Goal: Task Accomplishment & Management: Use online tool/utility

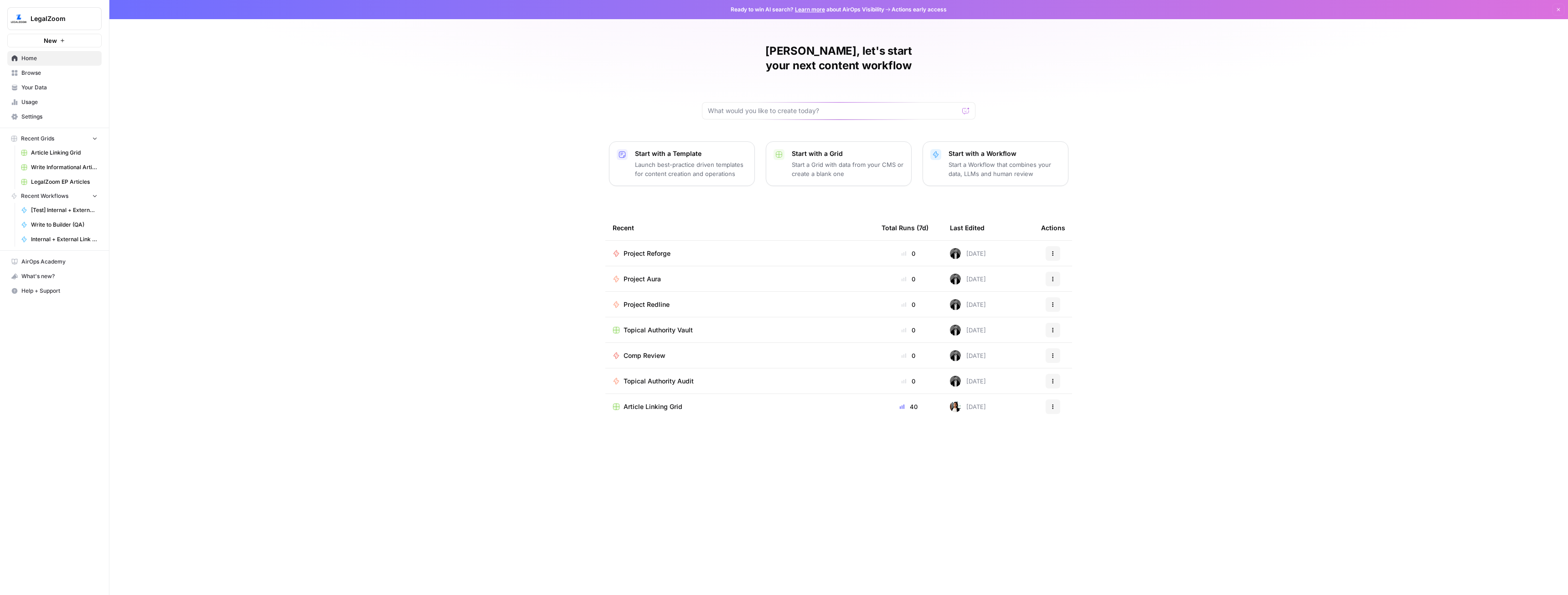
click at [40, 68] on link "Browse" at bounding box center [54, 73] width 94 height 15
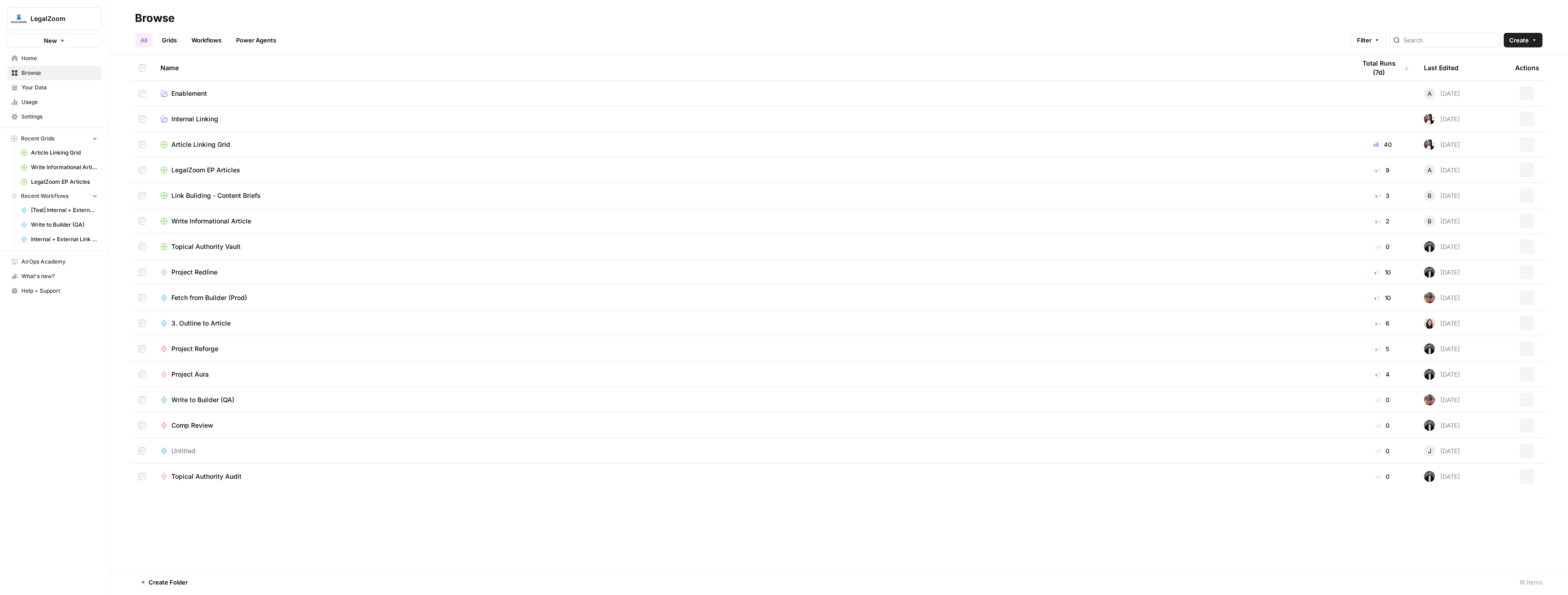
click at [37, 62] on span "Home" at bounding box center [59, 58] width 76 height 8
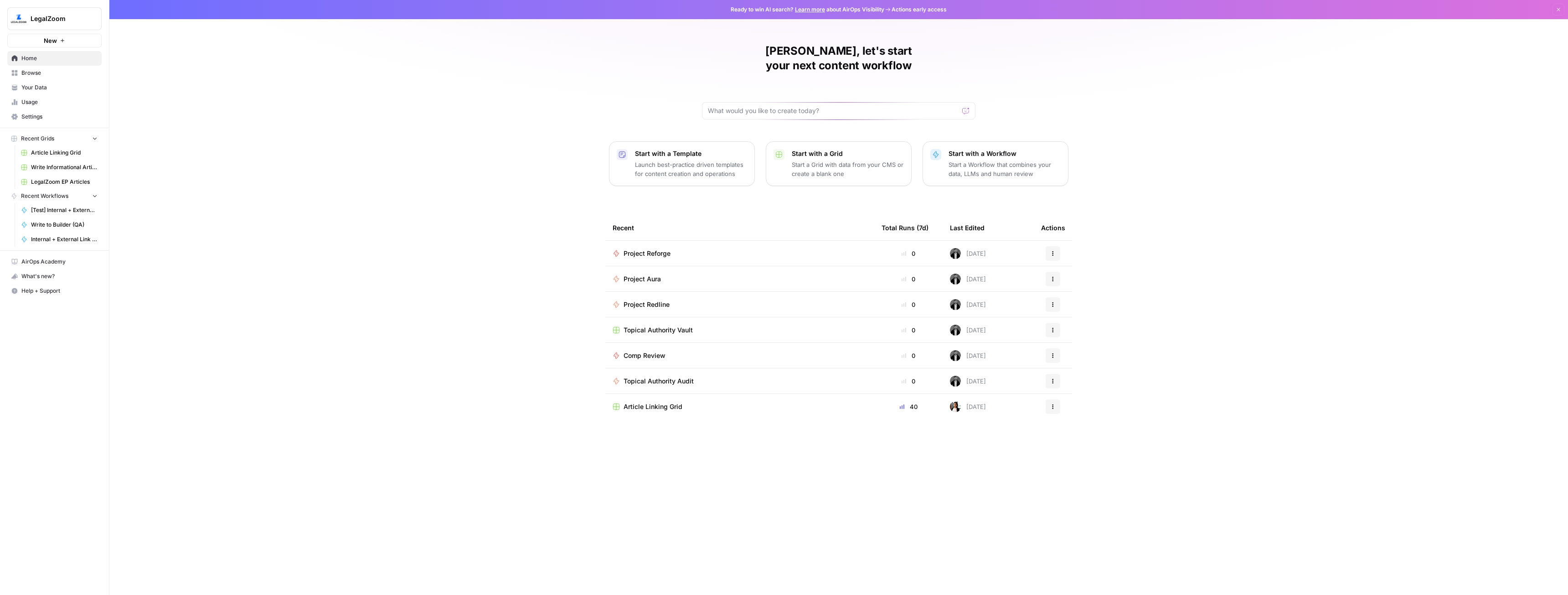
click at [717, 249] on div "Project Reforge" at bounding box center [740, 253] width 254 height 9
click at [1055, 251] on icon "button" at bounding box center [1052, 253] width 5 height 5
click at [1091, 317] on span "Duplicate" at bounding box center [1100, 319] width 73 height 9
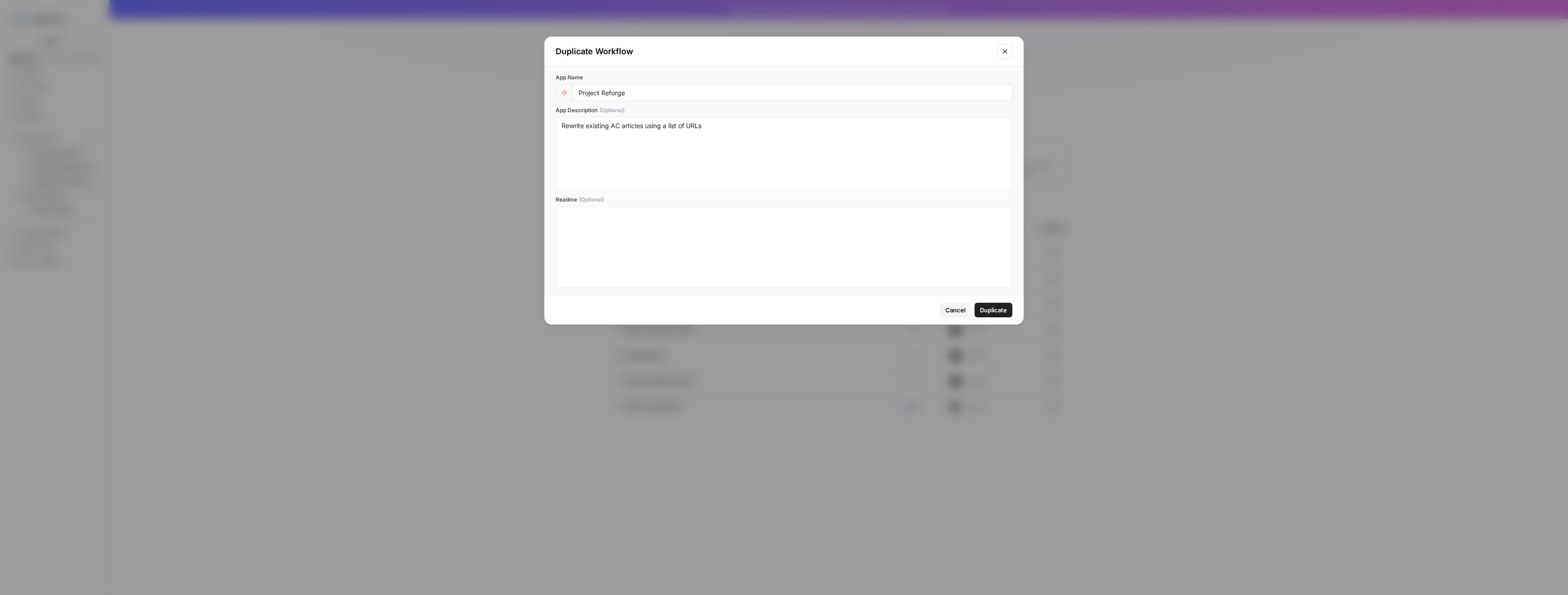
click at [638, 93] on input "Project Reforge" at bounding box center [792, 92] width 428 height 8
type input "Project Reforge - State"
click at [621, 126] on textarea "Rewrite existing AC articles using a list of URLs" at bounding box center [784, 153] width 445 height 65
type textarea "Rewrite existing AC State-Specific articles using a list of URLs"
drag, startPoint x: 631, startPoint y: 97, endPoint x: 617, endPoint y: 94, distance: 14.3
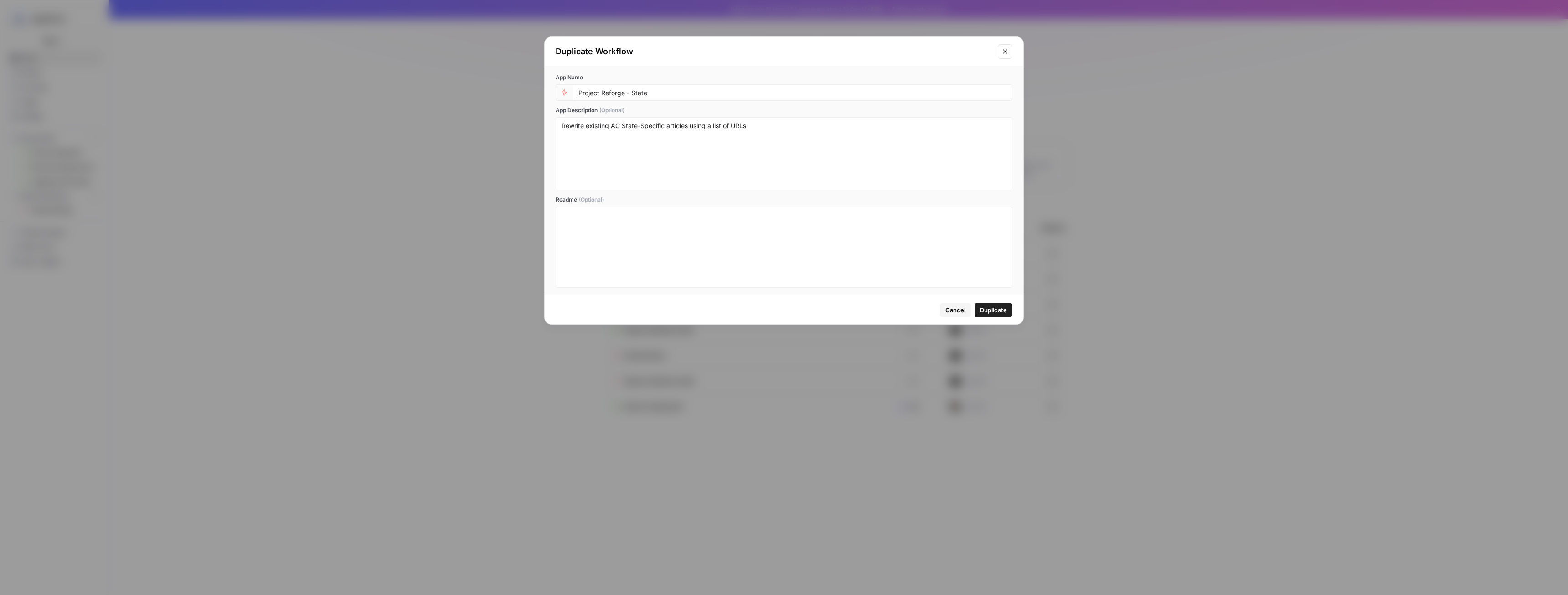
click at [617, 94] on div "Project Reforge - State" at bounding box center [793, 93] width 440 height 16
click at [627, 92] on input "Project Reforge - State" at bounding box center [792, 92] width 428 height 8
drag, startPoint x: 629, startPoint y: 93, endPoint x: 603, endPoint y: 91, distance: 26.1
click at [603, 91] on input "Project Reforge - State" at bounding box center [792, 92] width 428 height 8
type input "Project Flow State"
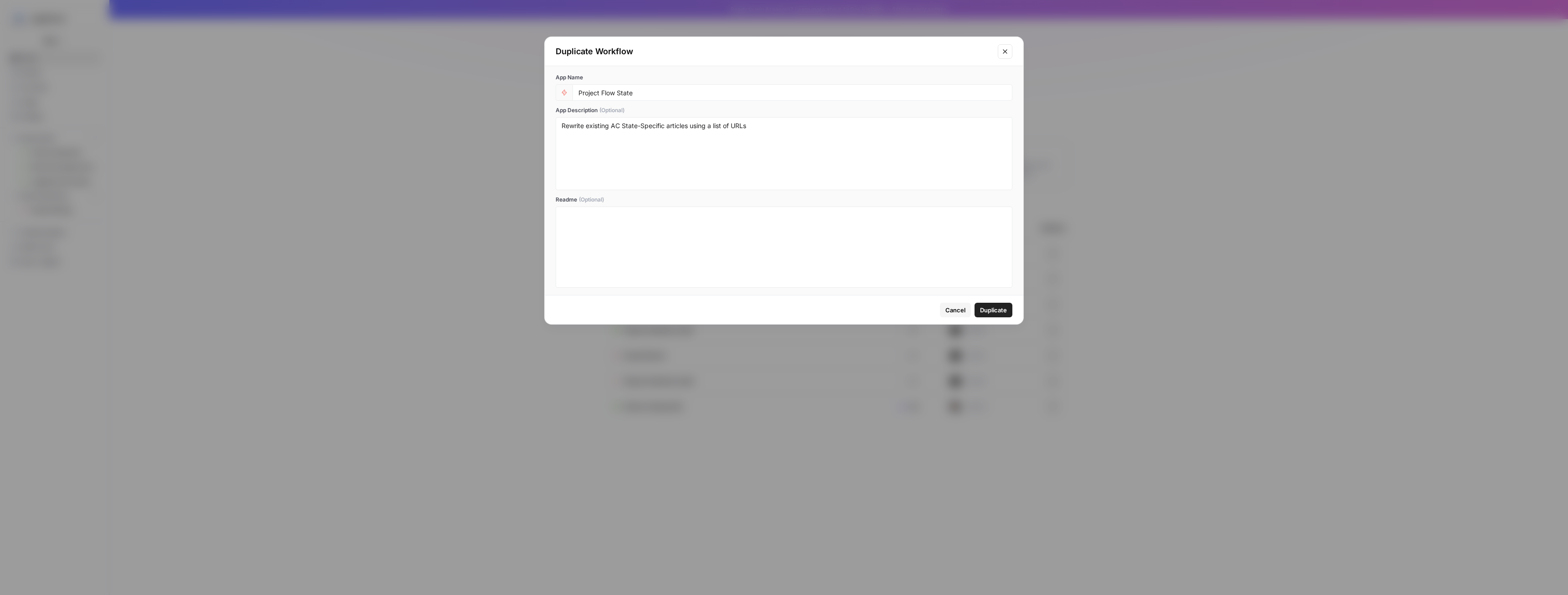
click at [998, 315] on button "Duplicate" at bounding box center [993, 310] width 38 height 15
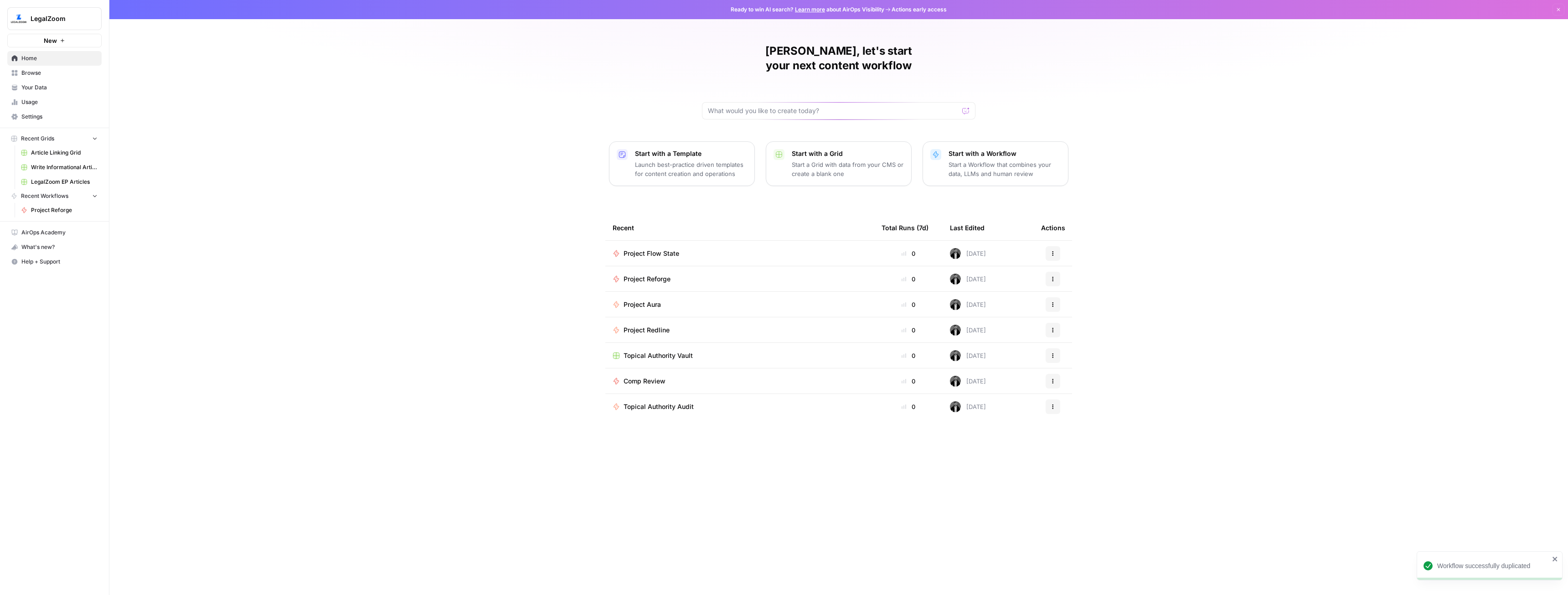
click at [663, 249] on span "Project Flow State" at bounding box center [651, 253] width 55 height 9
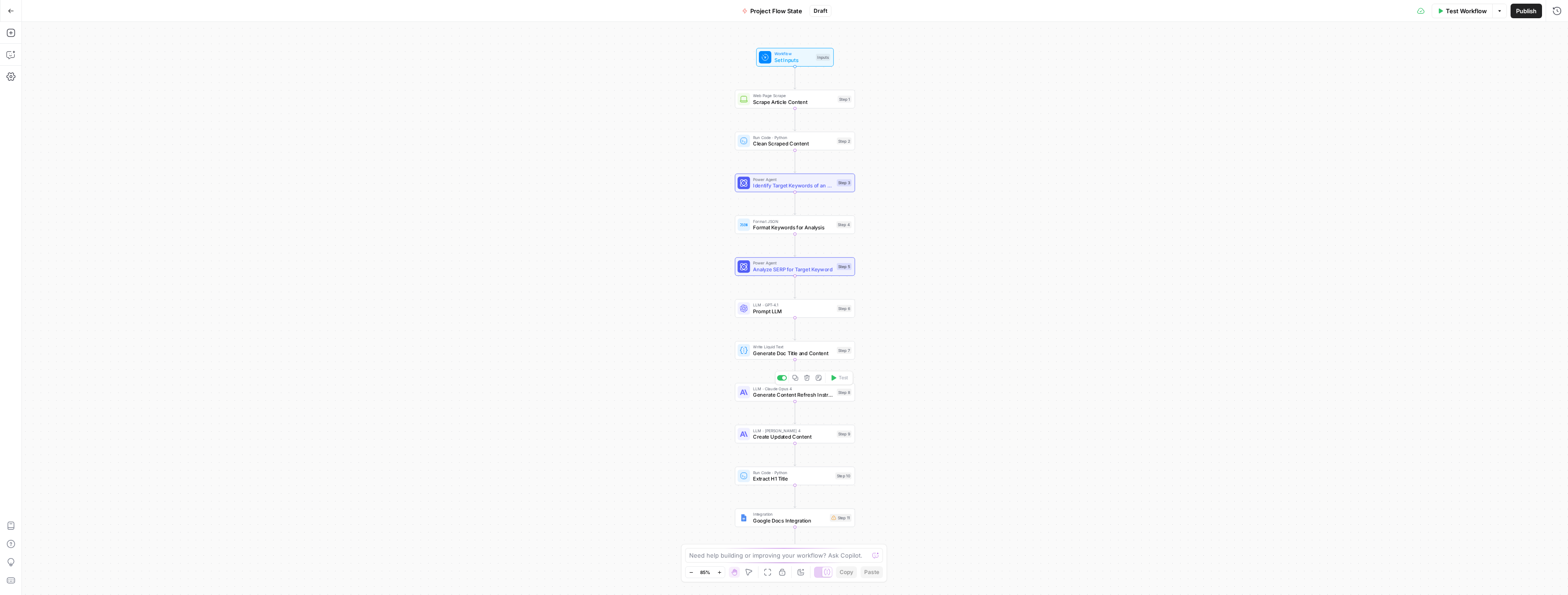
click at [808, 381] on icon "button" at bounding box center [807, 378] width 5 height 5
click at [766, 122] on button "Delete Step" at bounding box center [759, 116] width 46 height 16
click at [804, 378] on icon "button" at bounding box center [807, 378] width 6 height 6
click at [765, 114] on span "Delete Step" at bounding box center [759, 116] width 35 height 9
click at [805, 378] on icon "button" at bounding box center [807, 378] width 5 height 5
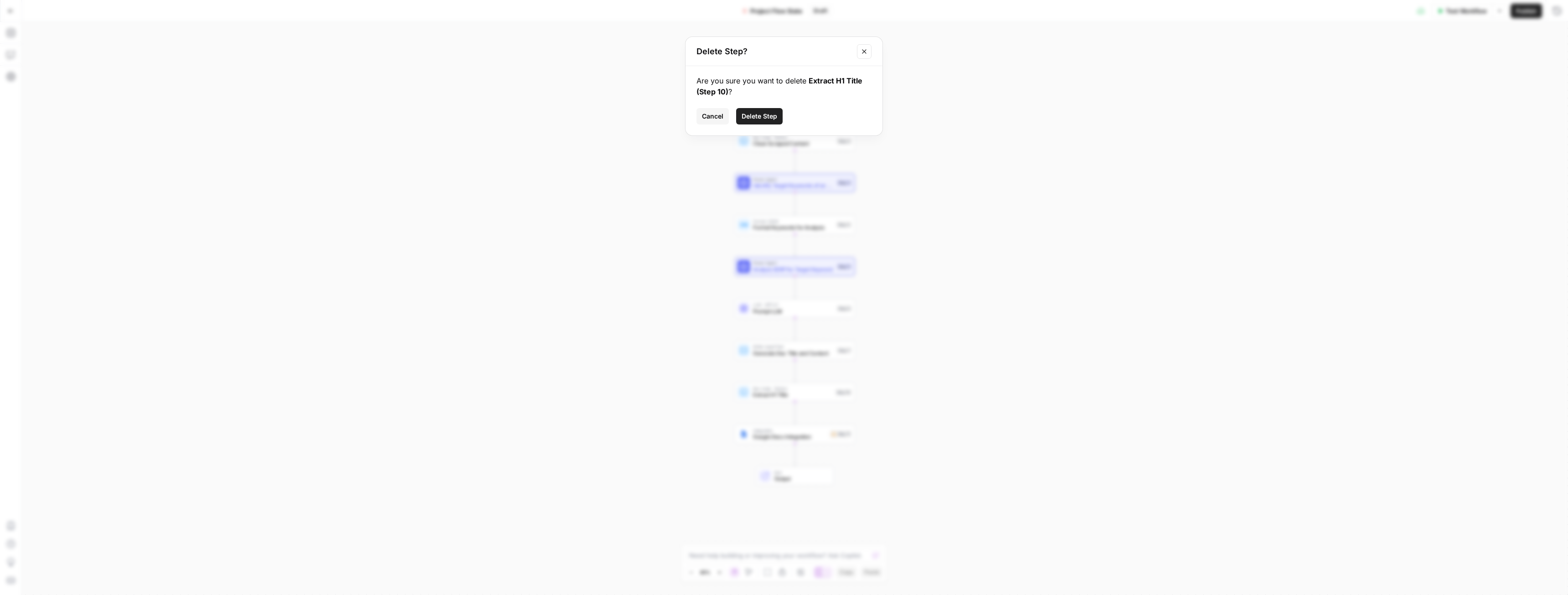
click at [774, 117] on span "Delete Step" at bounding box center [759, 116] width 35 height 9
click at [805, 381] on icon "button" at bounding box center [807, 378] width 5 height 5
click at [771, 121] on span "Delete Step" at bounding box center [759, 116] width 35 height 9
click at [774, 359] on div "Write Liquid Text Generate Doc Title and Content Step 7 Copy step Delete step A…" at bounding box center [795, 350] width 121 height 19
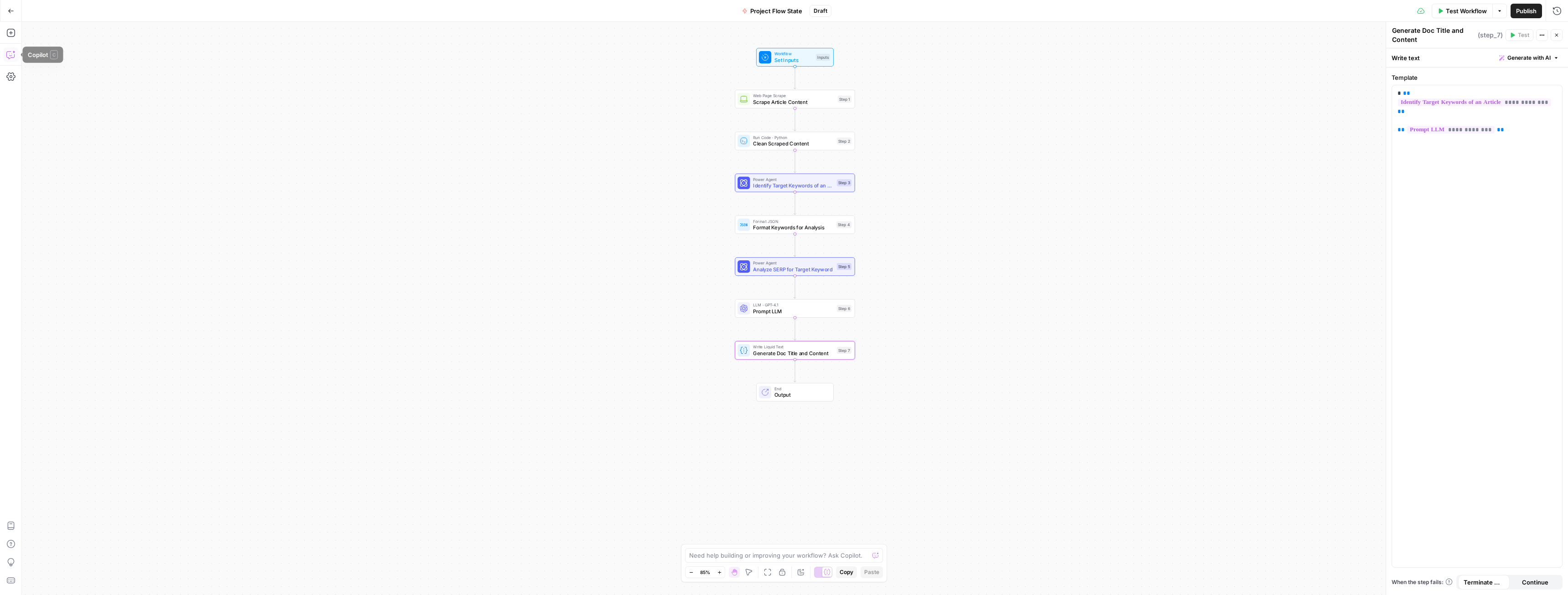
click at [10, 55] on icon "button" at bounding box center [10, 55] width 2 height 1
click at [112, 561] on textarea at bounding box center [107, 563] width 144 height 9
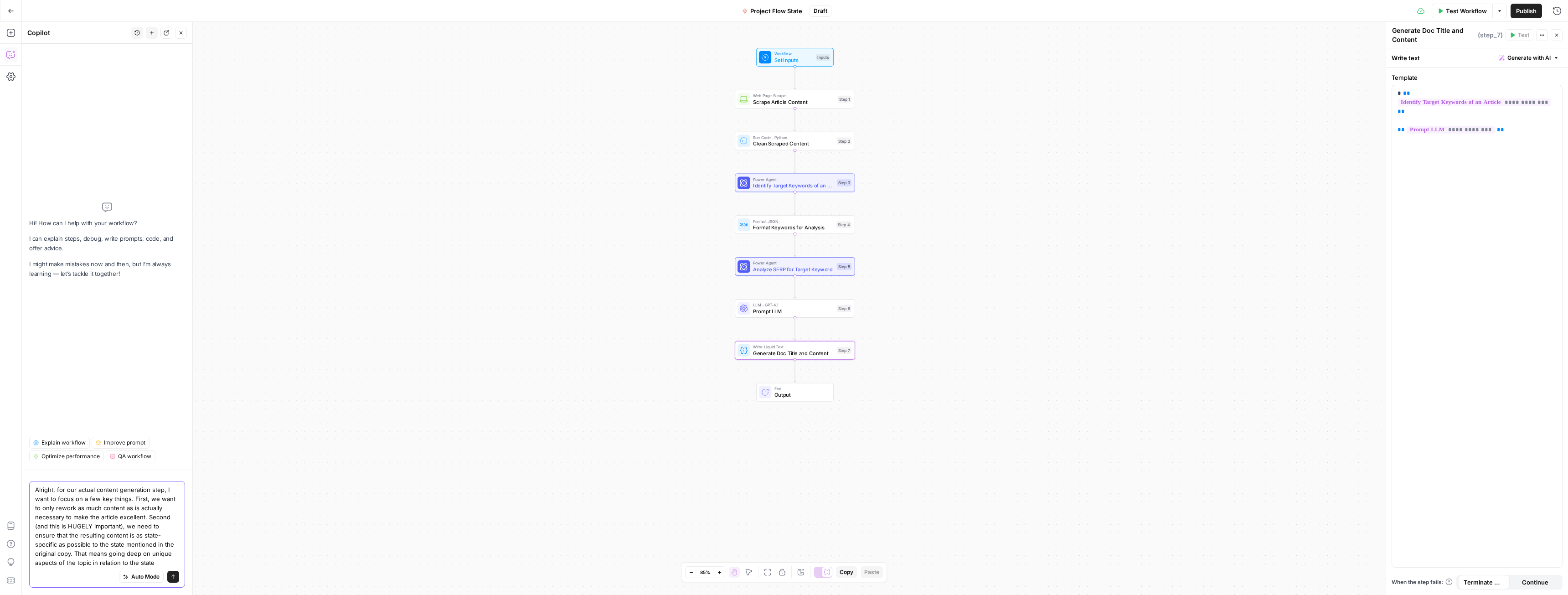
type textarea "Alright, for our actual content generation step, I want to focus on a few key t…"
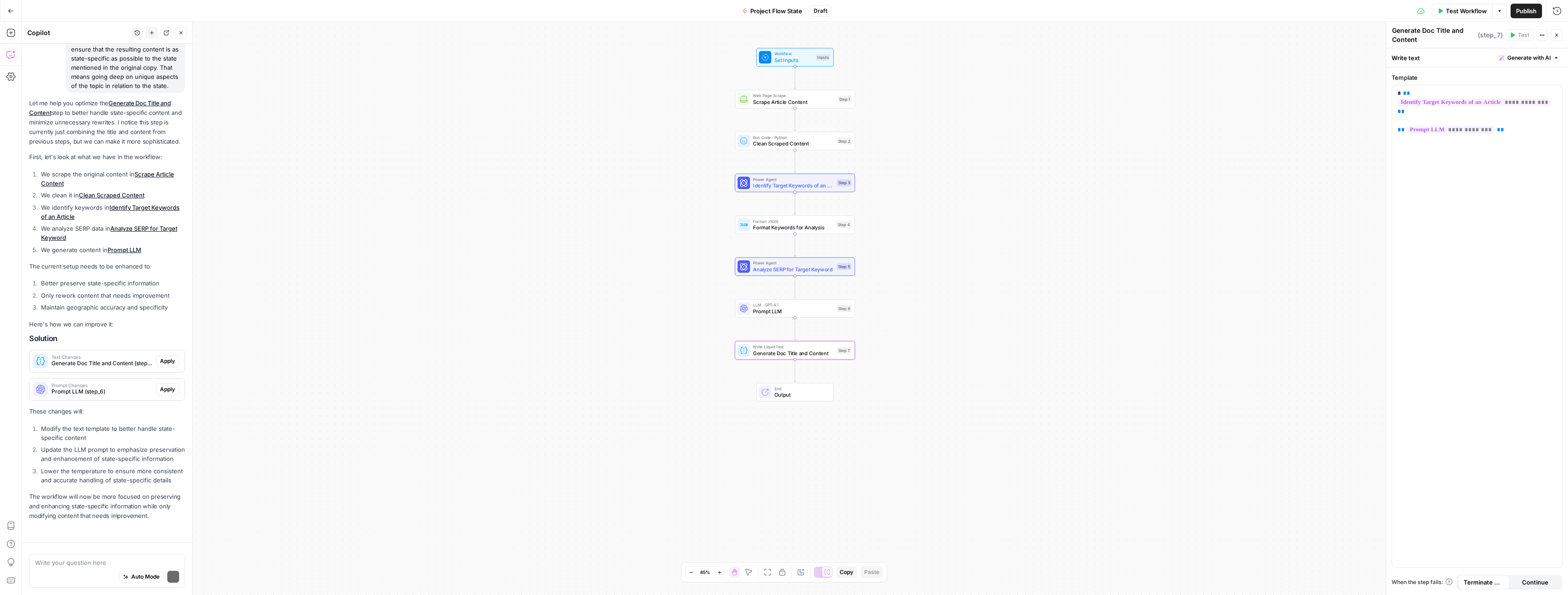
scroll to position [166, 0]
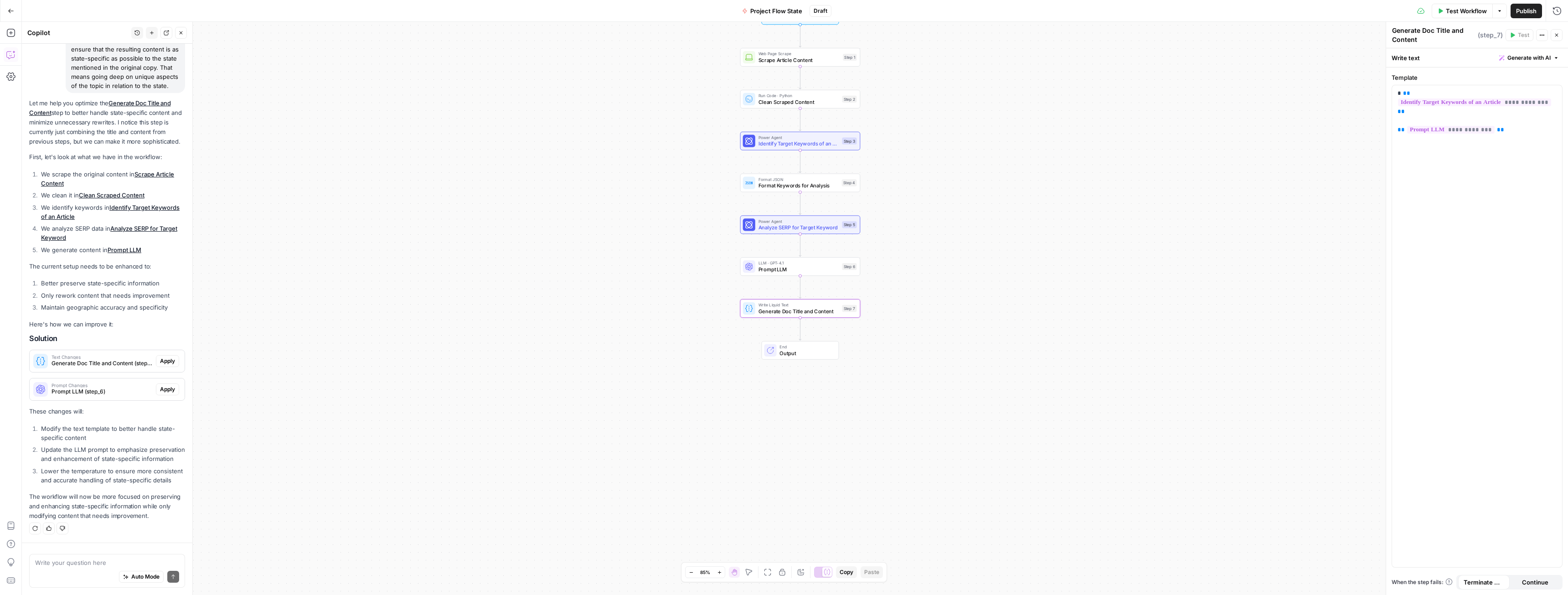
click at [164, 357] on span "Apply" at bounding box center [167, 361] width 15 height 8
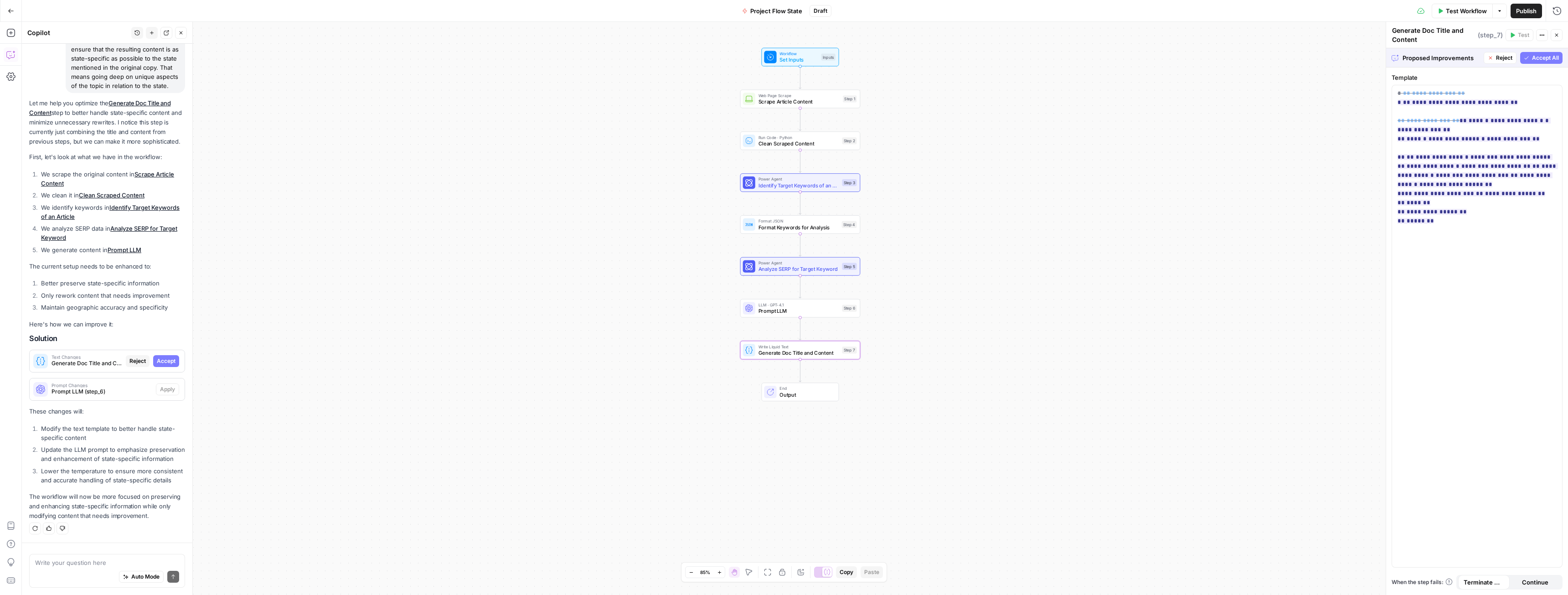
click at [158, 357] on span "Accept" at bounding box center [166, 361] width 19 height 8
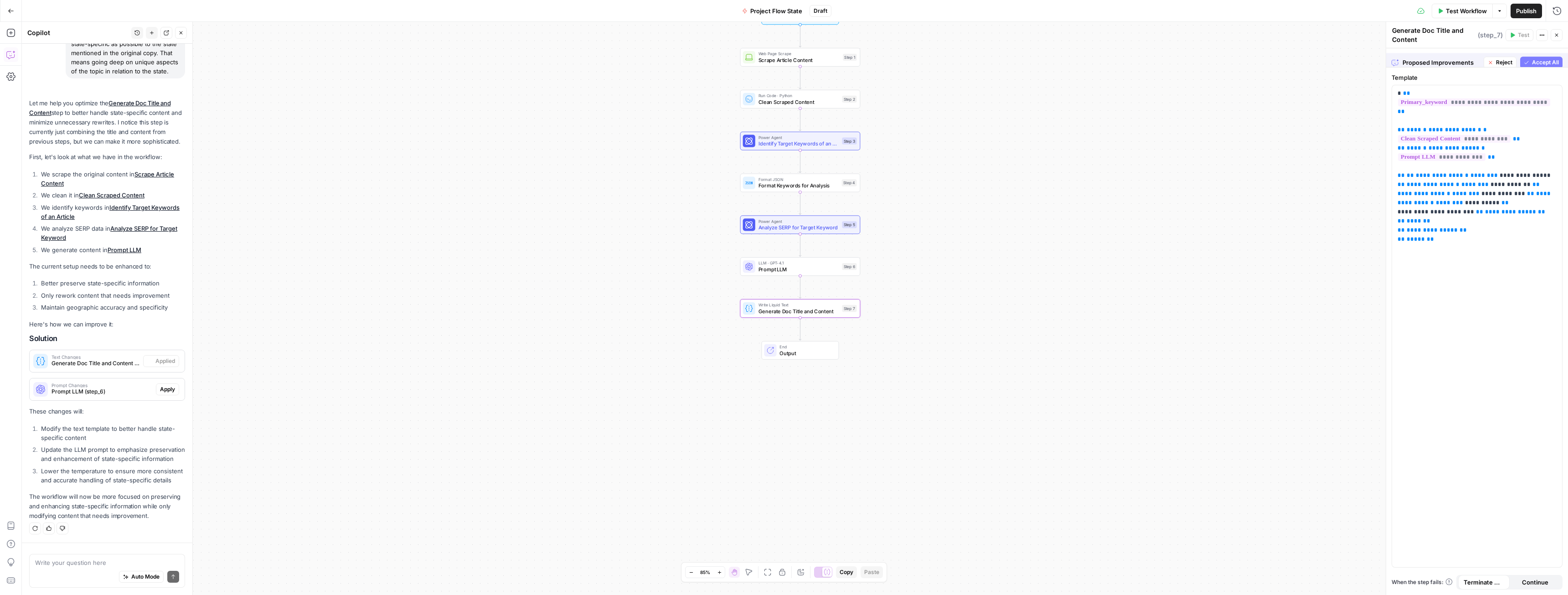
scroll to position [181, 0]
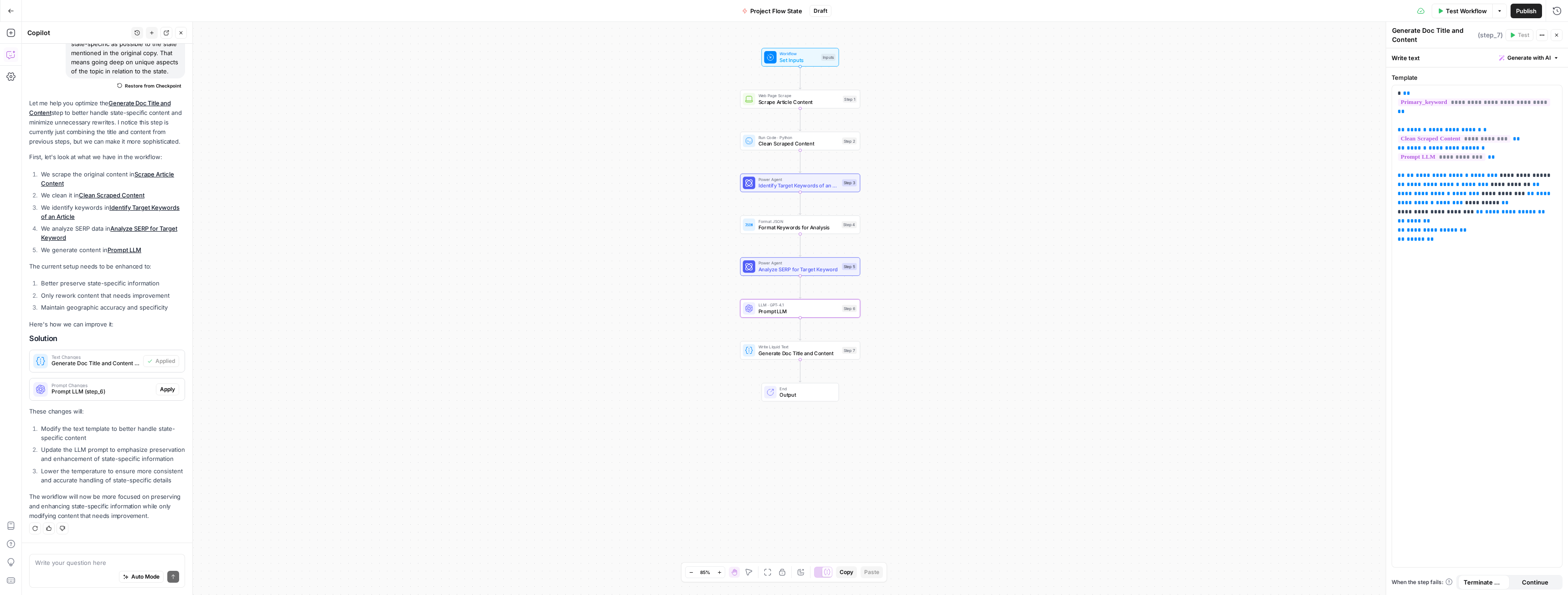
click at [164, 386] on span "Apply" at bounding box center [167, 389] width 15 height 8
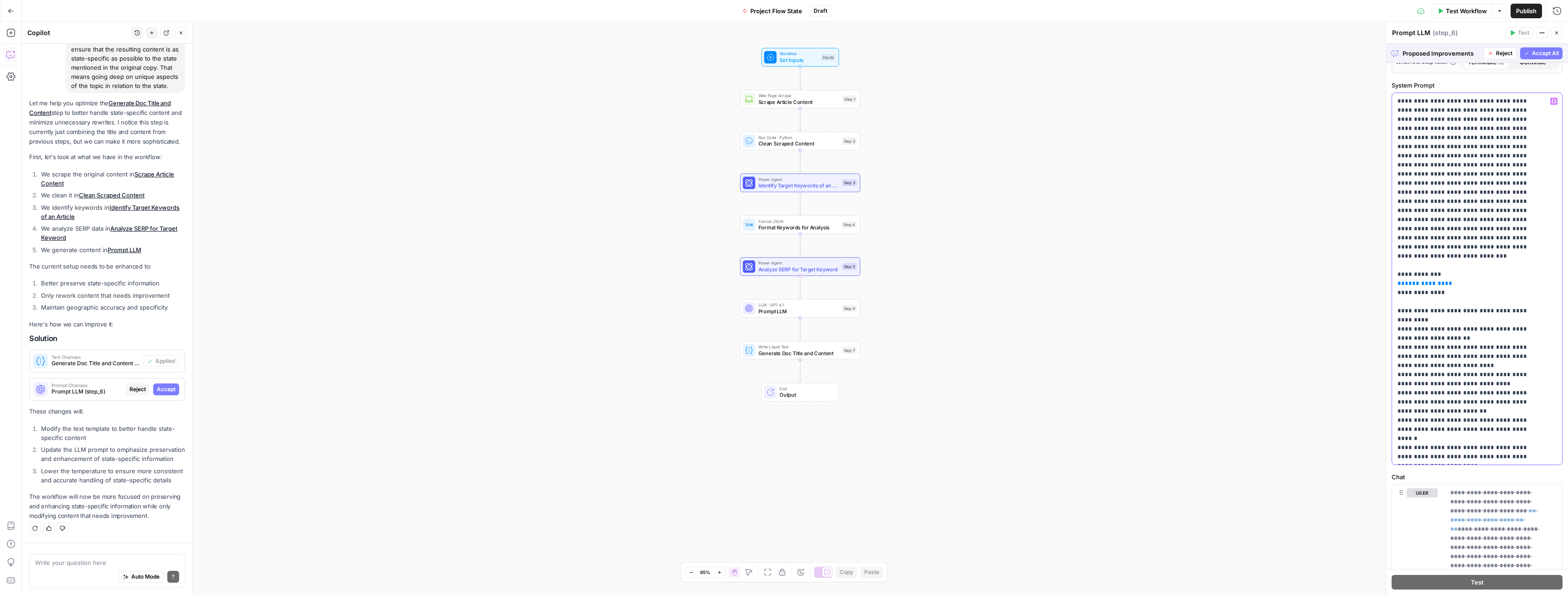
scroll to position [228, 0]
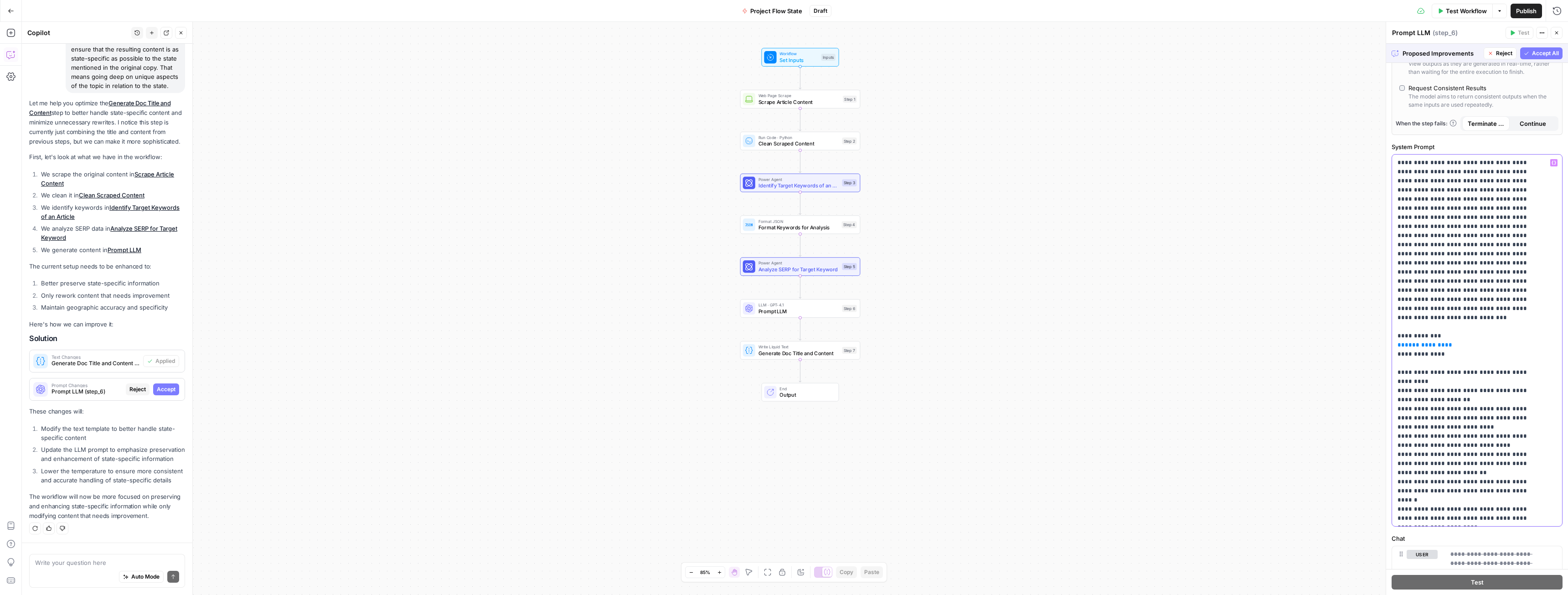
drag, startPoint x: 1459, startPoint y: 295, endPoint x: 1396, endPoint y: 342, distance: 78.6
click at [1396, 342] on div "**********" at bounding box center [1474, 340] width 163 height 371
copy p "**********"
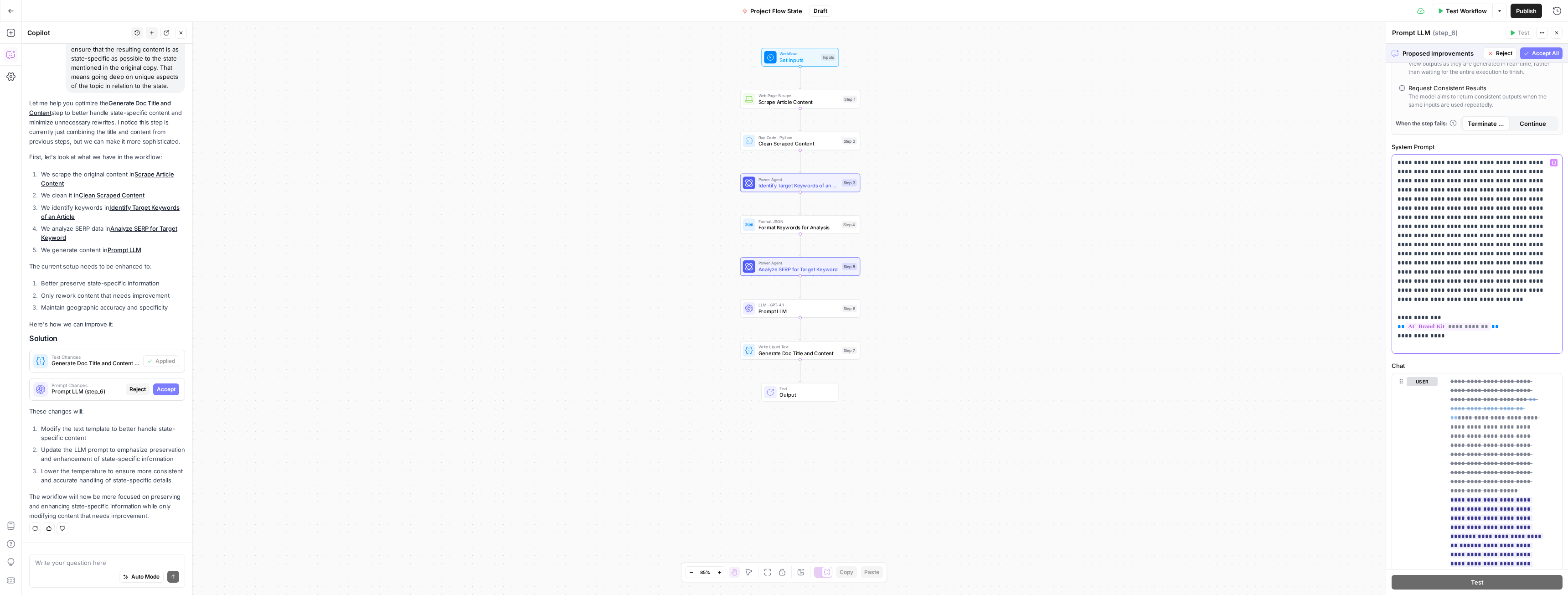
drag, startPoint x: 1433, startPoint y: 348, endPoint x: 1393, endPoint y: 312, distance: 53.8
click at [1393, 312] on div "**********" at bounding box center [1474, 254] width 163 height 199
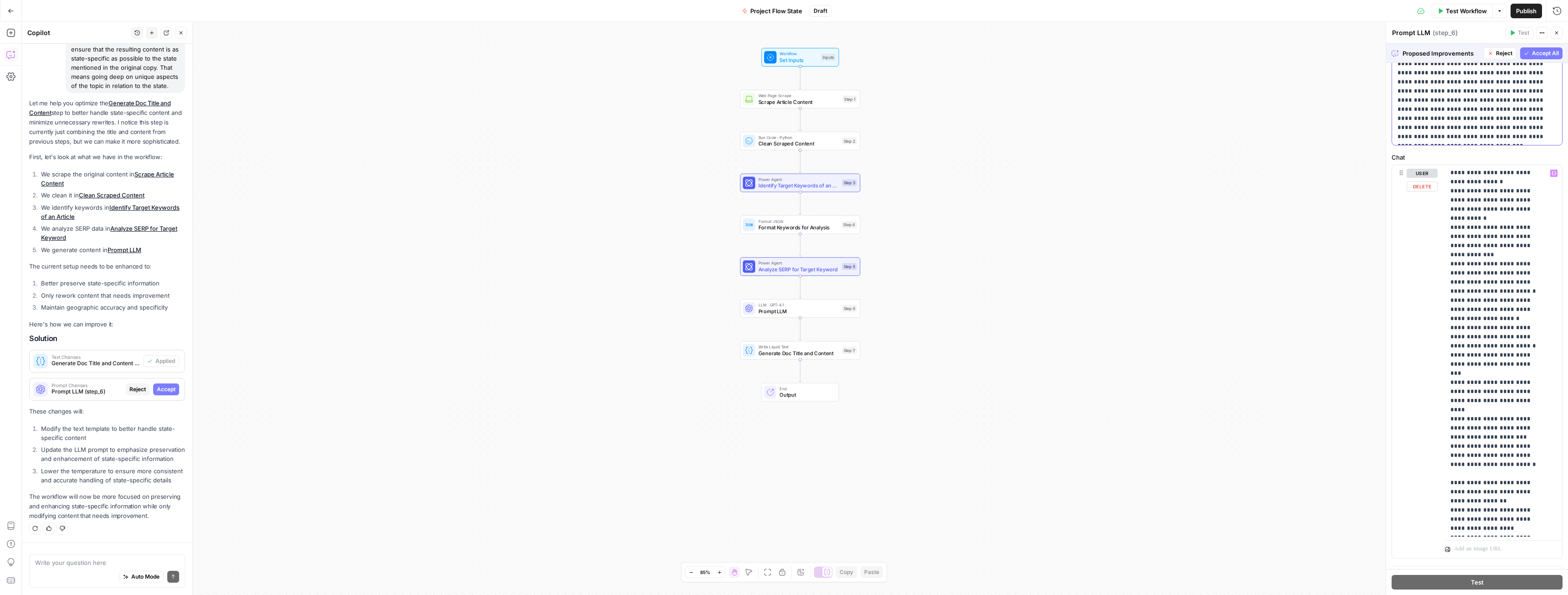
scroll to position [398, 0]
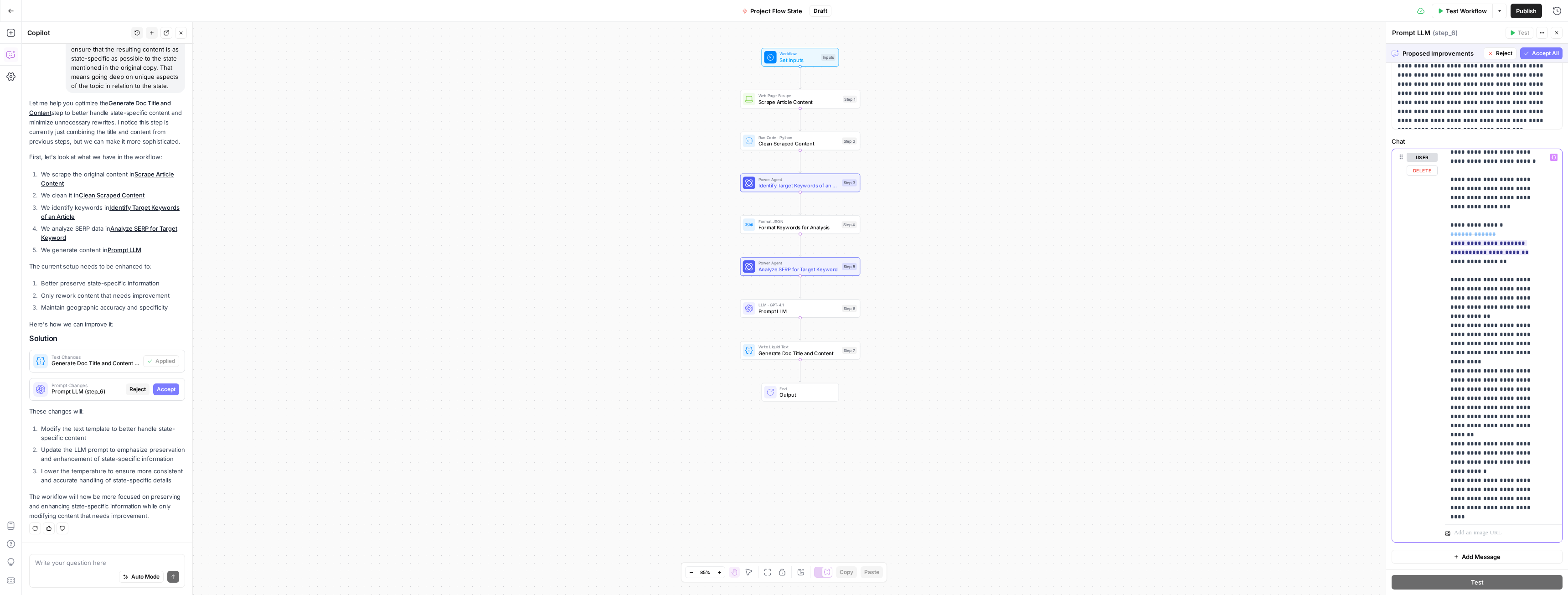
scroll to position [1542, 0]
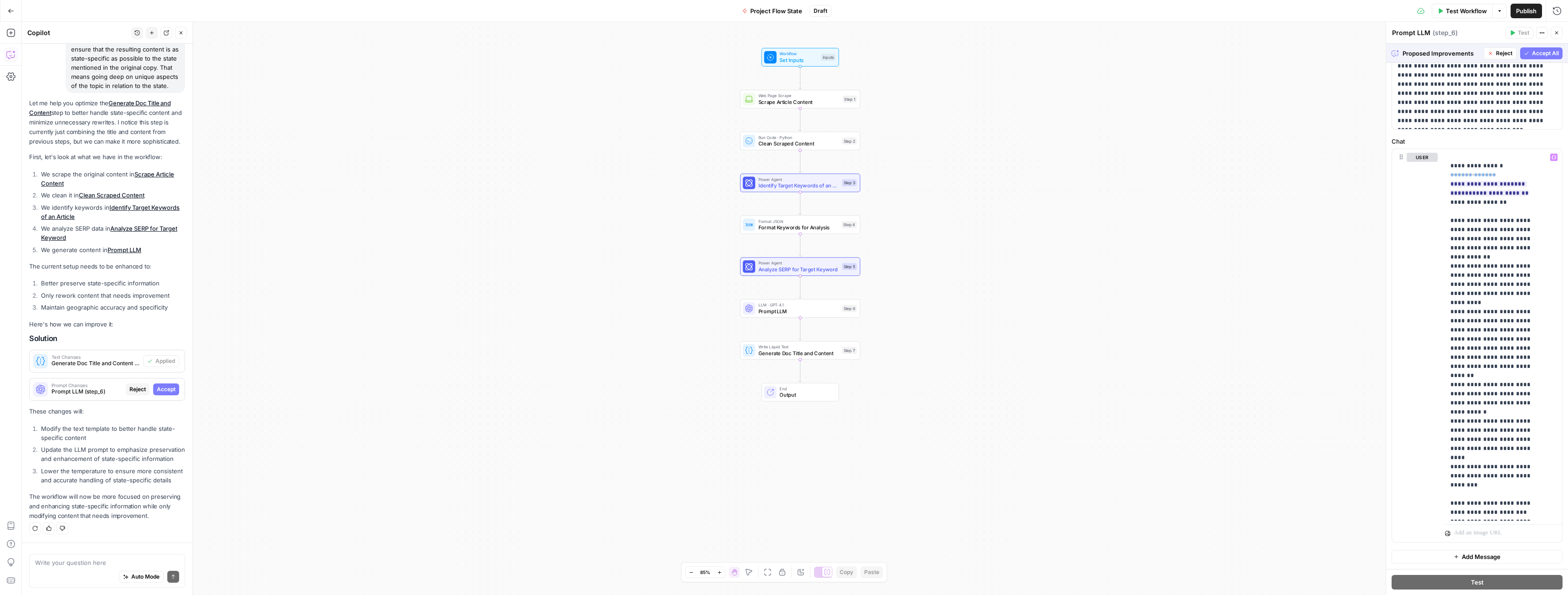
click at [1543, 51] on span "Accept All" at bounding box center [1545, 53] width 27 height 8
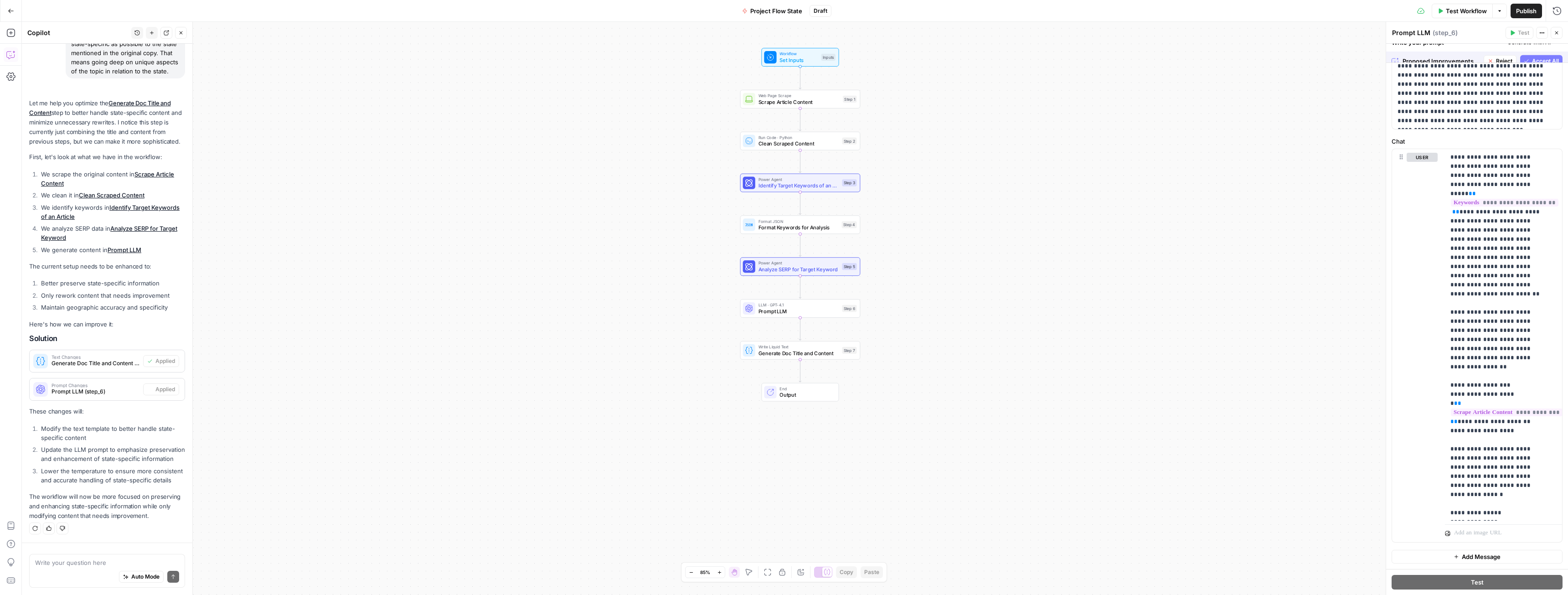
scroll to position [181, 0]
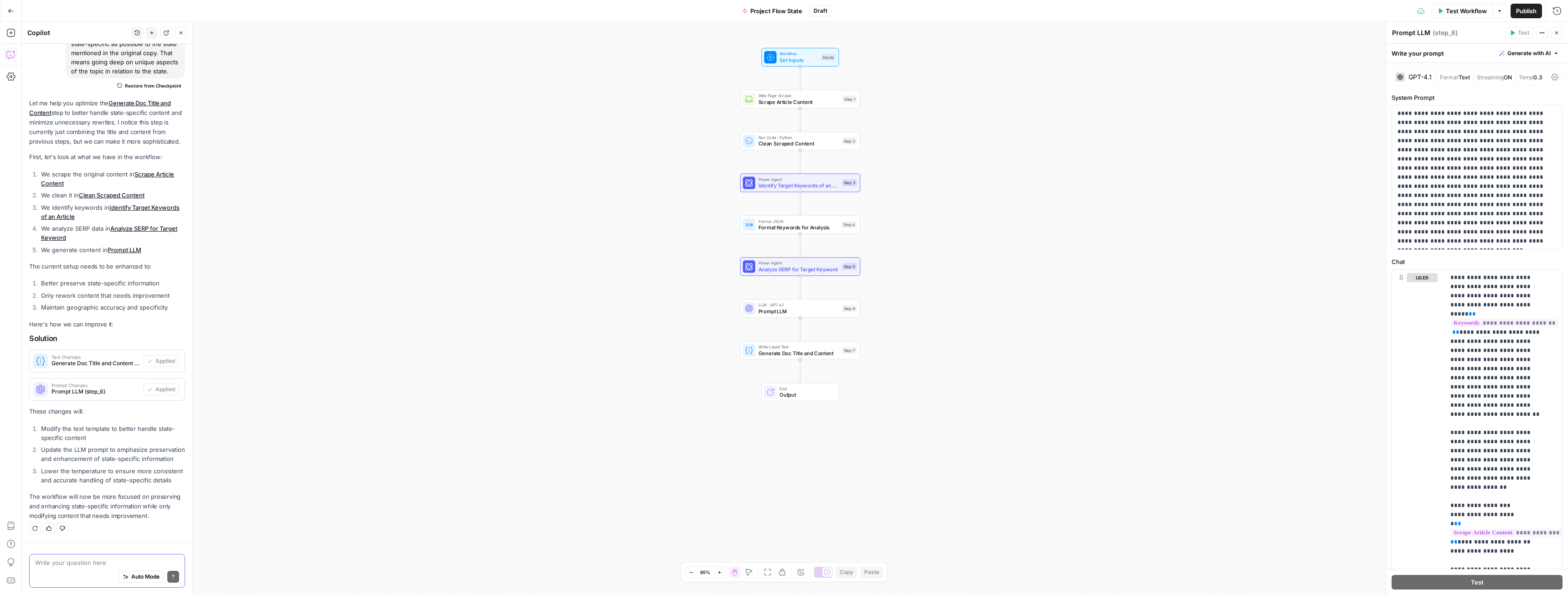
click at [80, 560] on textarea at bounding box center [107, 563] width 144 height 9
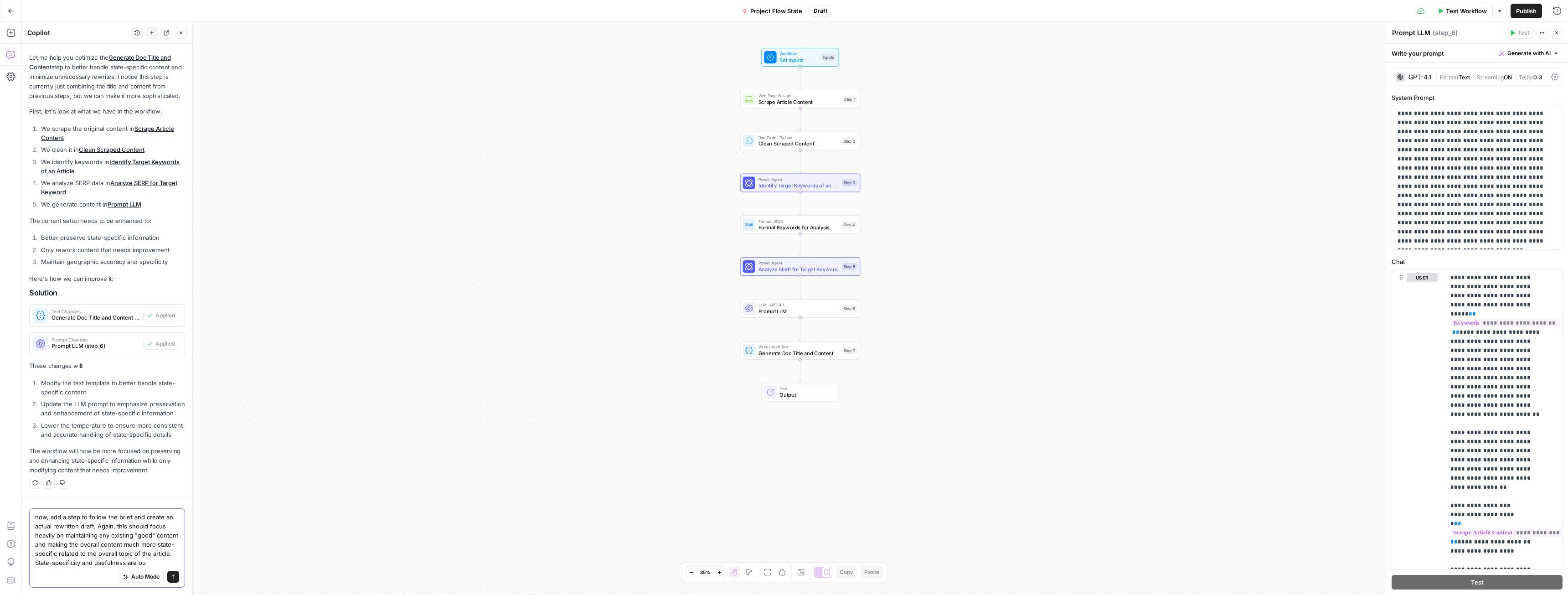
scroll to position [235, 0]
type textarea "now, add a step to follow the brief and create an actual rewritten draft. Again…"
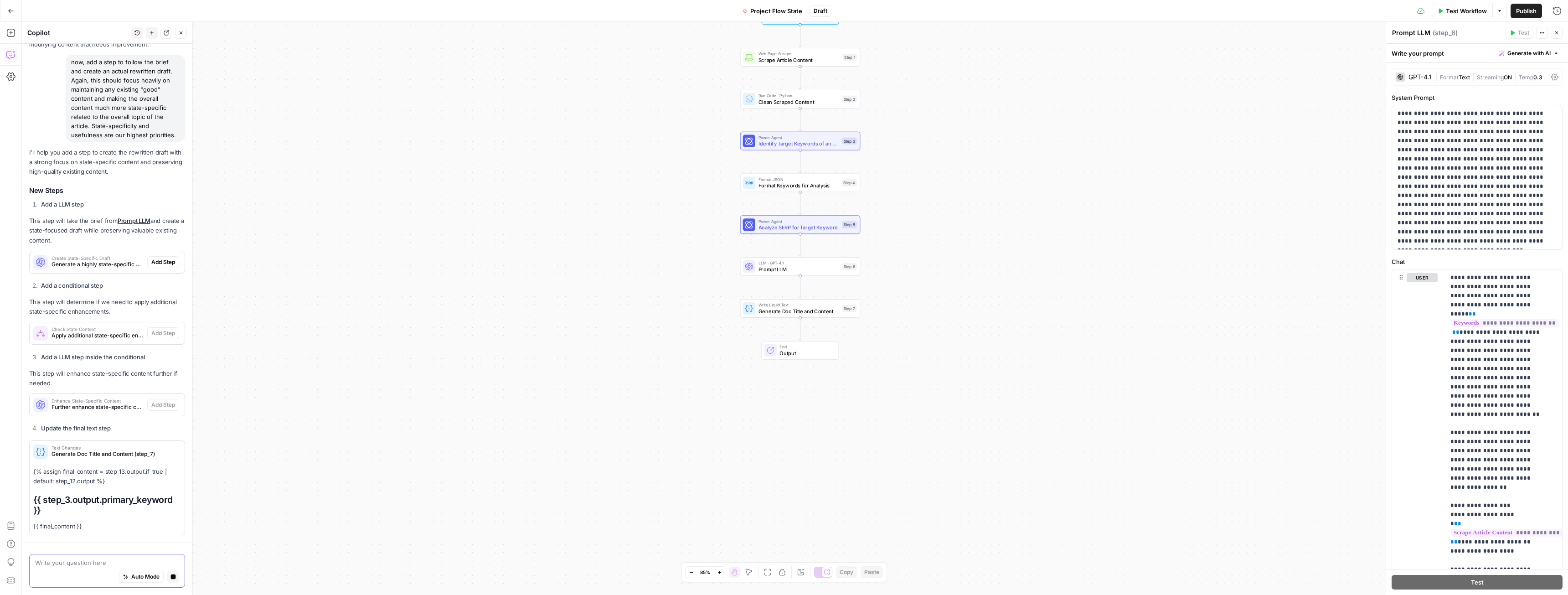
scroll to position [544, 0]
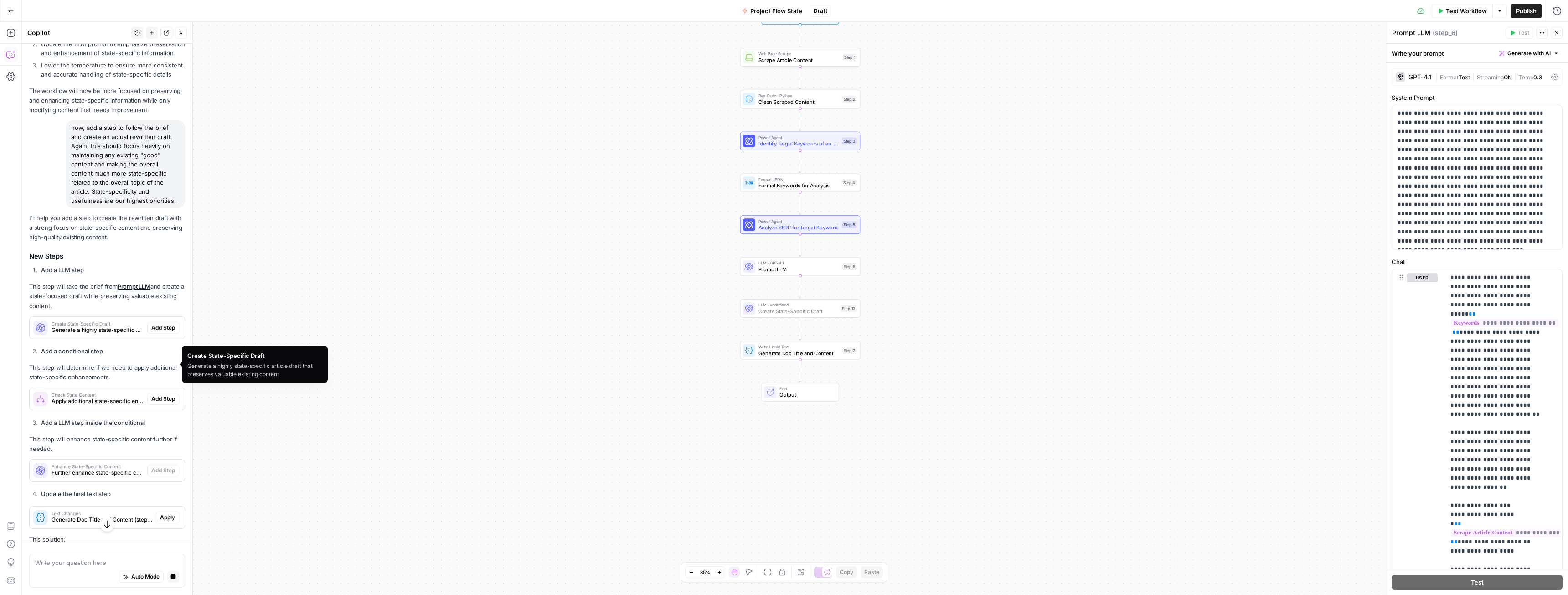
click at [153, 332] on span "Add Step" at bounding box center [163, 328] width 24 height 8
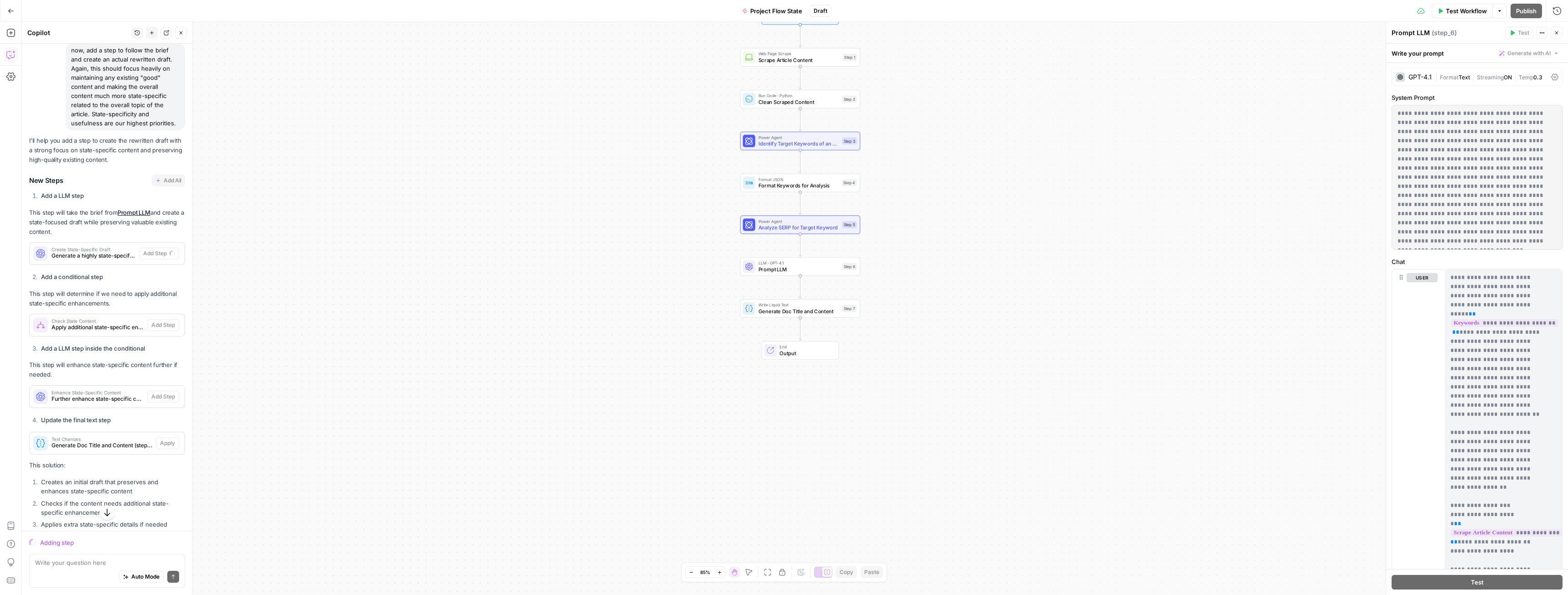
scroll to position [636, 0]
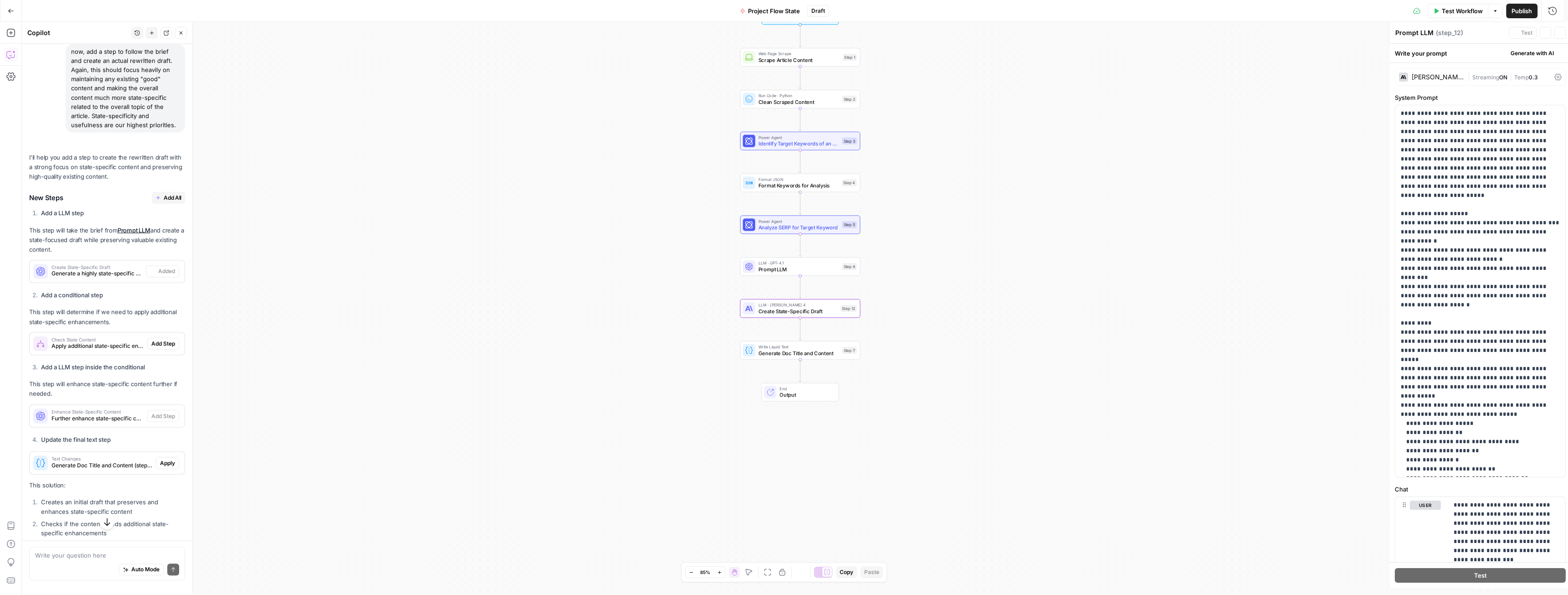
type textarea "Create State-Specific Draft"
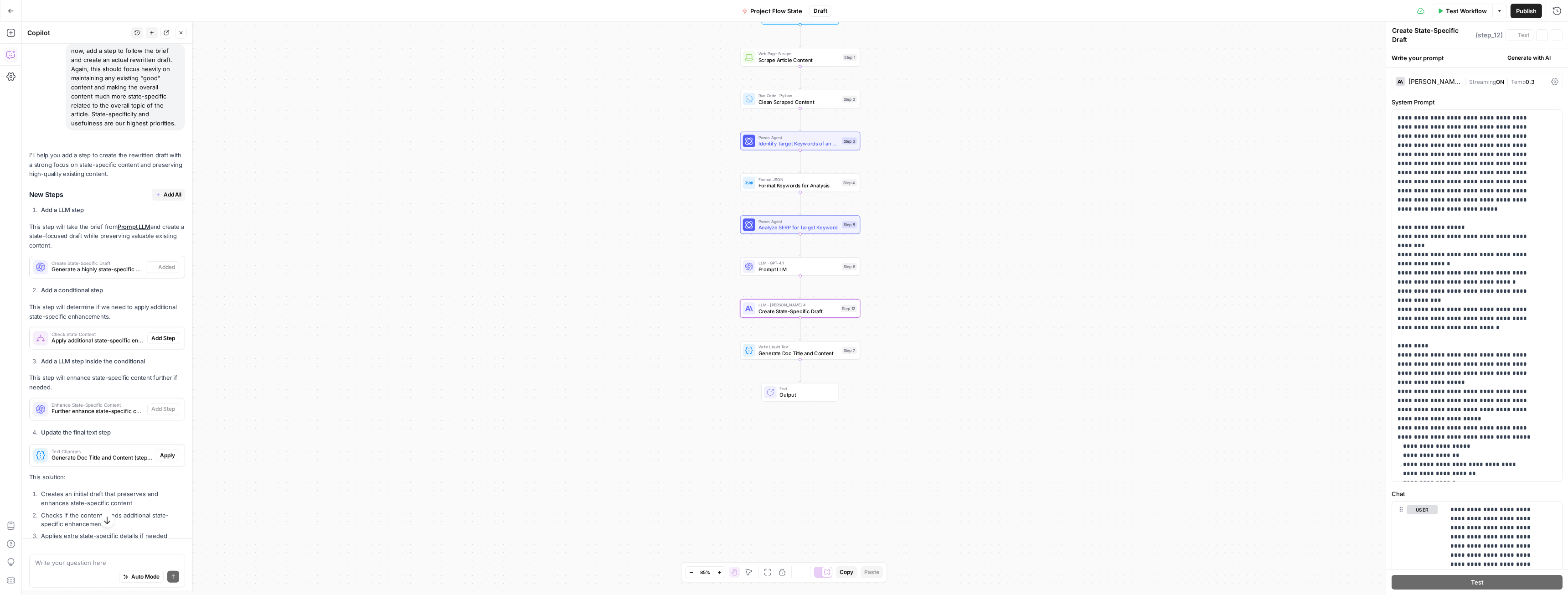
scroll to position [650, 0]
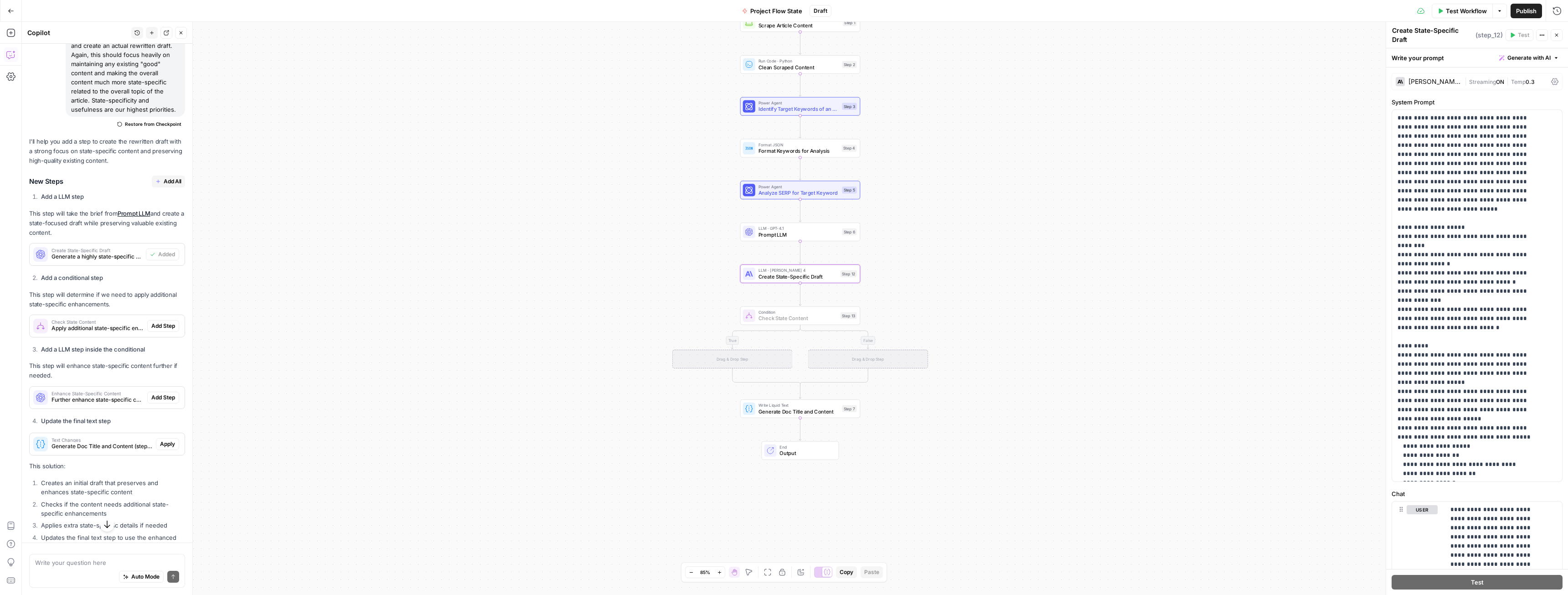
click at [165, 330] on span "Add Step" at bounding box center [163, 326] width 24 height 8
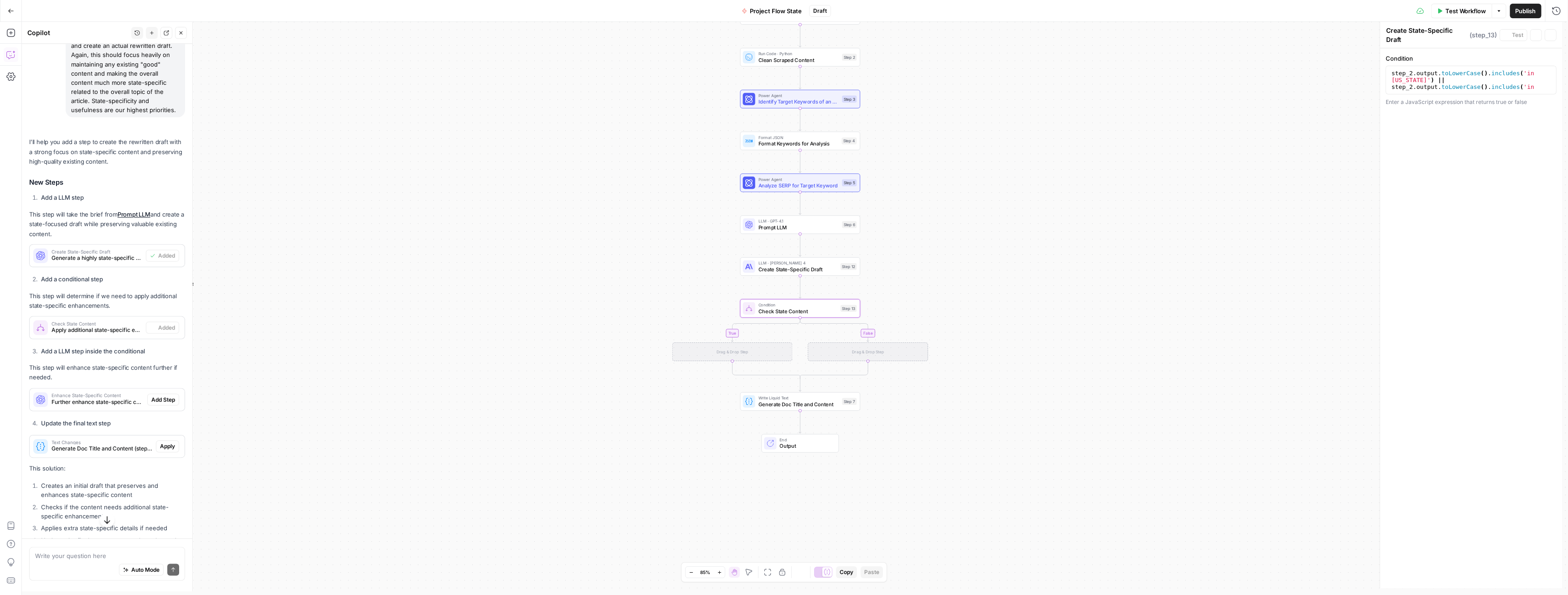
type textarea "Check State Content"
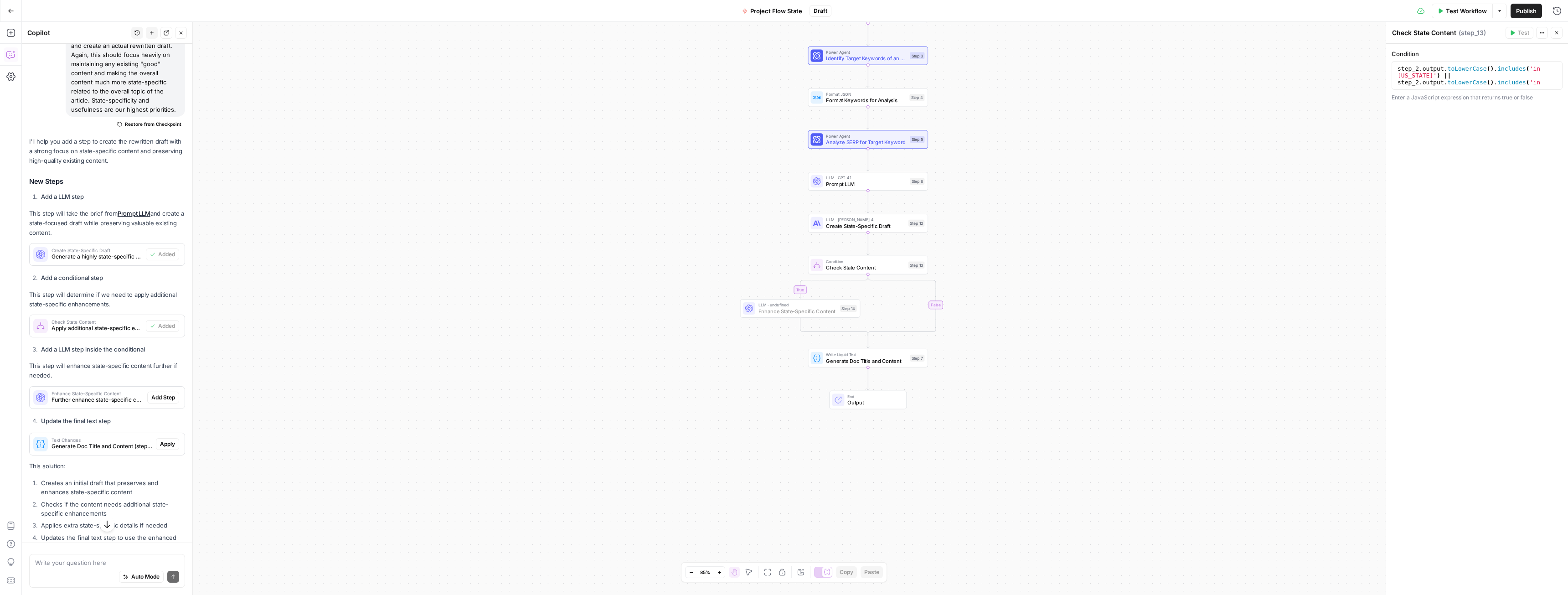
click at [164, 402] on span "Add Step" at bounding box center [163, 397] width 24 height 8
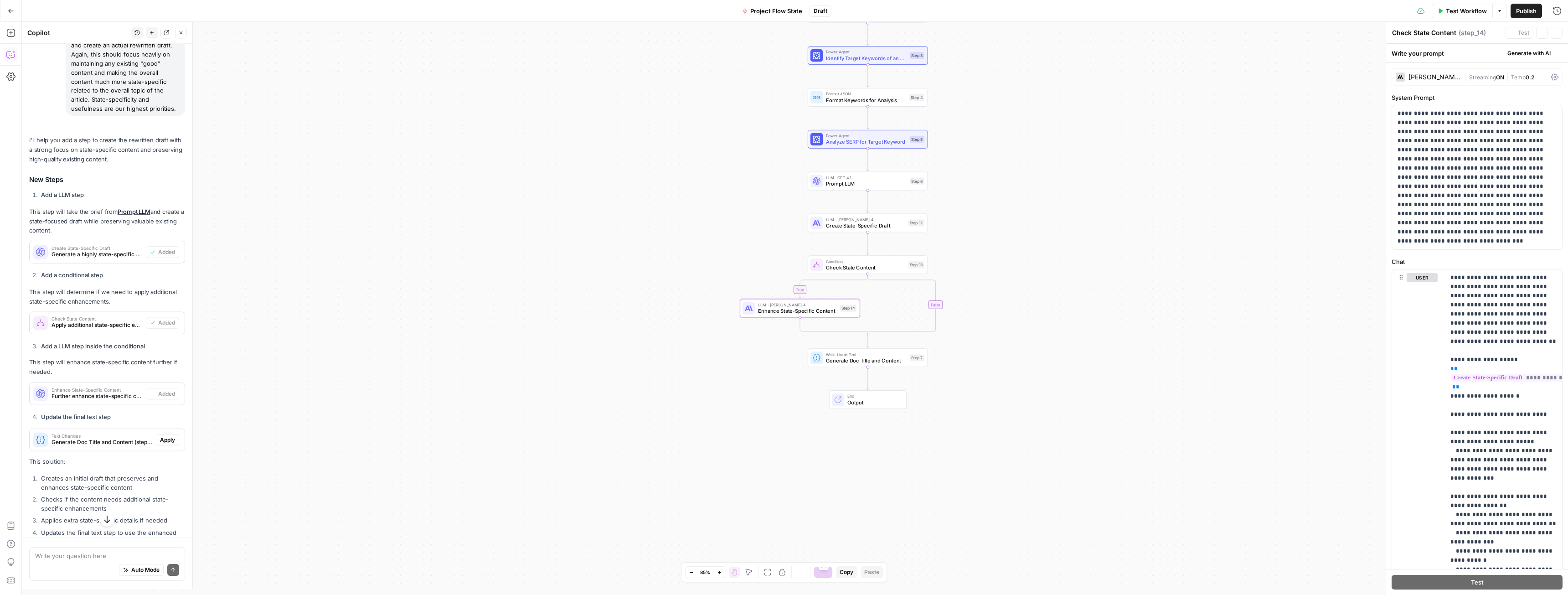
type textarea "Enhance State-Specific Content"
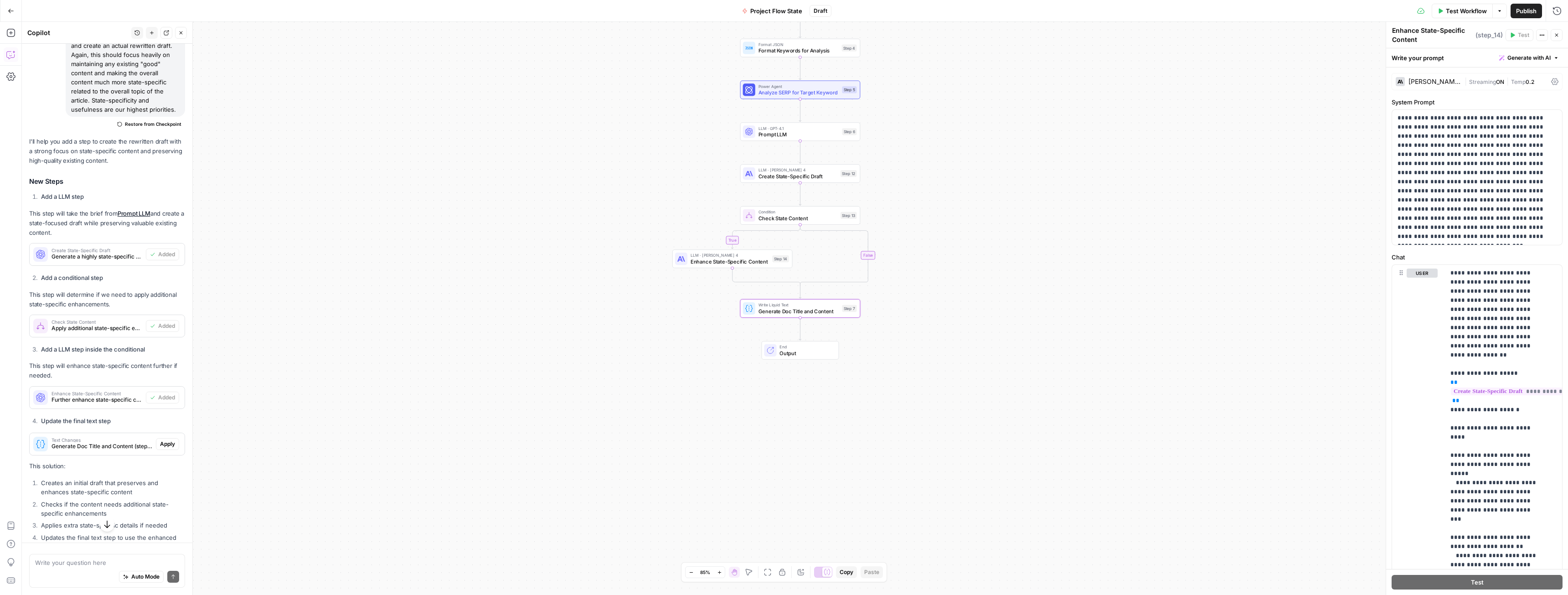
click at [160, 448] on span "Apply" at bounding box center [167, 444] width 15 height 8
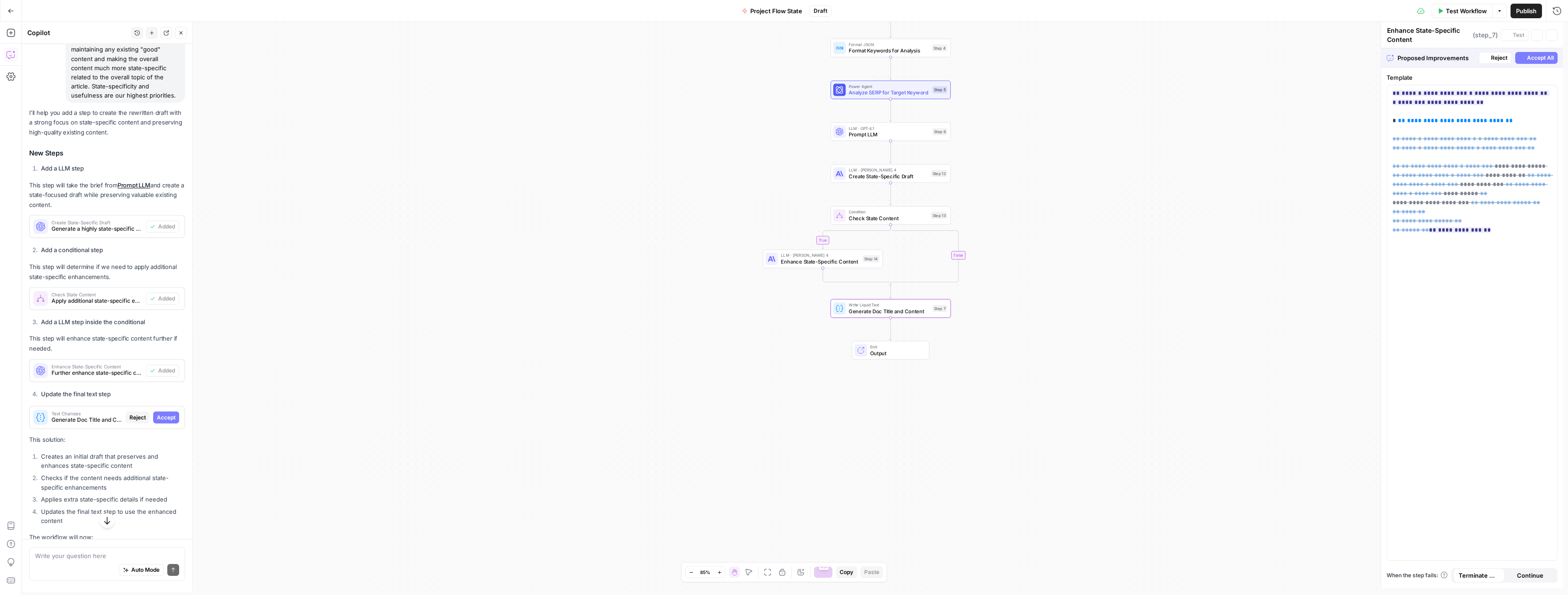
type textarea "Generate Doc Title and Content"
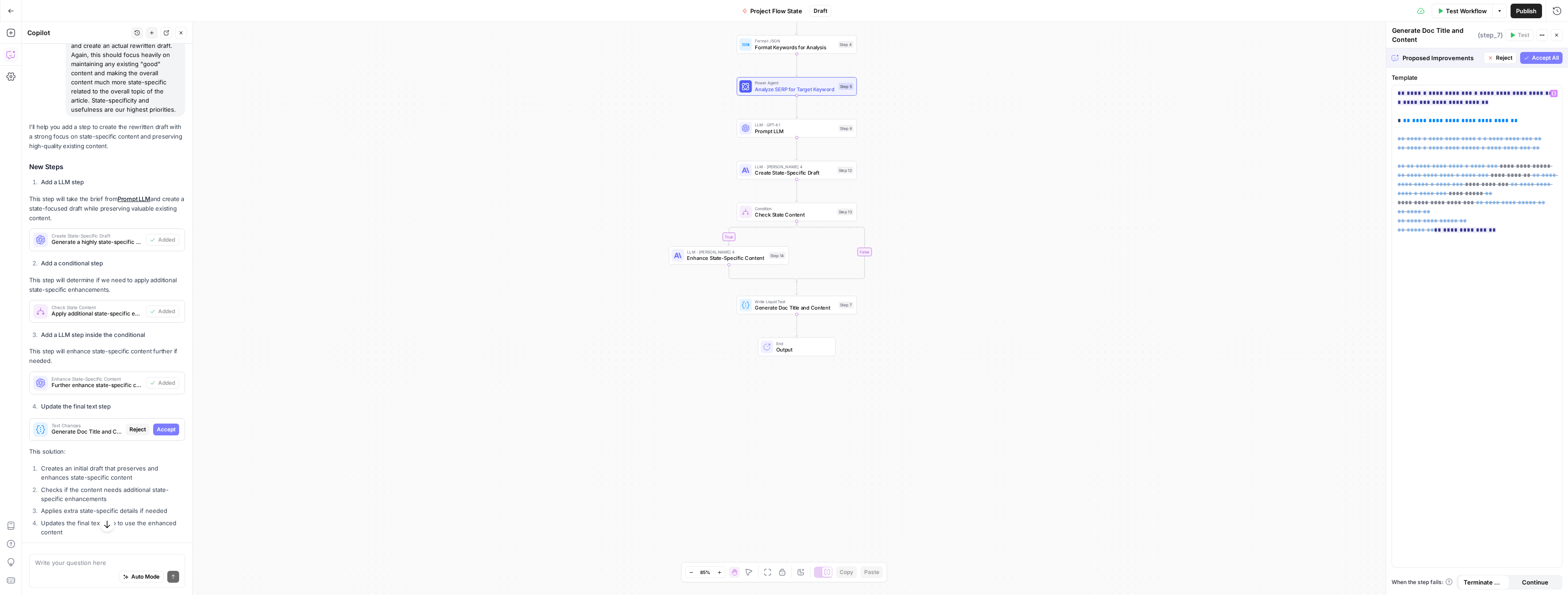
click at [1553, 54] on span "Accept All" at bounding box center [1545, 57] width 27 height 8
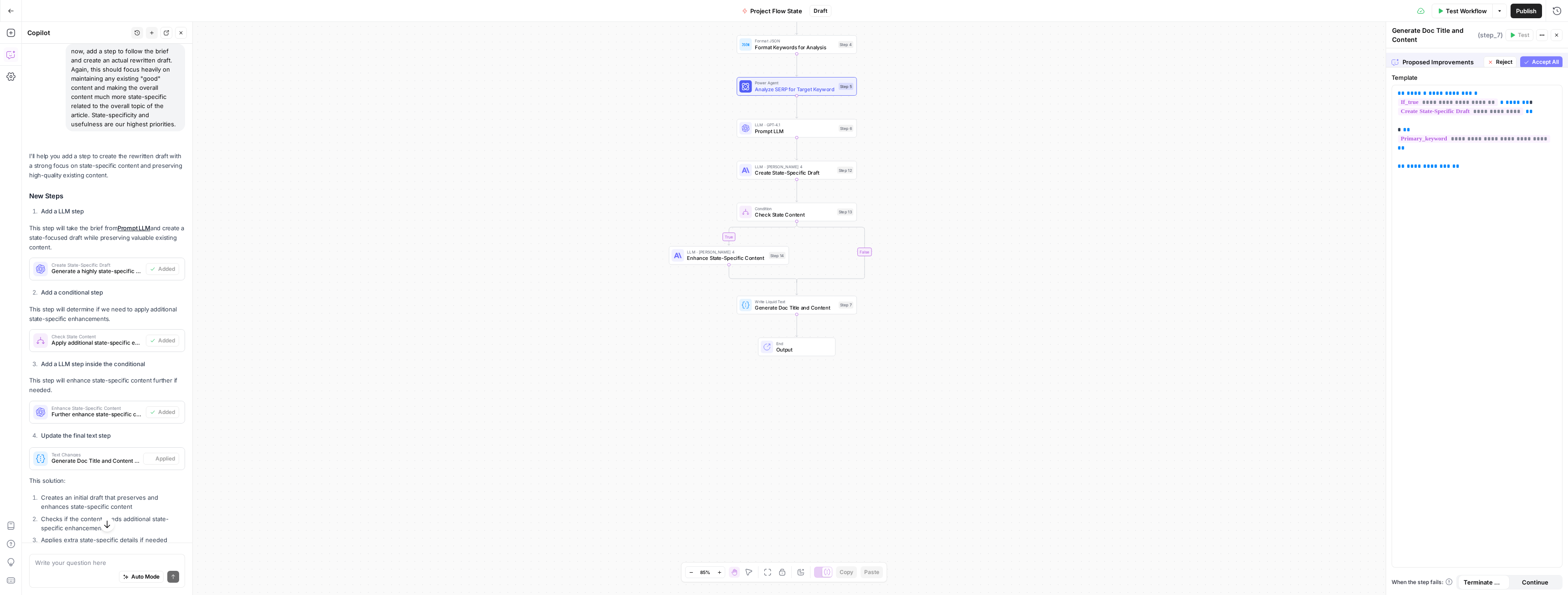
scroll to position [650, 0]
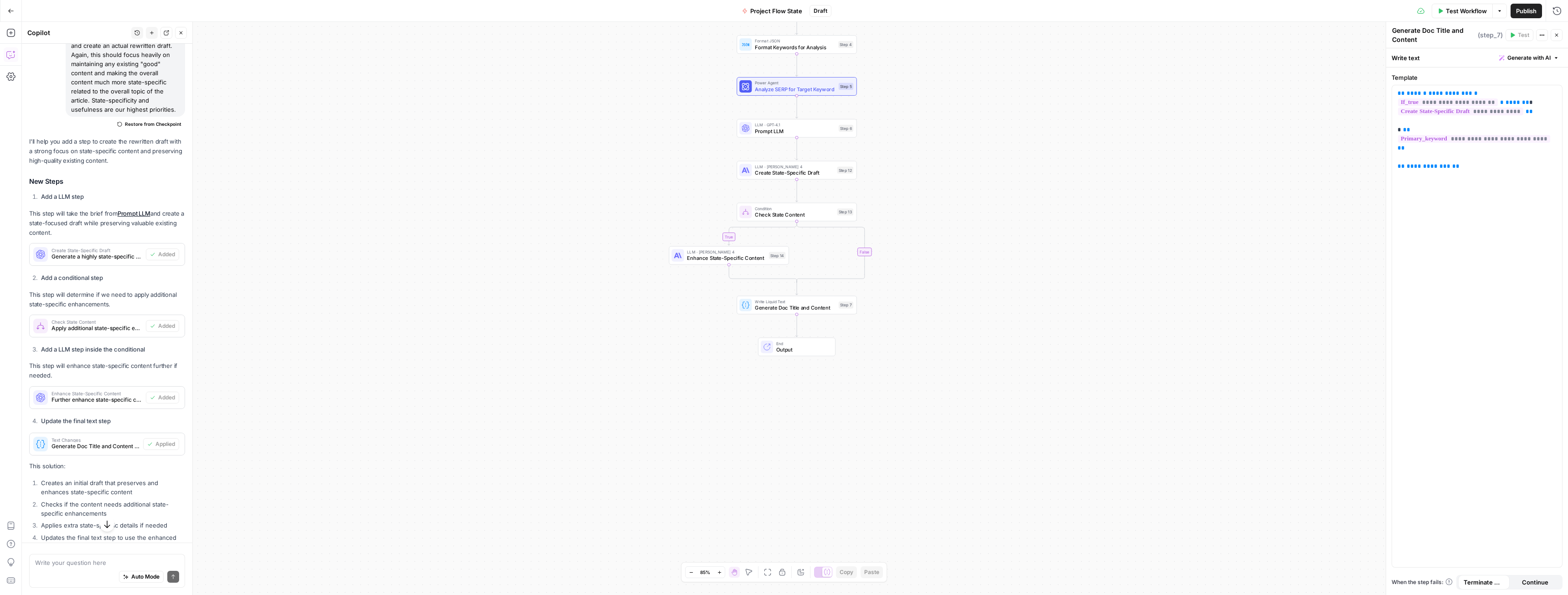
click at [806, 210] on span "Condition" at bounding box center [794, 208] width 79 height 6
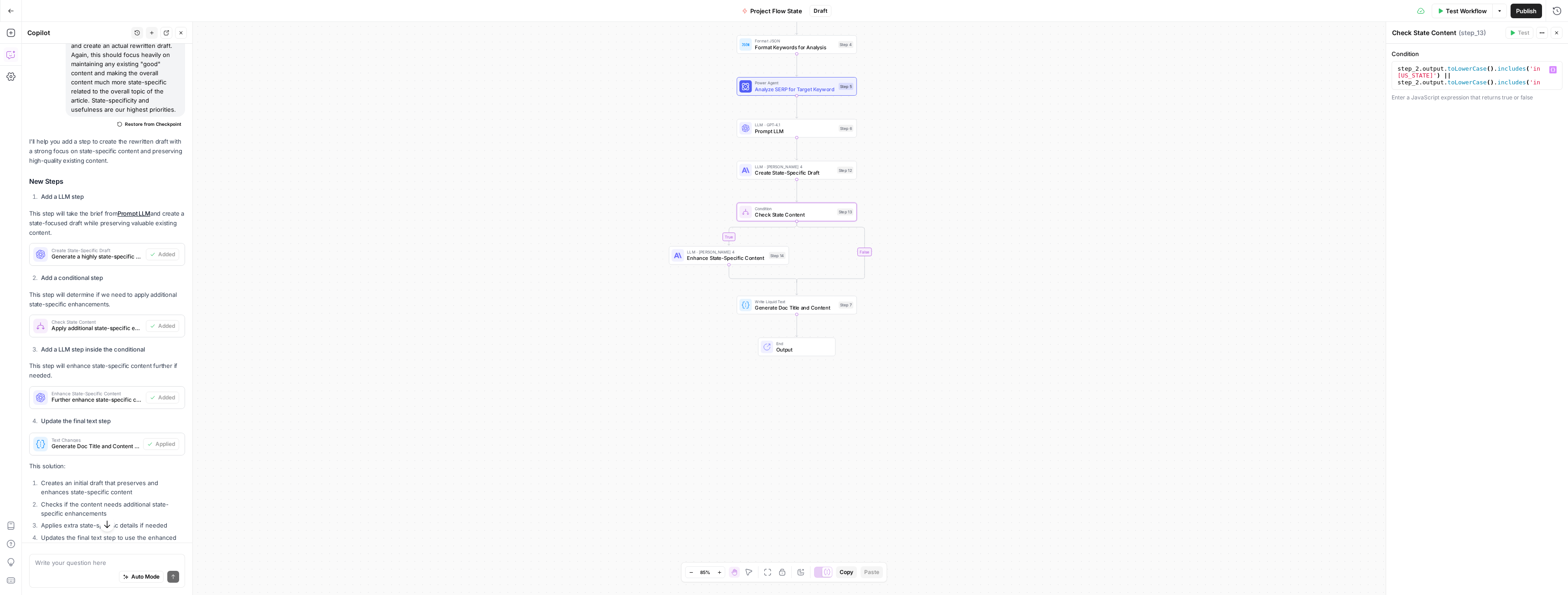
scroll to position [0, 0]
click at [66, 561] on textarea at bounding box center [107, 563] width 144 height 9
type textarea "you're misunderstanding,"
click at [811, 203] on icon "button" at bounding box center [812, 201] width 5 height 5
click at [763, 118] on span "Delete Step" at bounding box center [759, 116] width 35 height 9
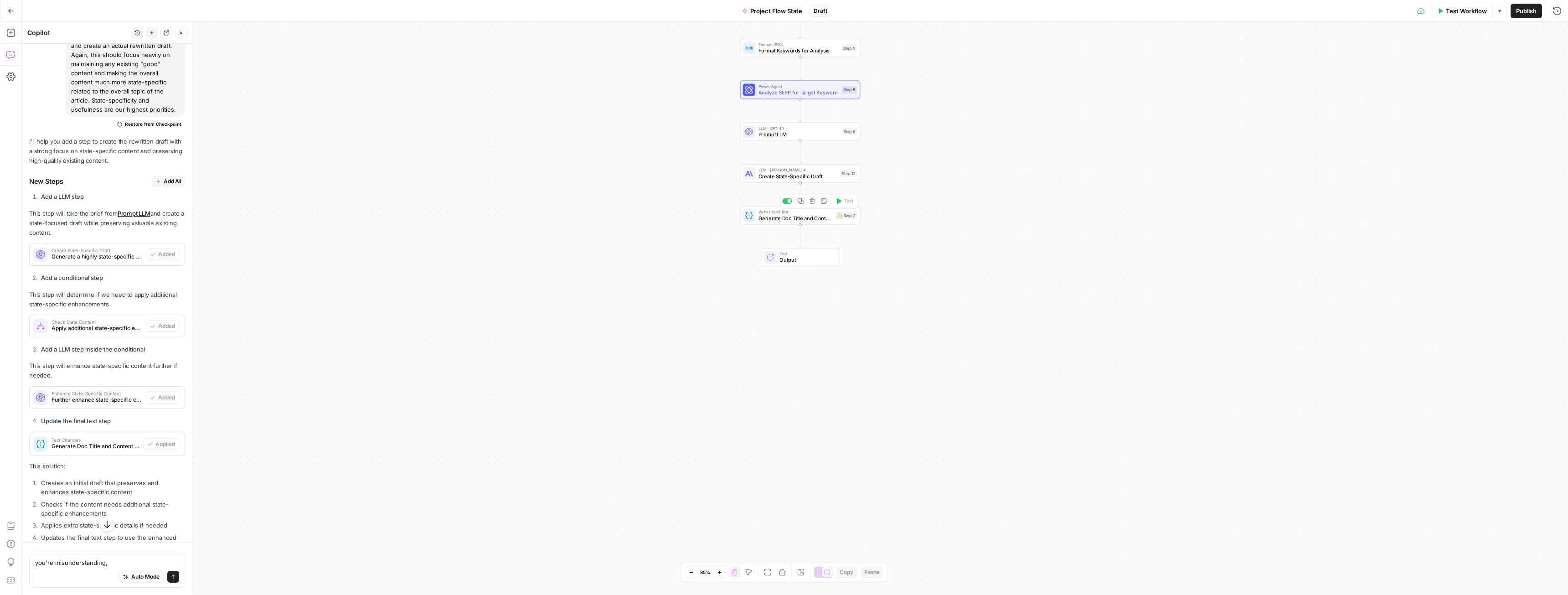
click at [799, 179] on span "Create State-Specific Draft" at bounding box center [798, 176] width 79 height 8
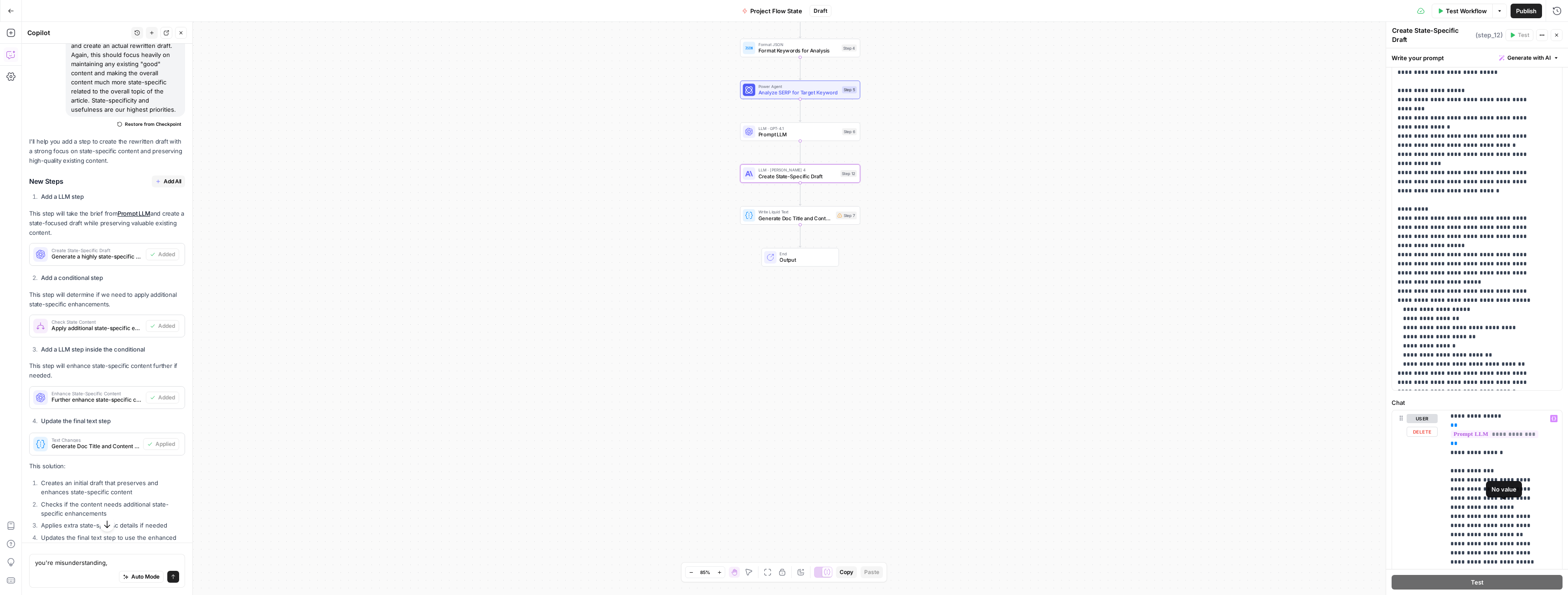
scroll to position [226, 0]
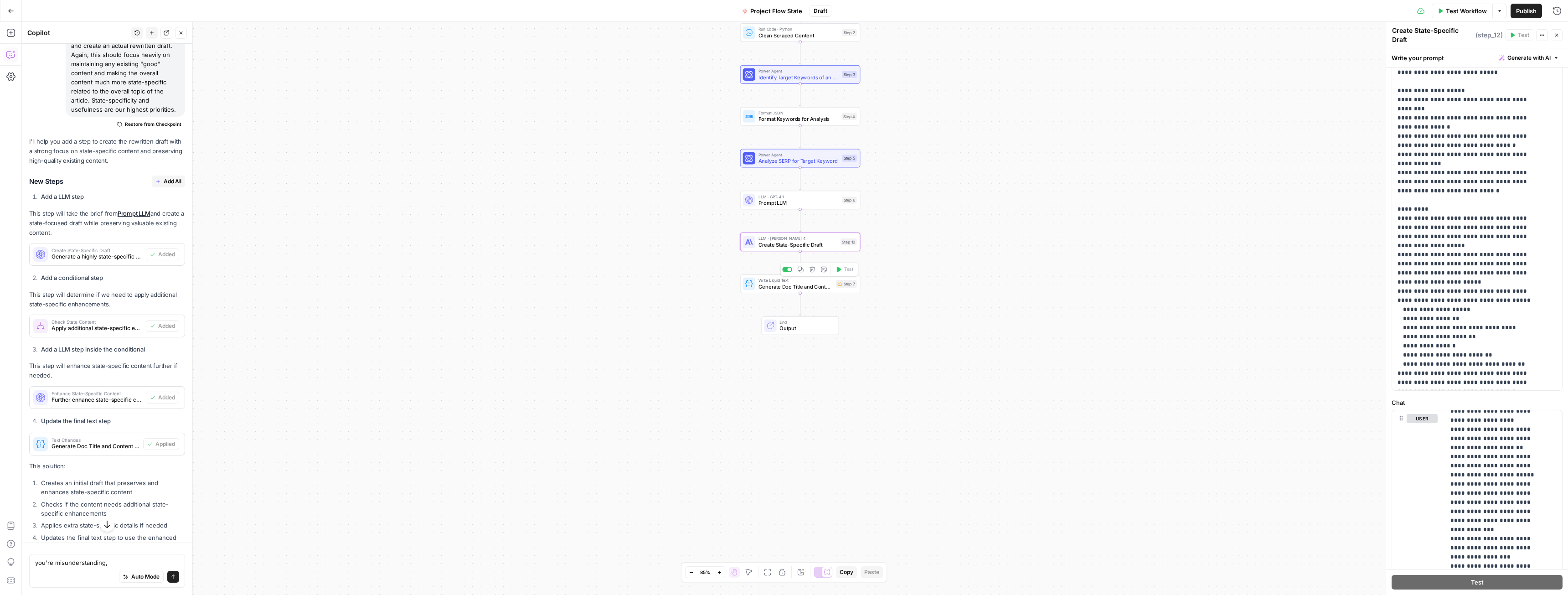
click at [849, 290] on div "Write Liquid Text Generate Doc Title and Content Step 7 Copy step Delete step A…" at bounding box center [800, 284] width 114 height 13
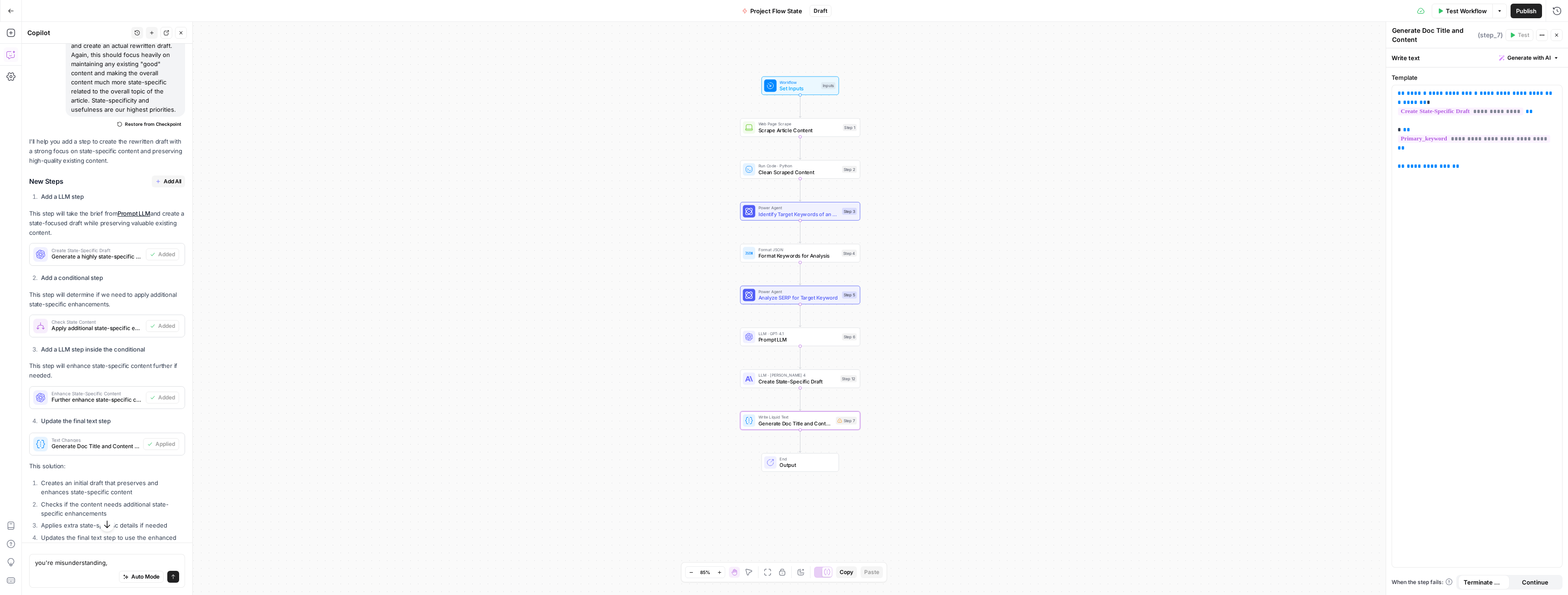
click at [1460, 8] on span "Test Workflow" at bounding box center [1466, 10] width 41 height 9
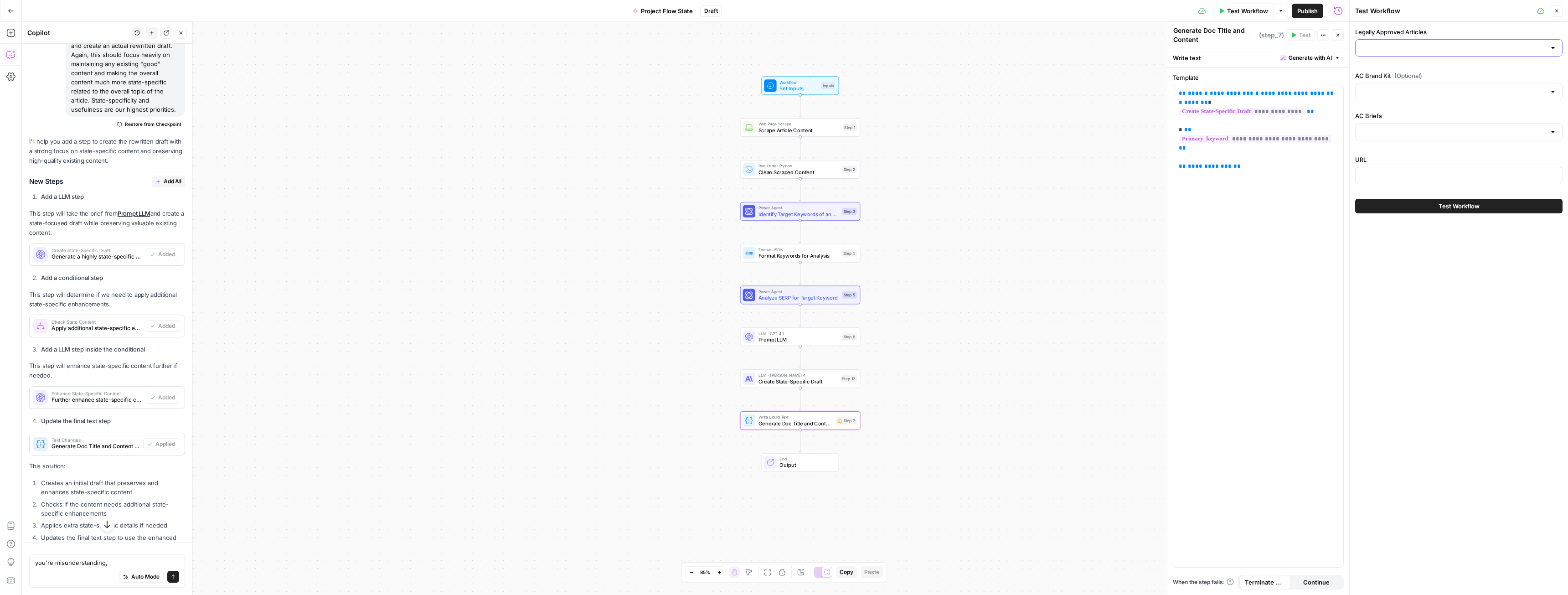
click at [1418, 51] on input "Legally Approved Articles" at bounding box center [1453, 48] width 184 height 9
click at [1439, 119] on div "ID: 10438" at bounding box center [1458, 121] width 192 height 8
type input "Legally Reviewed AC Content"
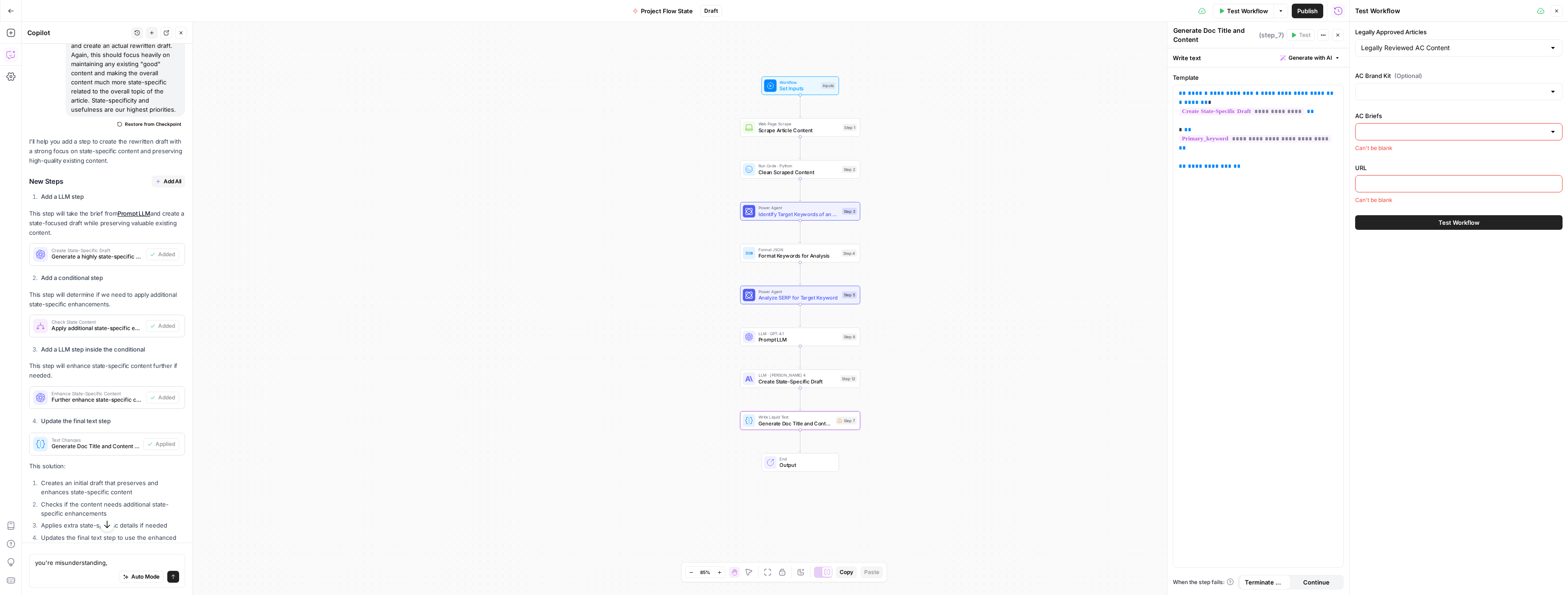
click at [1442, 136] on input "AC Briefs" at bounding box center [1453, 132] width 184 height 9
click at [1312, 11] on span "Publish" at bounding box center [1307, 10] width 21 height 9
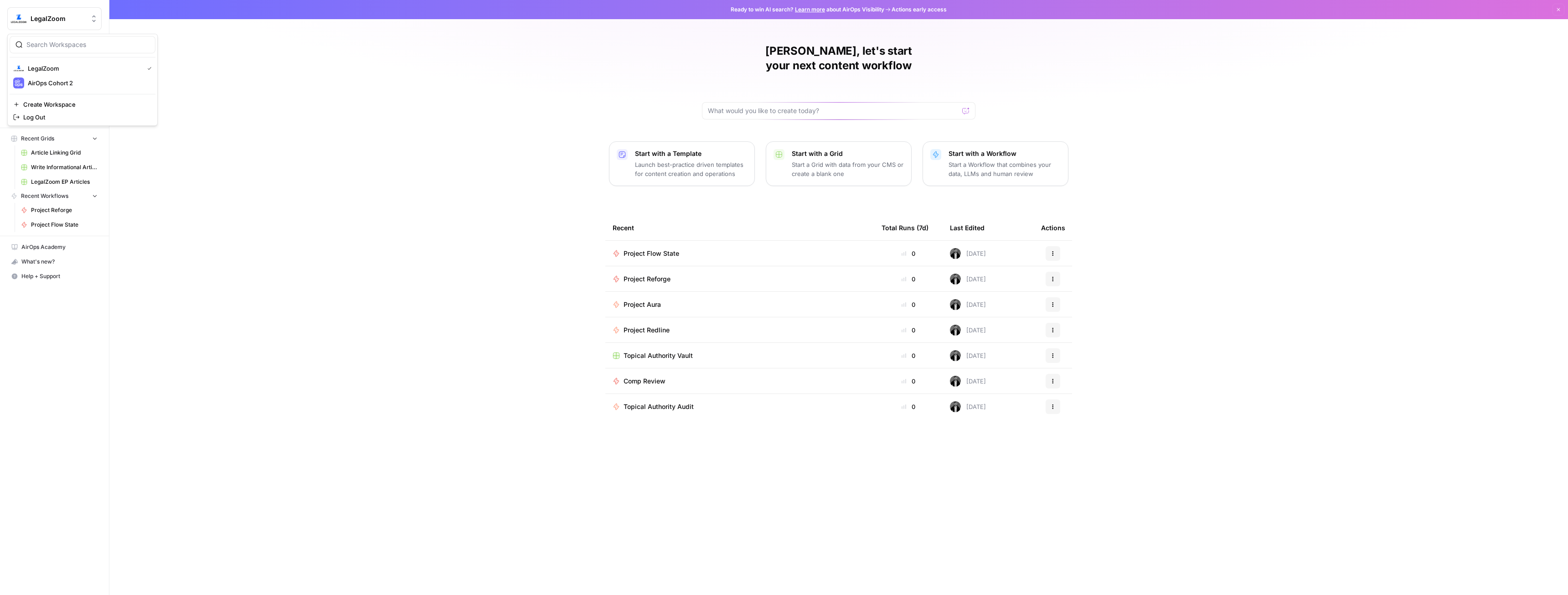
click at [54, 21] on span "LegalZoom" at bounding box center [58, 18] width 55 height 9
click at [65, 81] on span "AirOps Cohort 2" at bounding box center [88, 83] width 121 height 9
click at [39, 85] on span "Your Data" at bounding box center [59, 87] width 76 height 8
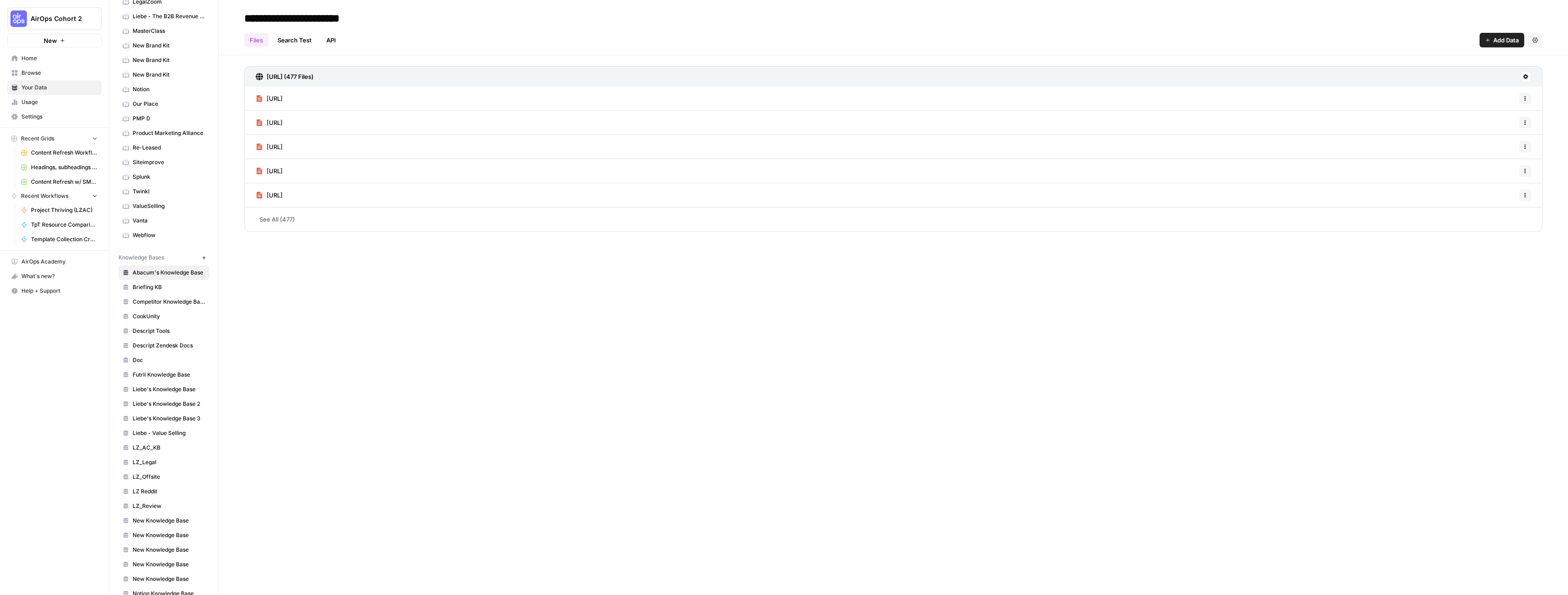
scroll to position [228, 0]
click at [155, 274] on span "Briefing KB" at bounding box center [169, 273] width 72 height 8
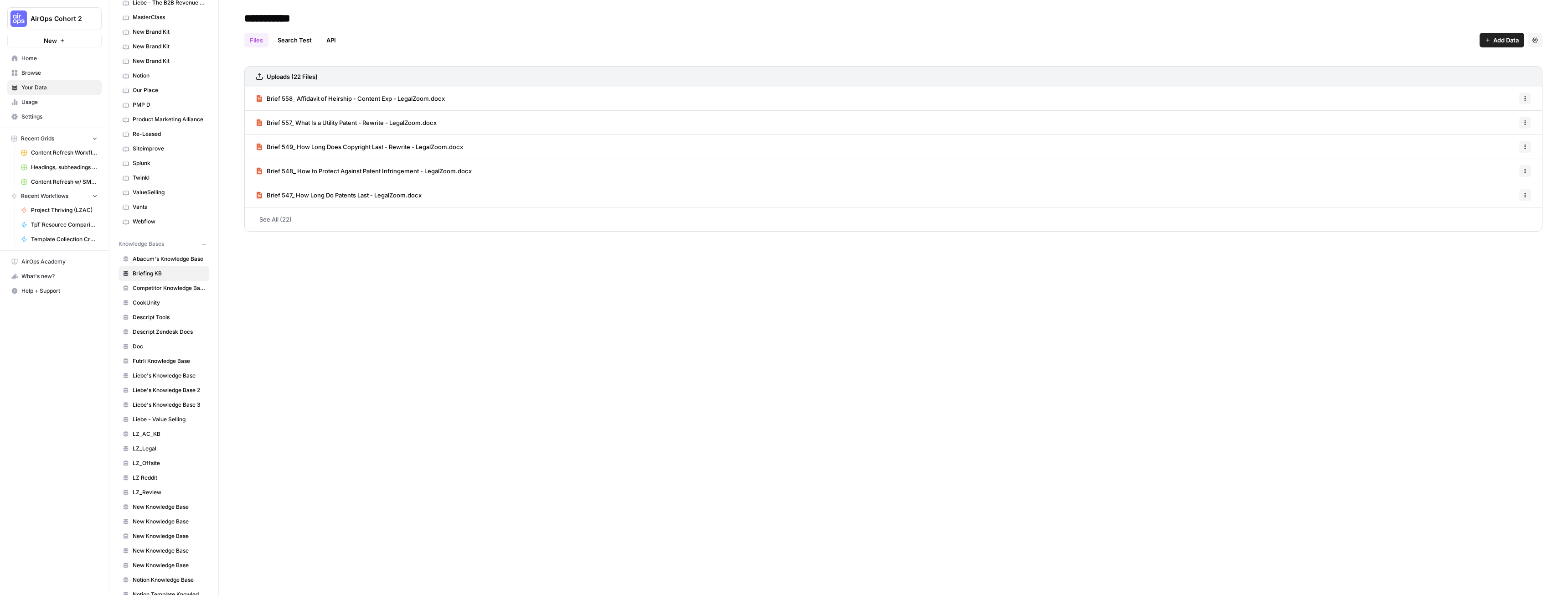
click at [273, 222] on link "See All (22)" at bounding box center [893, 219] width 1298 height 24
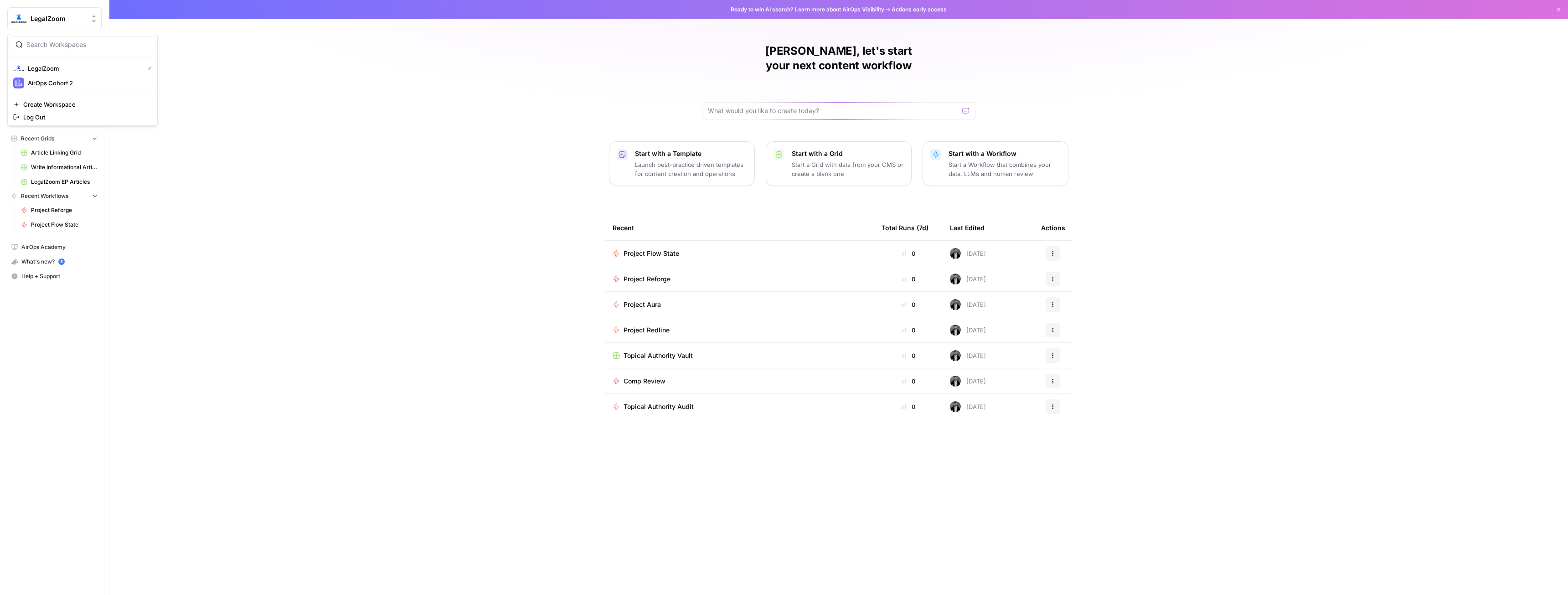
drag, startPoint x: 51, startPoint y: 19, endPoint x: 275, endPoint y: 96, distance: 236.9
click at [275, 94] on div "LegalZoom New Home Browse Your Data Usage Settings Recent Grids Article Linking…" at bounding box center [784, 297] width 1568 height 595
drag, startPoint x: 275, startPoint y: 96, endPoint x: 261, endPoint y: 99, distance: 14.3
click at [275, 96] on div "Connor, let's start your next content workflow Start with a Template Launch bes…" at bounding box center [839, 297] width 1458 height 595
click at [43, 88] on span "Your Data" at bounding box center [59, 87] width 76 height 8
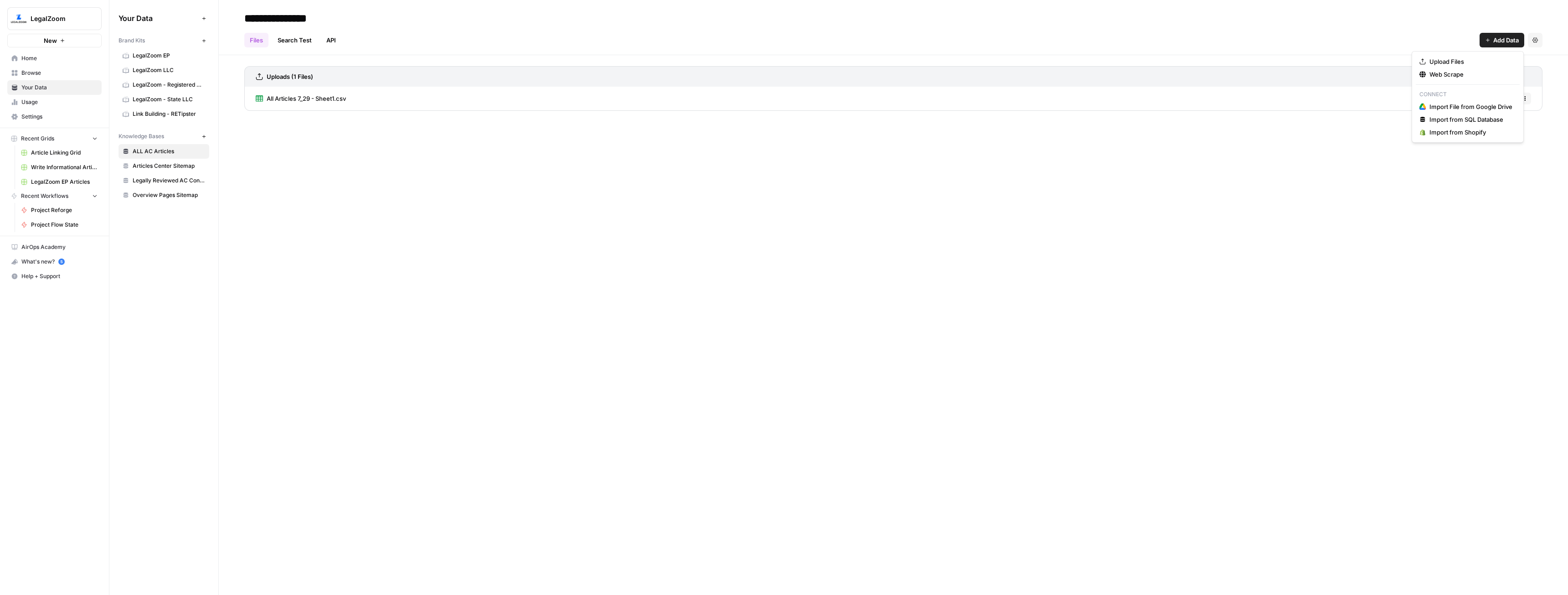
click at [1507, 36] on span "Add Data" at bounding box center [1506, 40] width 26 height 9
click at [1451, 65] on span "Upload Files" at bounding box center [1471, 62] width 83 height 9
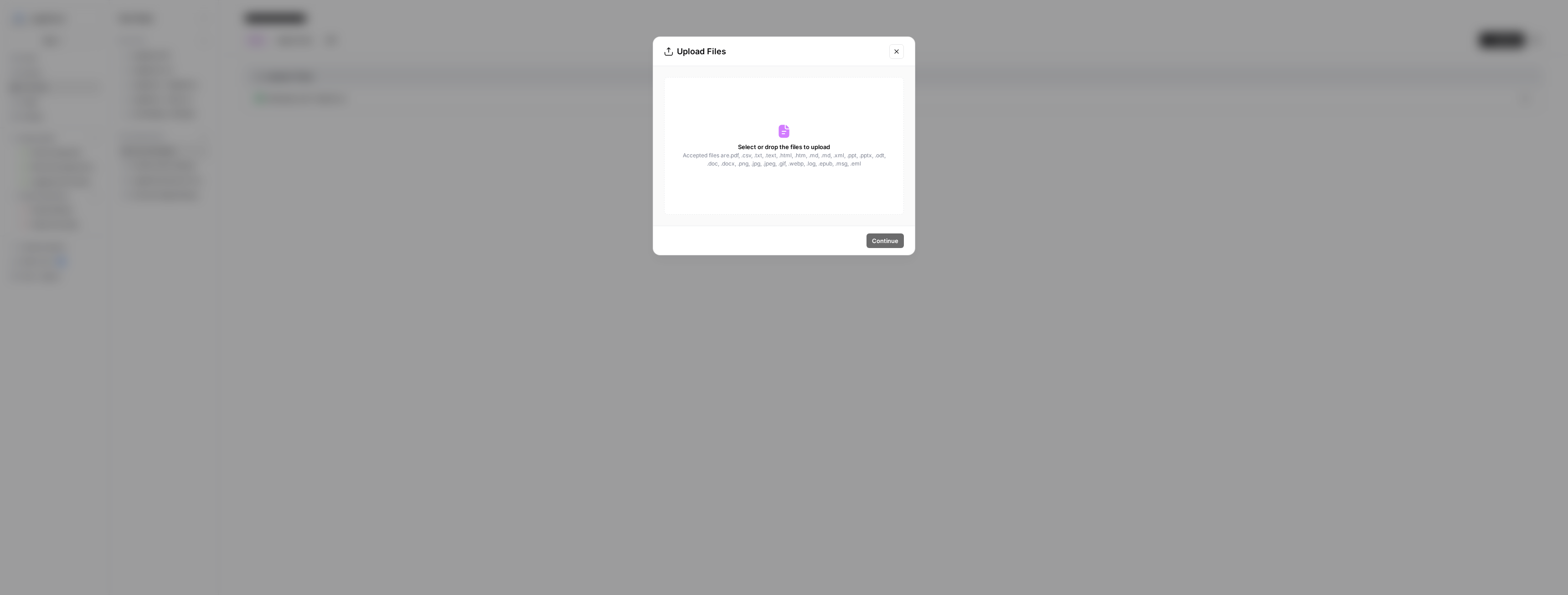
click at [783, 126] on icon at bounding box center [783, 132] width 10 height 13
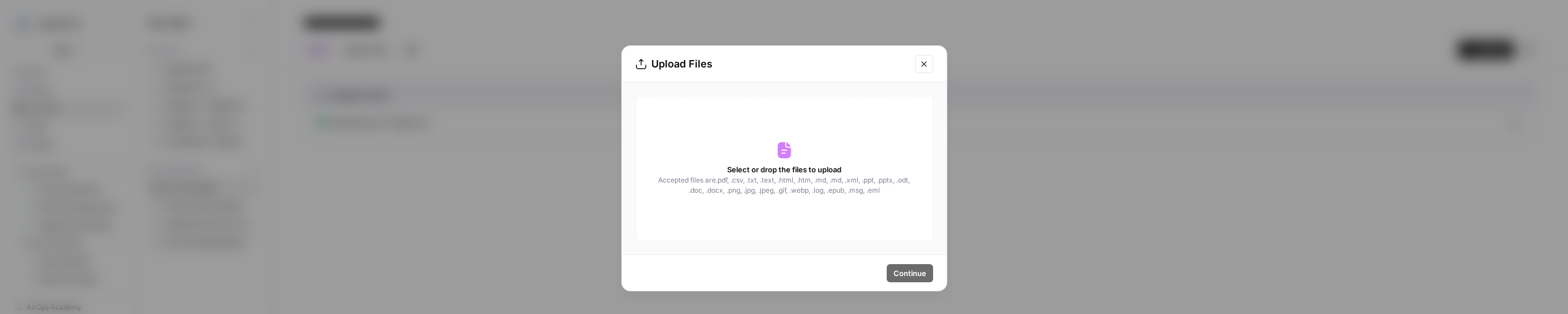
click at [886, 213] on div "Select or drop the files to upload Accepted files are .pdf, .csv, .txt, .text, …" at bounding box center [784, 169] width 298 height 145
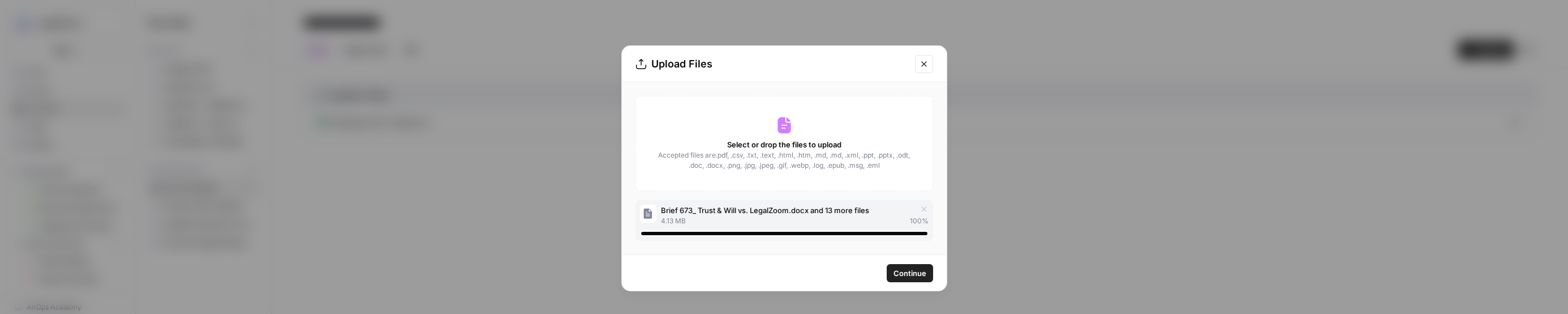
click at [919, 274] on span "Continue" at bounding box center [909, 272] width 32 height 11
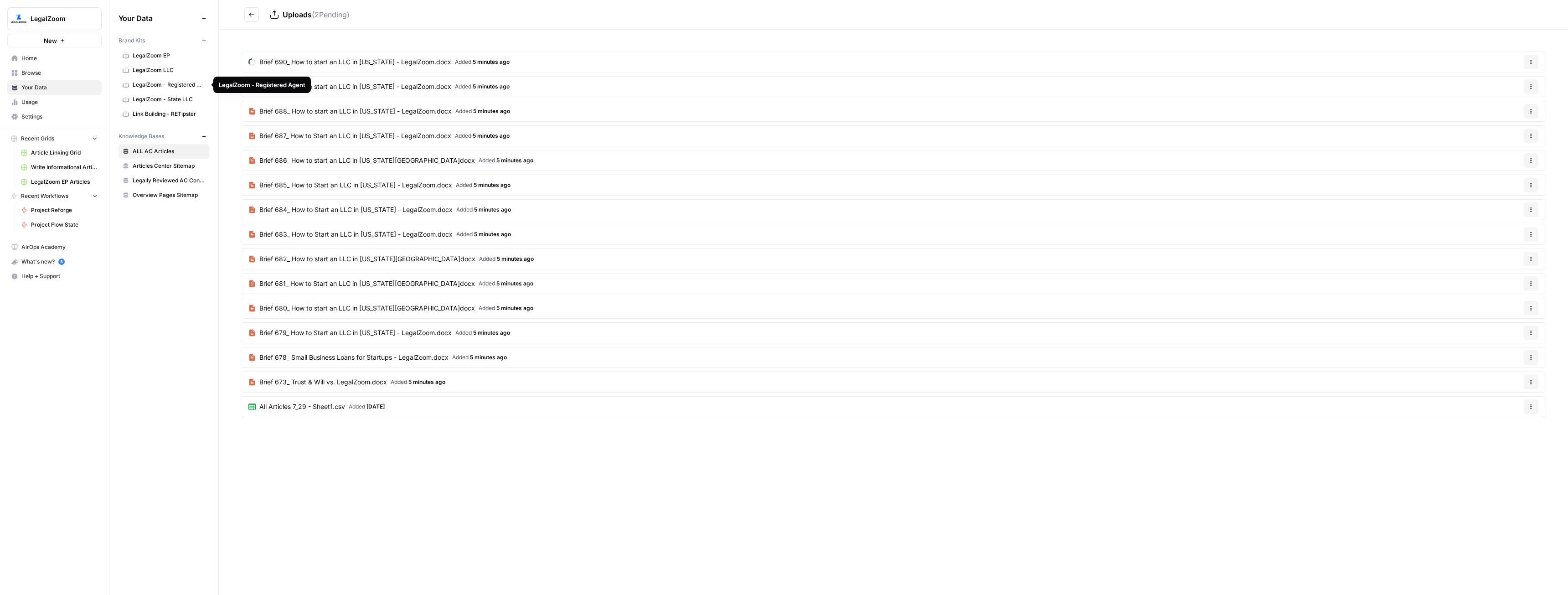
click at [164, 87] on span "LegalZoom - Registered Agent" at bounding box center [169, 85] width 72 height 8
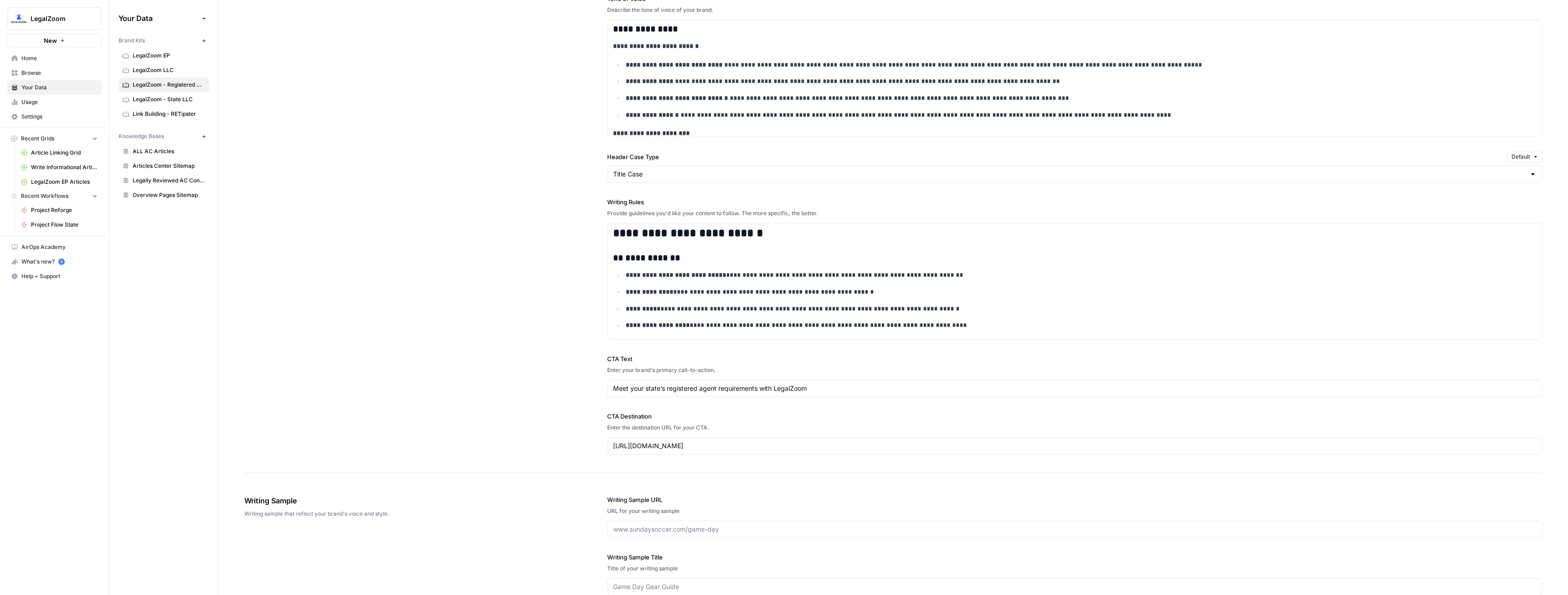
scroll to position [673, 0]
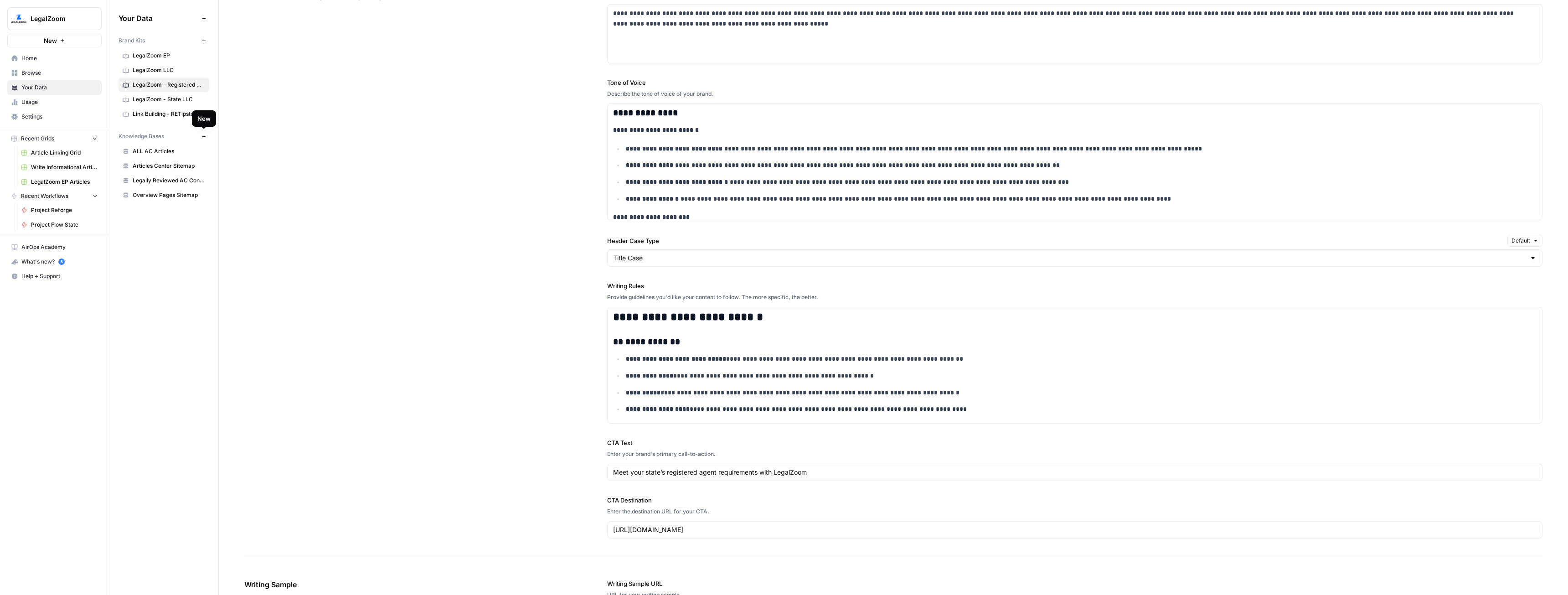
click at [200, 138] on button "New" at bounding box center [204, 136] width 11 height 11
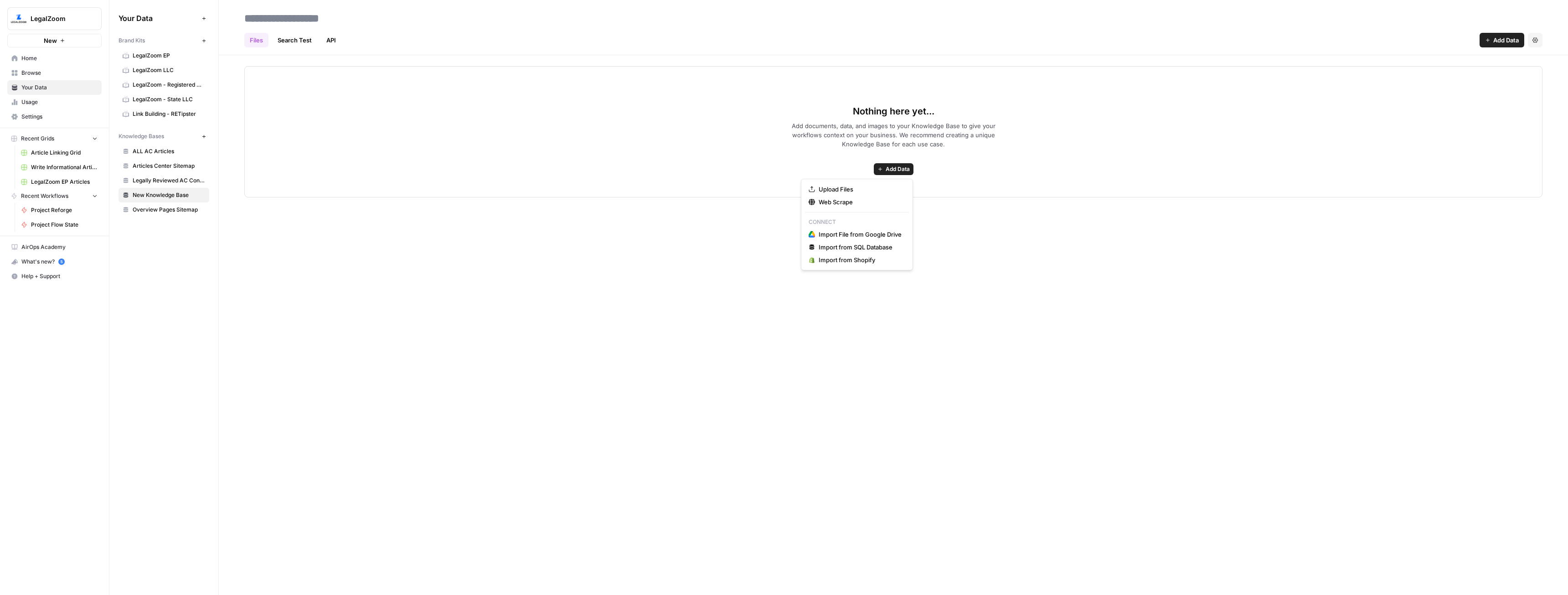
click at [906, 165] on span "Add Data" at bounding box center [898, 169] width 24 height 8
click at [855, 188] on span "Upload Files" at bounding box center [860, 189] width 83 height 9
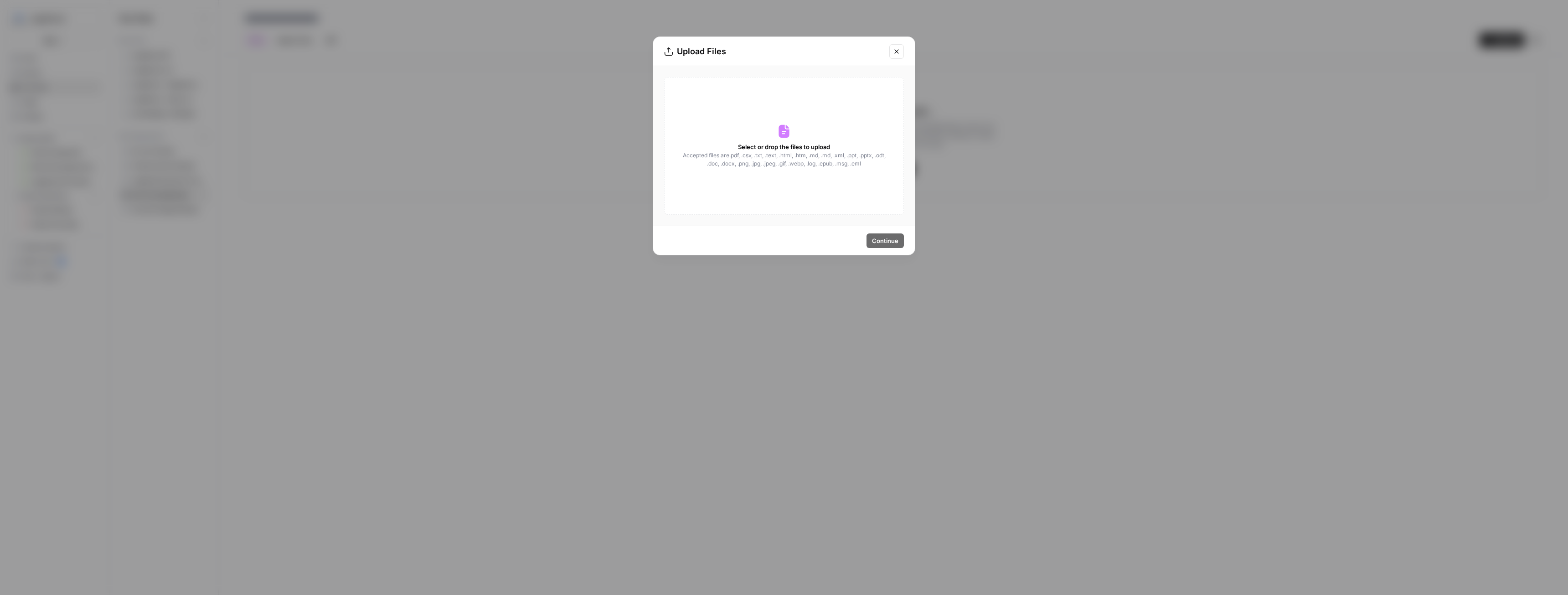
click at [898, 45] on button "Close modal" at bounding box center [897, 52] width 15 height 15
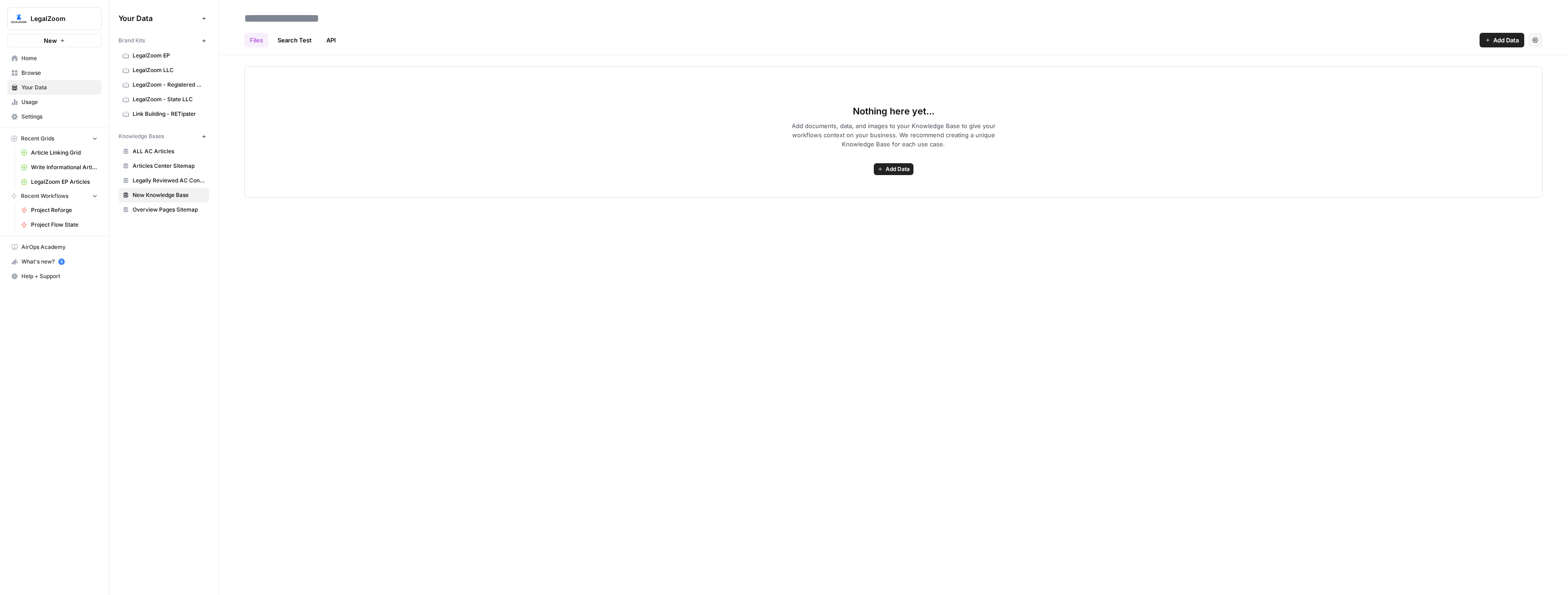
click at [905, 166] on span "Add Data" at bounding box center [898, 169] width 24 height 8
click at [835, 188] on span "Upload Files" at bounding box center [860, 189] width 83 height 9
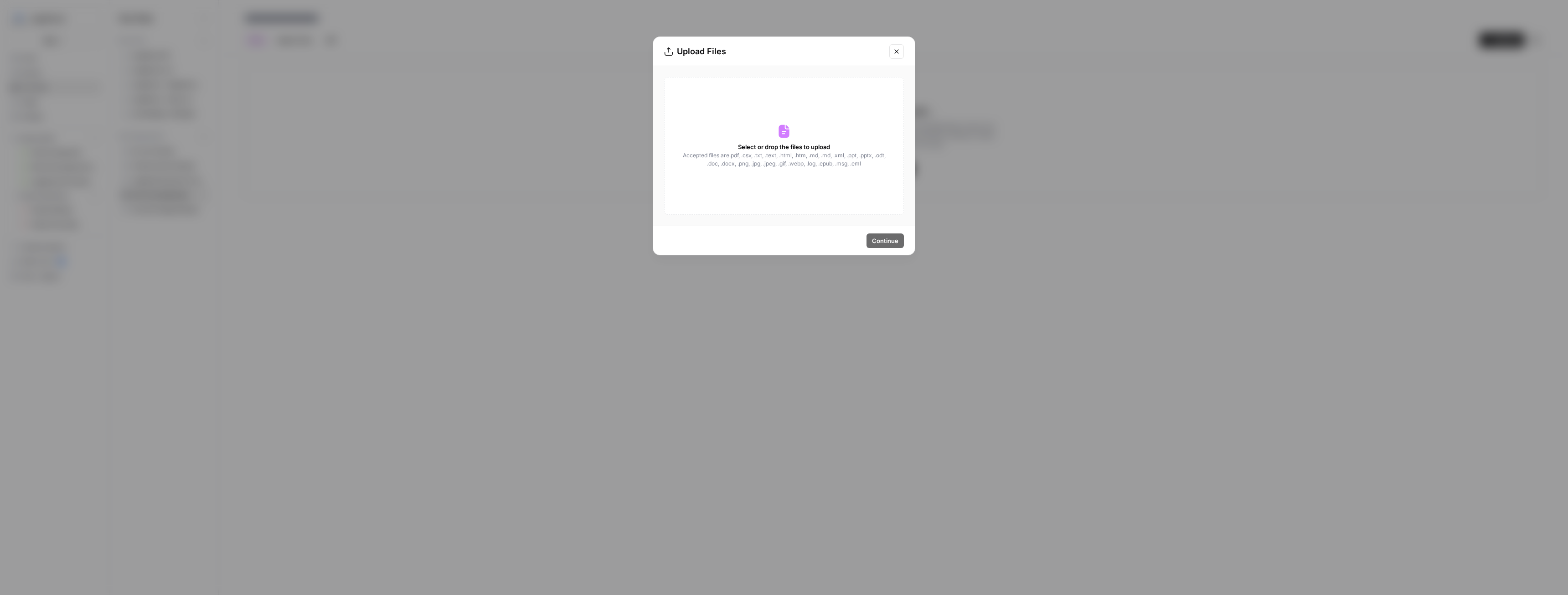
click at [829, 159] on span "Accepted files are .pdf, .csv, .txt, .text, .html, .htm, .md, .md, .xml, .ppt, …" at bounding box center [783, 160] width 204 height 16
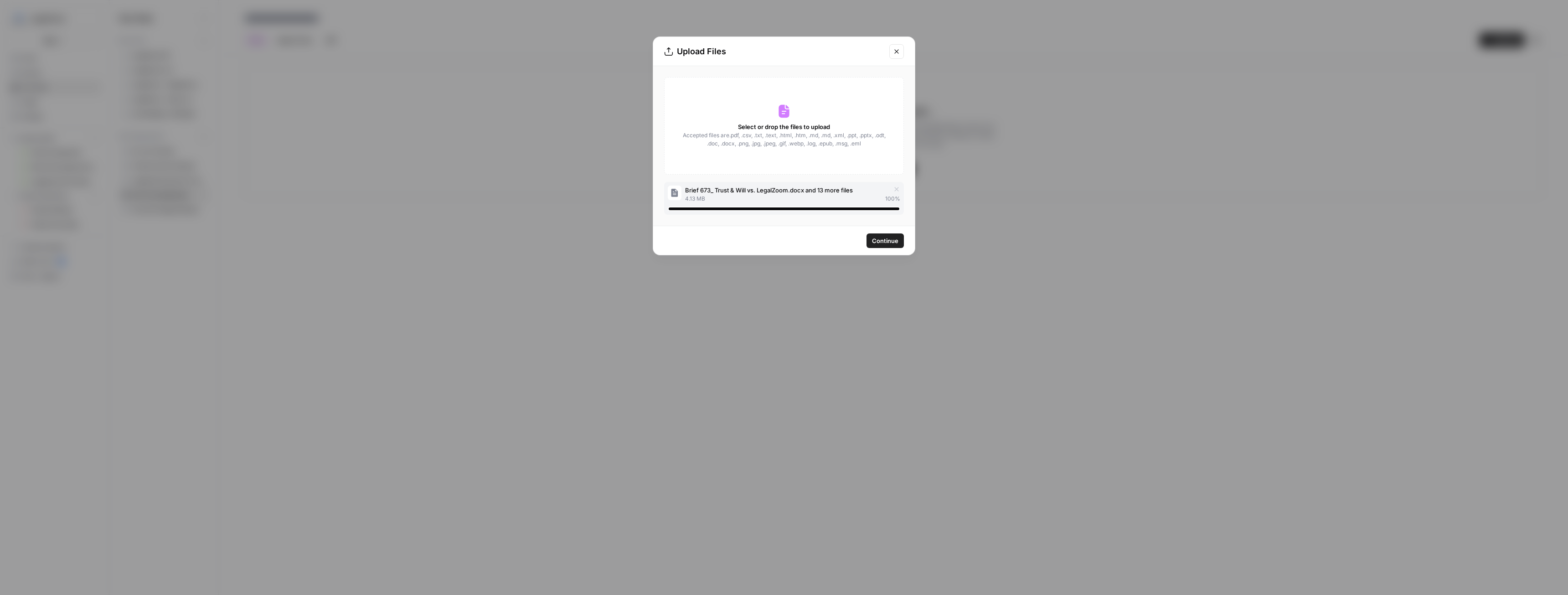
click at [901, 242] on button "Continue" at bounding box center [885, 241] width 37 height 15
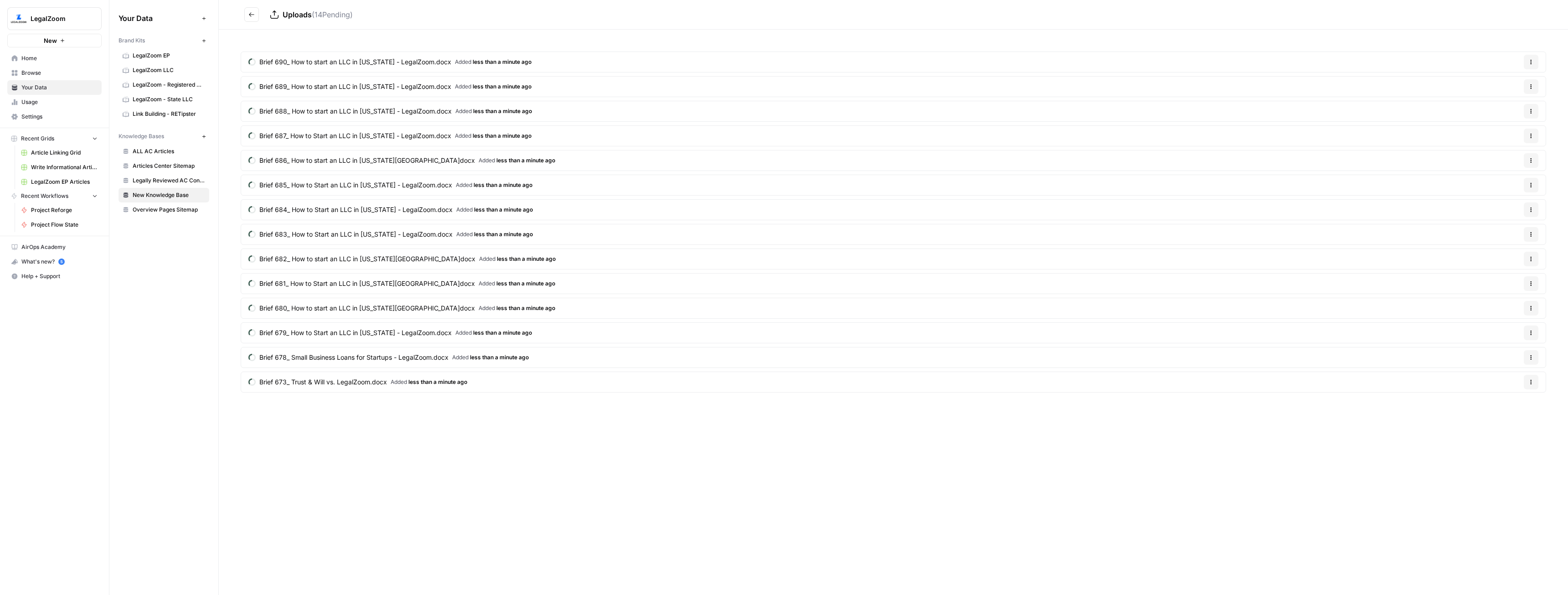
click at [150, 195] on span "New Knowledge Base" at bounding box center [169, 195] width 72 height 8
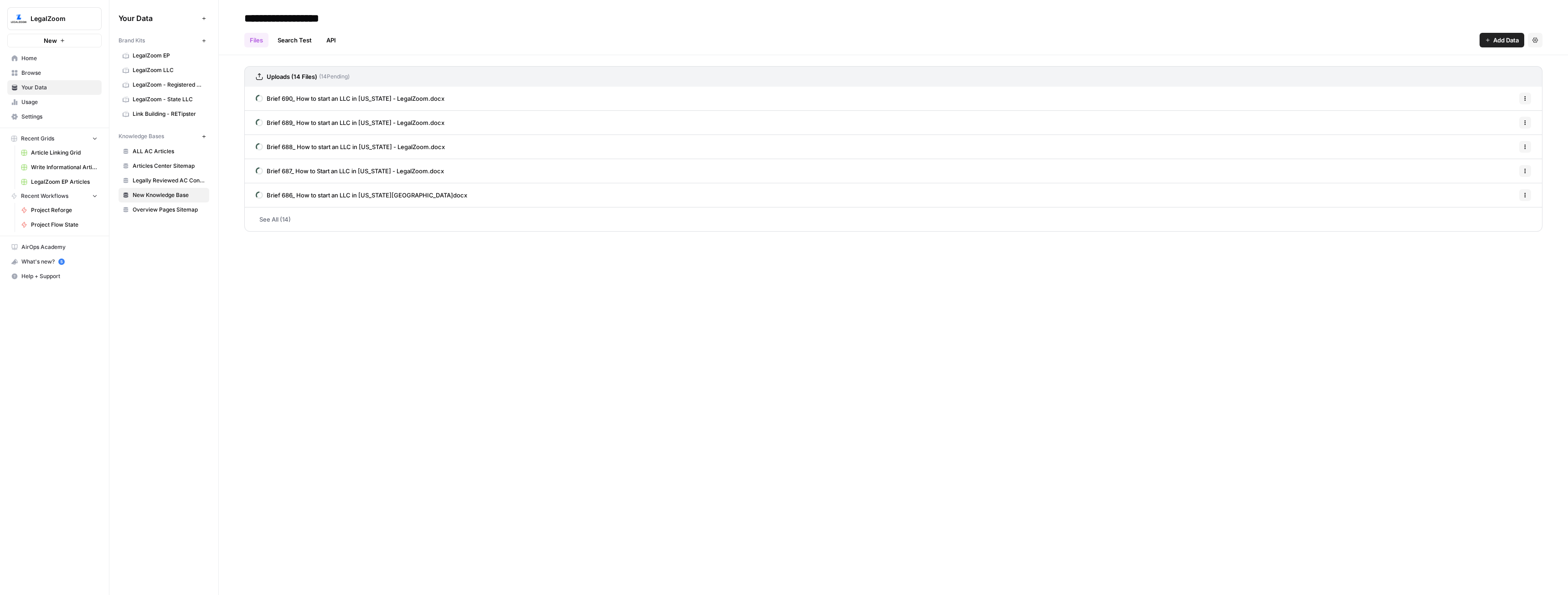
click at [301, 12] on input "**********" at bounding box center [313, 18] width 146 height 18
type input "**********"
click at [192, 259] on div "Your Data Add Data Brand Kits New LegalZoom EP LegalZoom LLC LegalZoom - Regist…" at bounding box center [164, 297] width 109 height 595
click at [294, 217] on link "See All (14)" at bounding box center [893, 219] width 1298 height 24
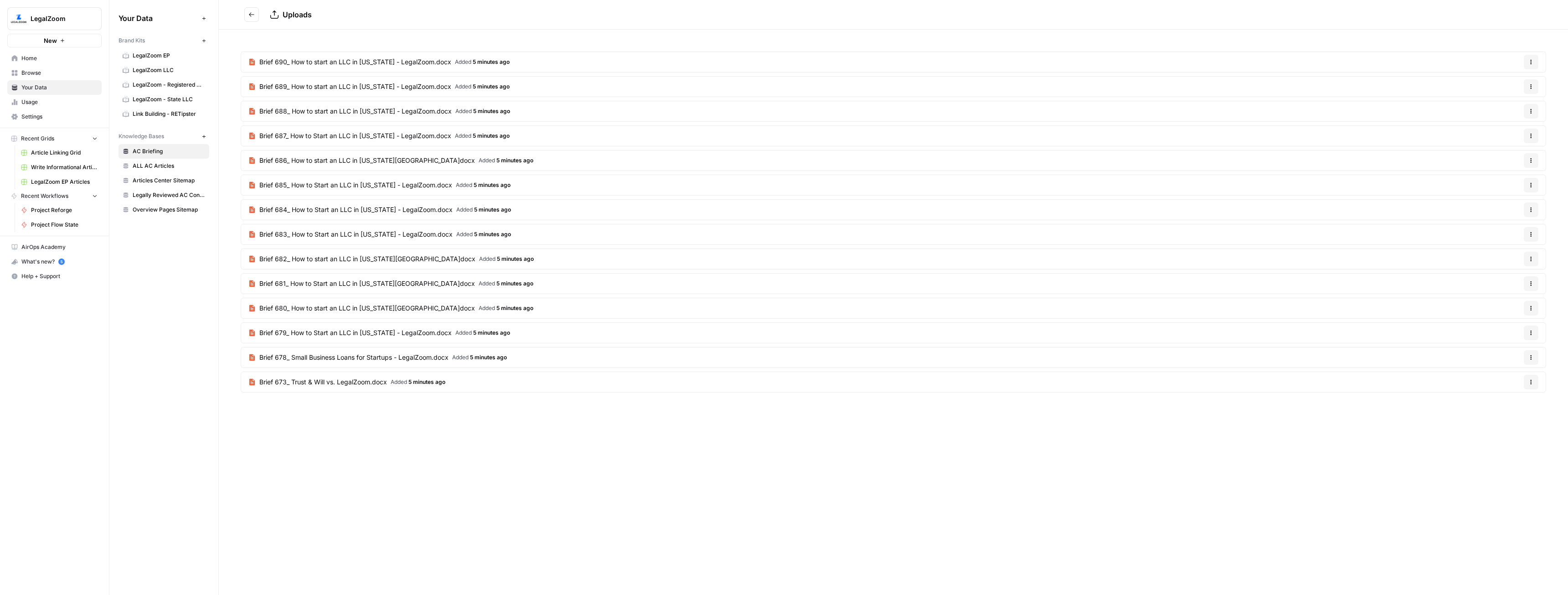
click at [155, 155] on span "AC Briefing" at bounding box center [169, 151] width 72 height 8
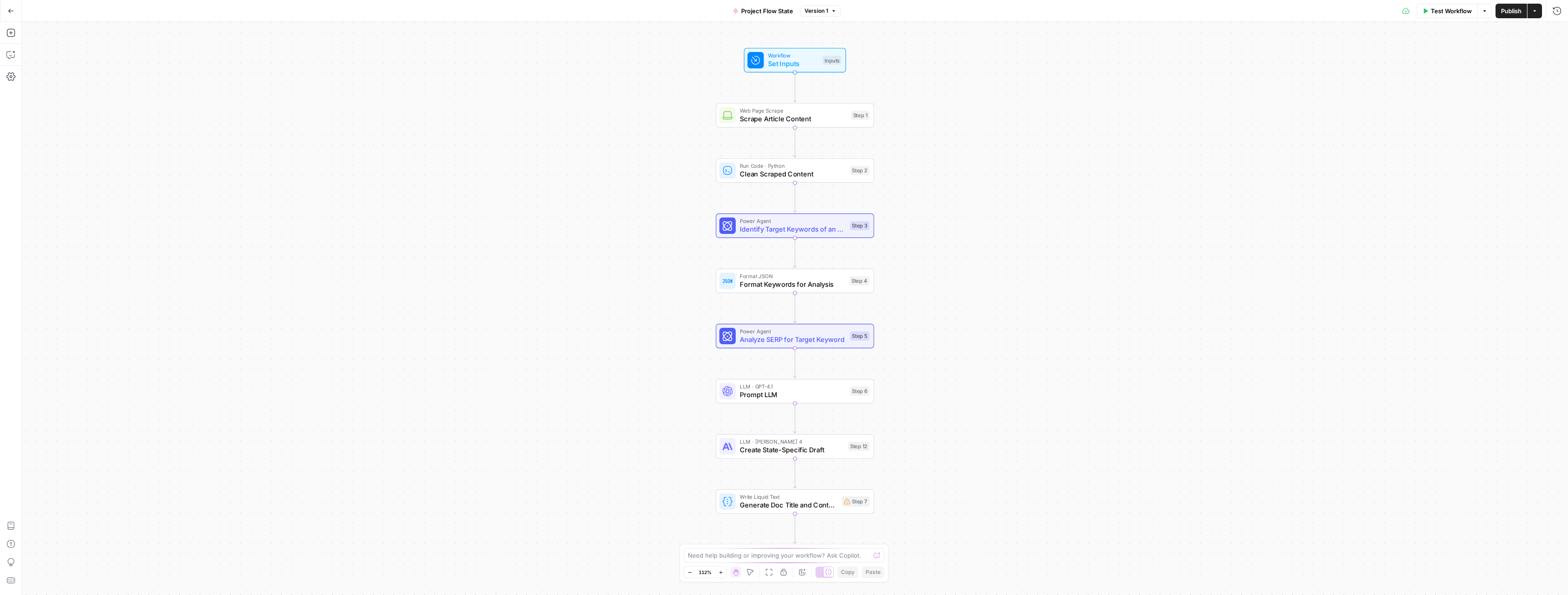
click at [1447, 13] on span "Test Workflow" at bounding box center [1451, 10] width 41 height 9
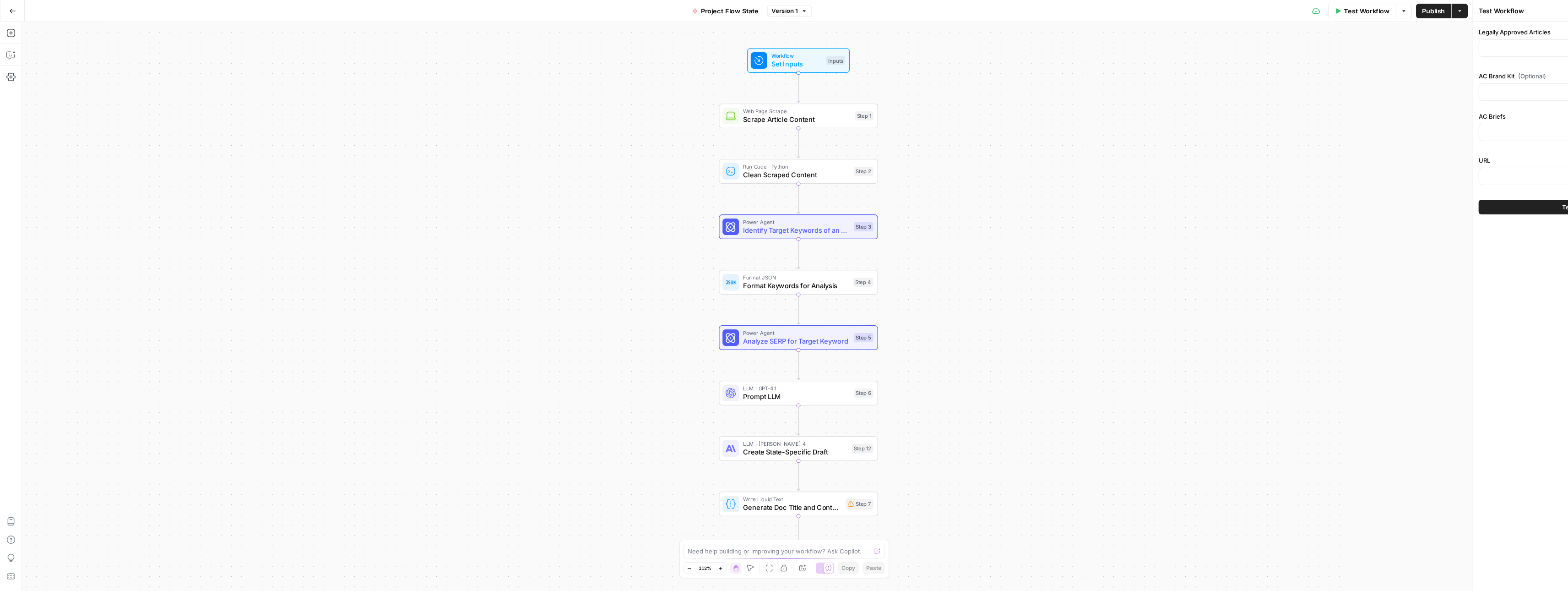
type input "Legally Reviewed AC Content"
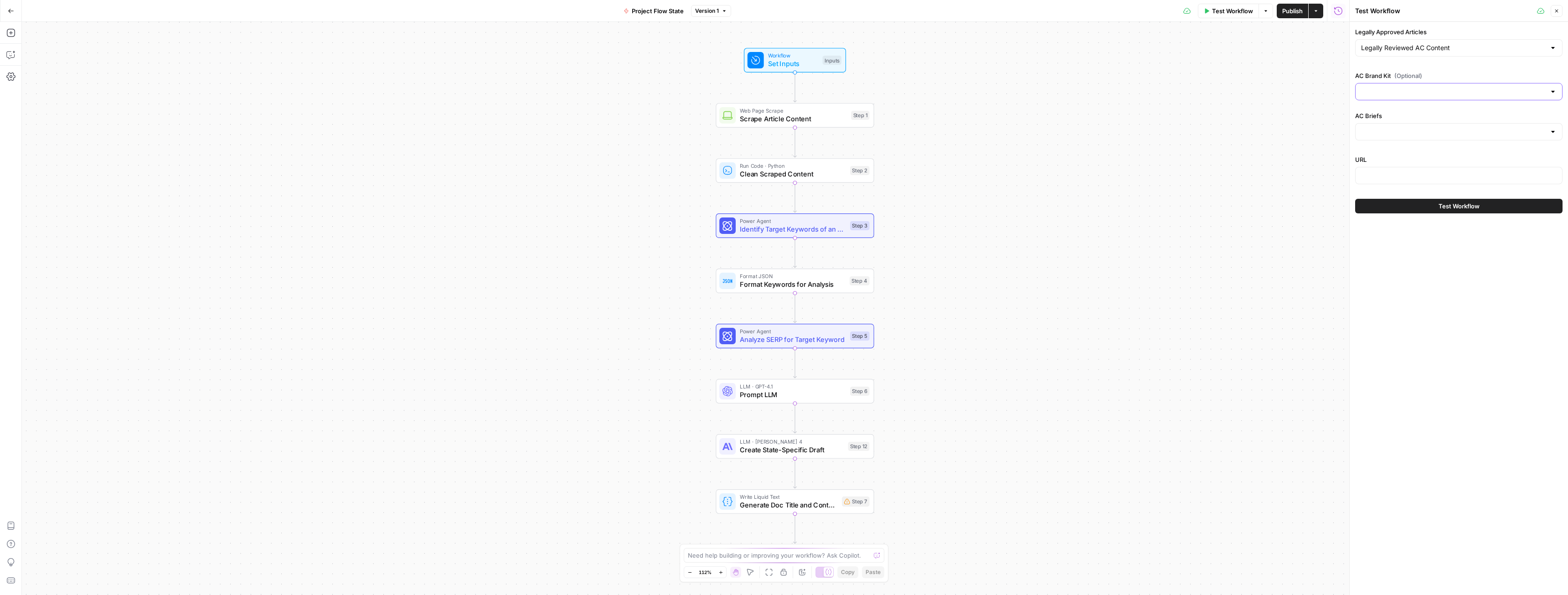
click at [1447, 94] on input "AC Brand Kit (Optional)" at bounding box center [1453, 91] width 184 height 9
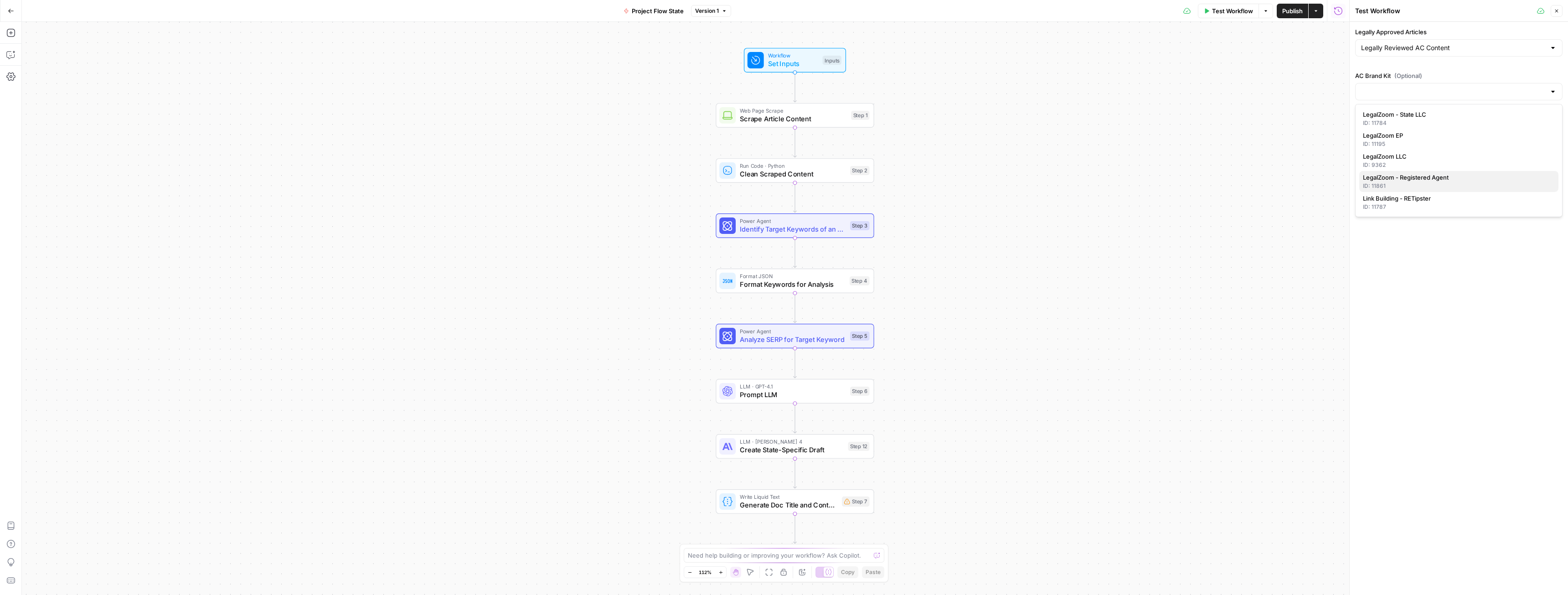
click at [1427, 177] on span "LegalZoom - Registered Agent" at bounding box center [1457, 177] width 188 height 9
type input "LegalZoom - Registered Agent"
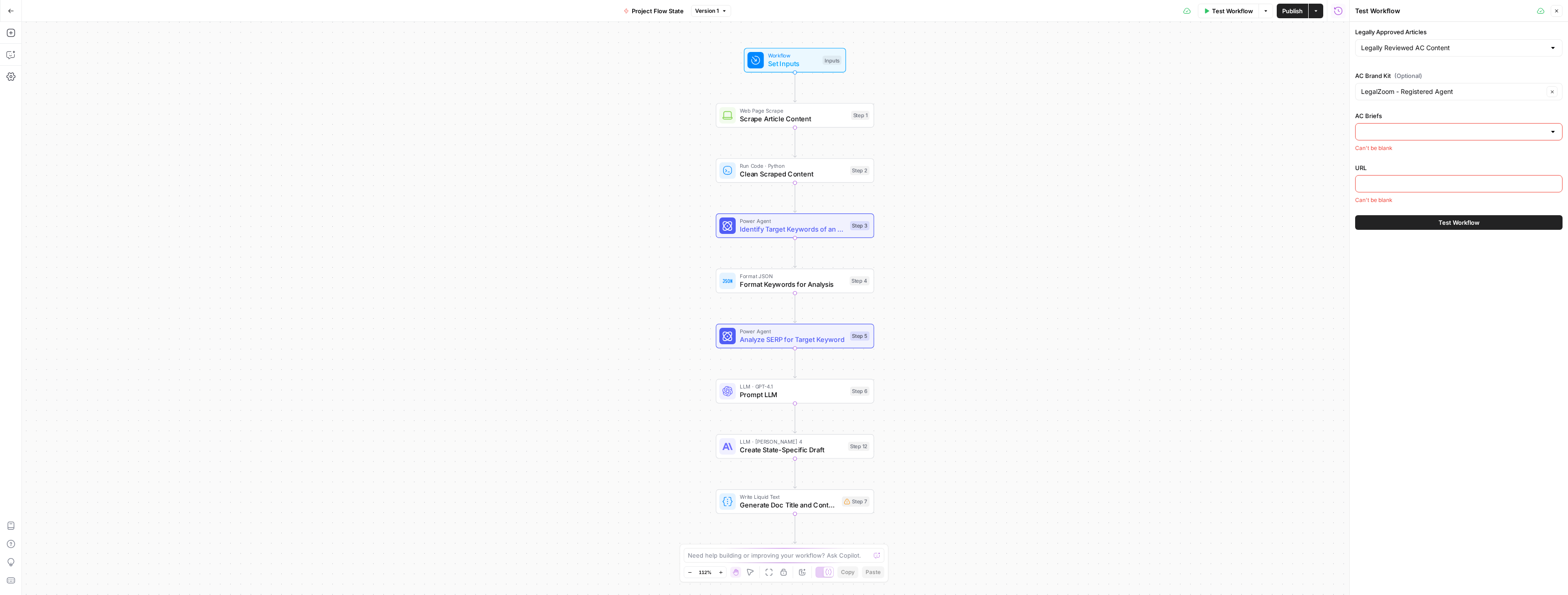
click at [1431, 135] on input "AC Briefs" at bounding box center [1453, 132] width 184 height 9
click at [1400, 239] on span "AC Briefing" at bounding box center [1457, 238] width 188 height 9
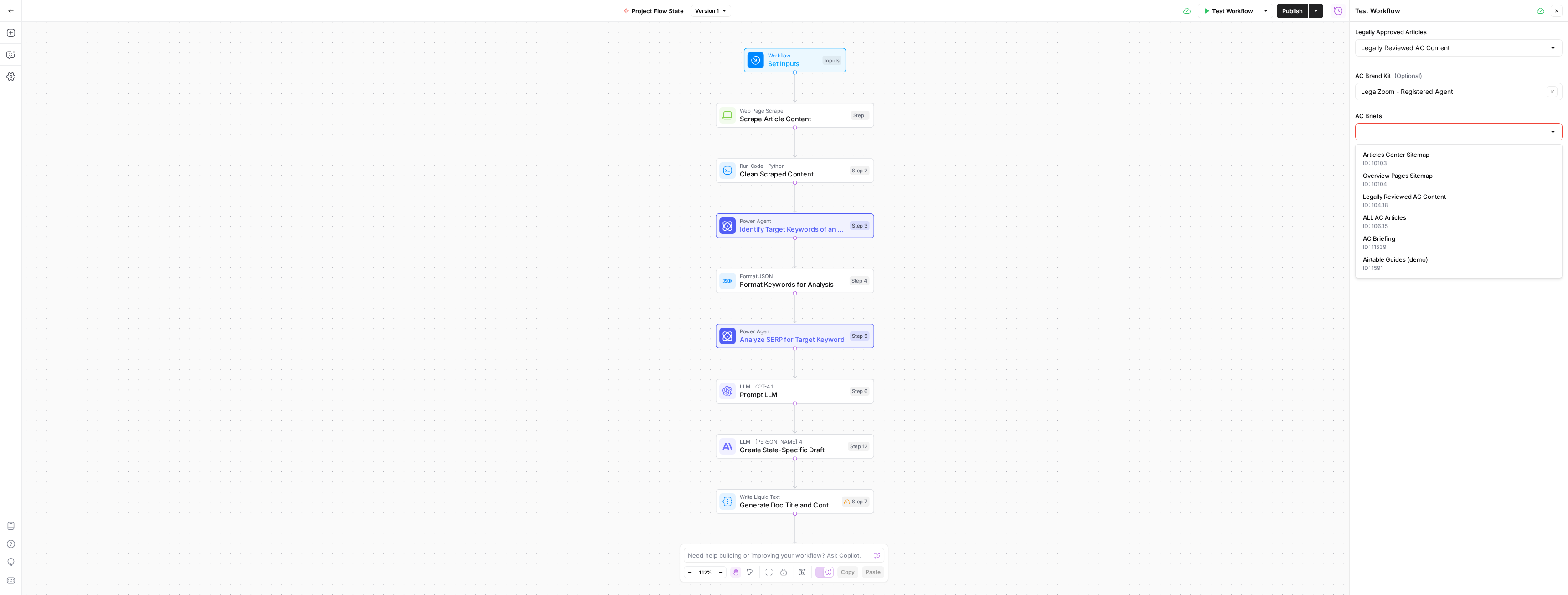
type input "AC Briefing"
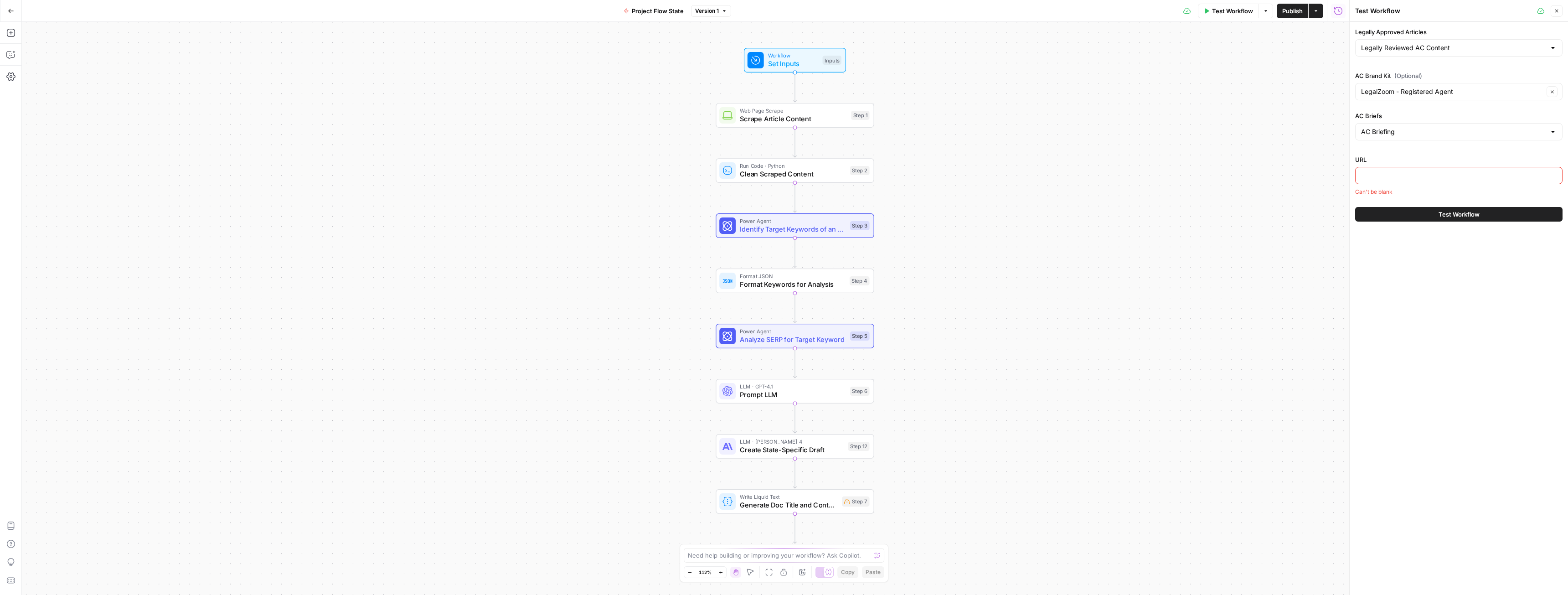
click at [1424, 178] on input "URL" at bounding box center [1458, 175] width 195 height 9
click at [1409, 174] on input "URL" at bounding box center [1458, 175] width 195 height 9
paste input "[URL][DOMAIN_NAME][US_STATE]"
type input "[URL][DOMAIN_NAME][US_STATE]"
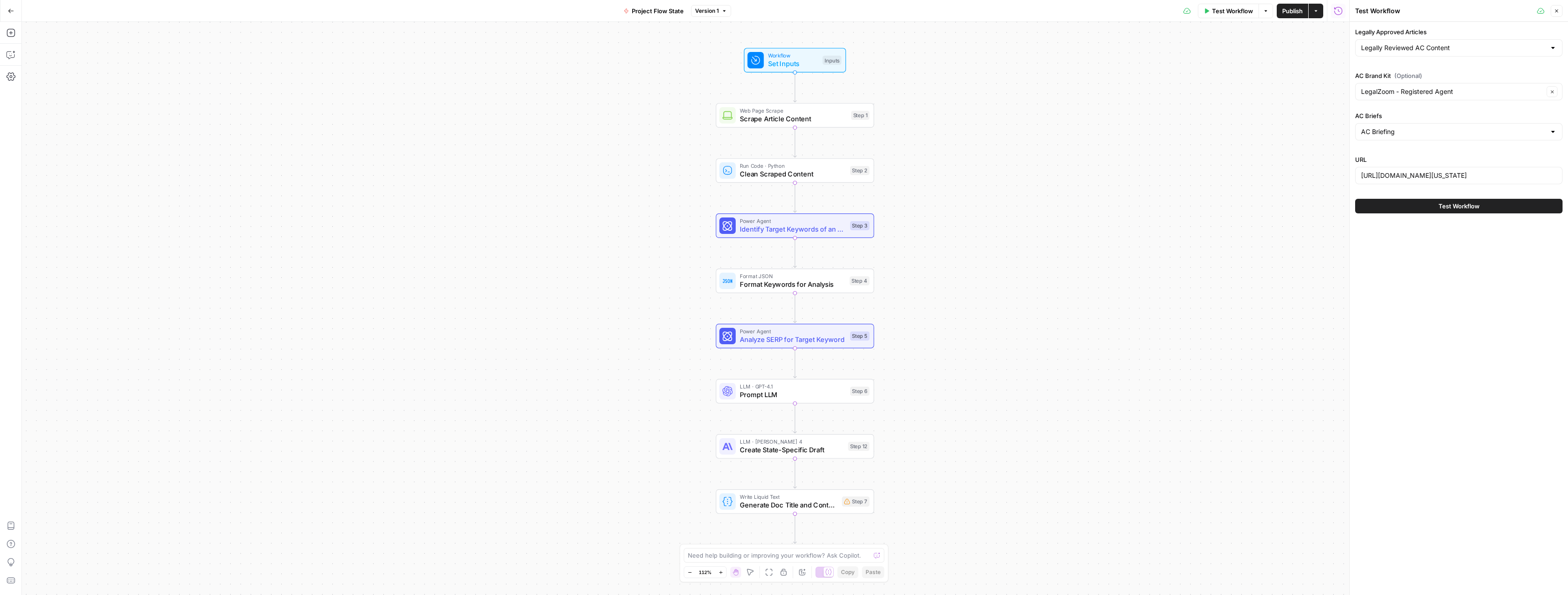
click at [1449, 203] on span "Test Workflow" at bounding box center [1458, 206] width 41 height 9
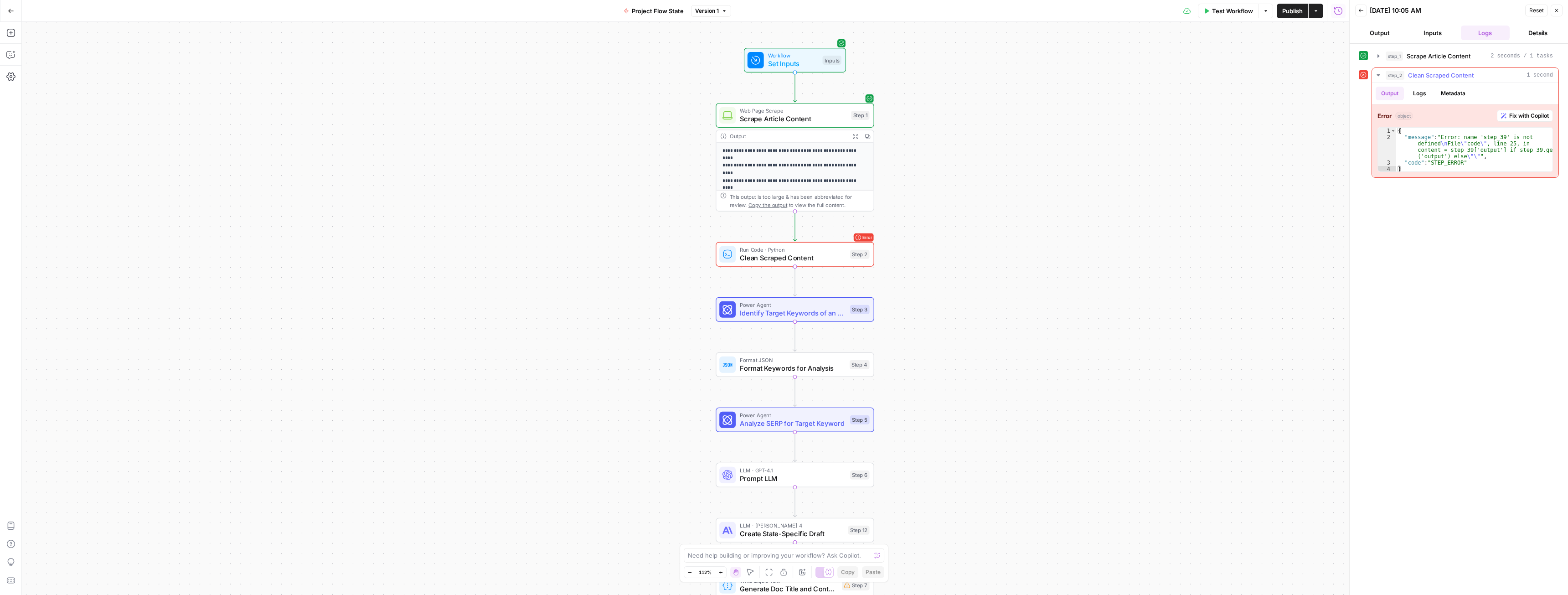
click at [1517, 118] on span "Fix with Copilot" at bounding box center [1528, 115] width 40 height 8
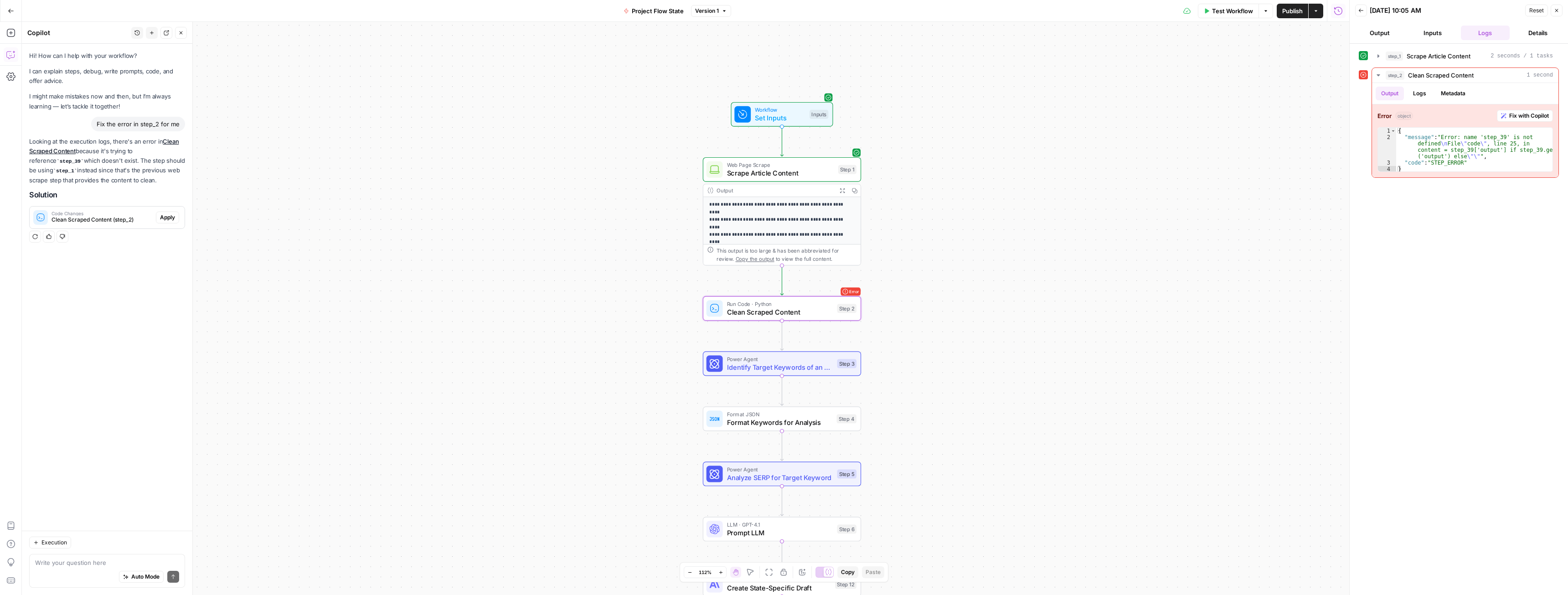
click at [166, 222] on button "Apply" at bounding box center [167, 217] width 23 height 12
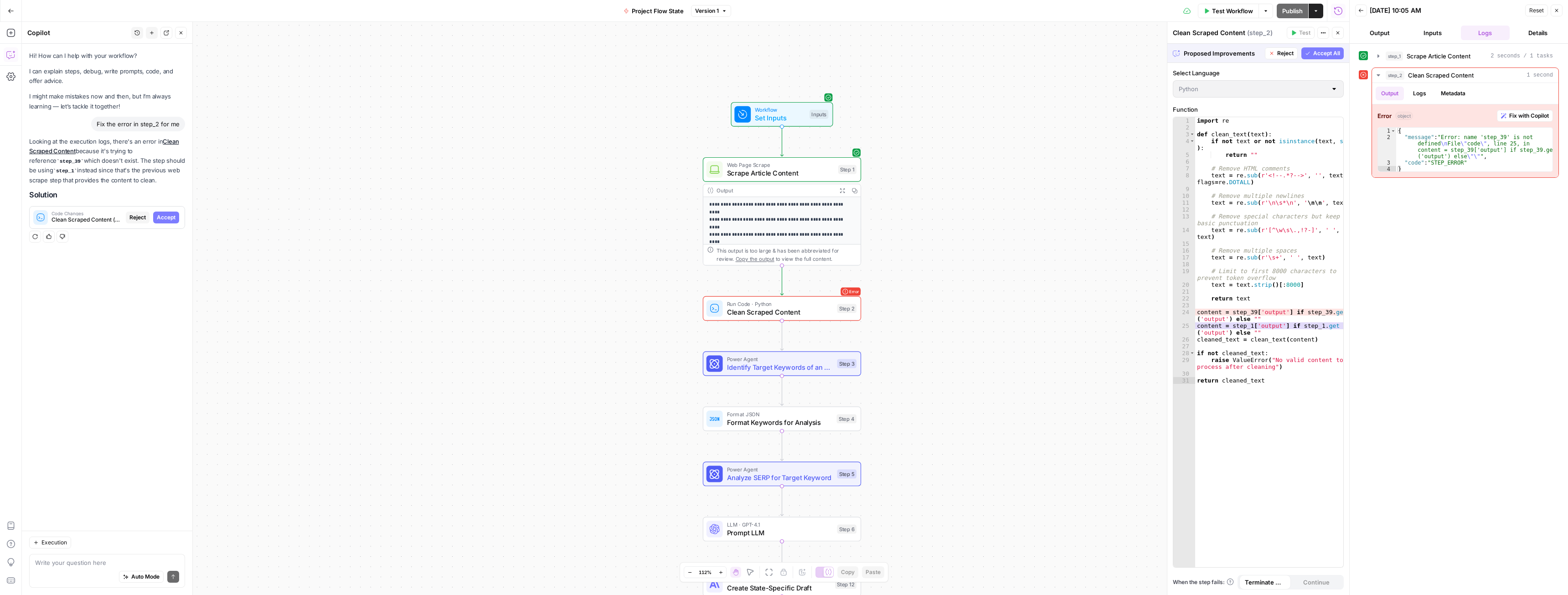
click at [1325, 53] on span "Accept All" at bounding box center [1326, 53] width 27 height 8
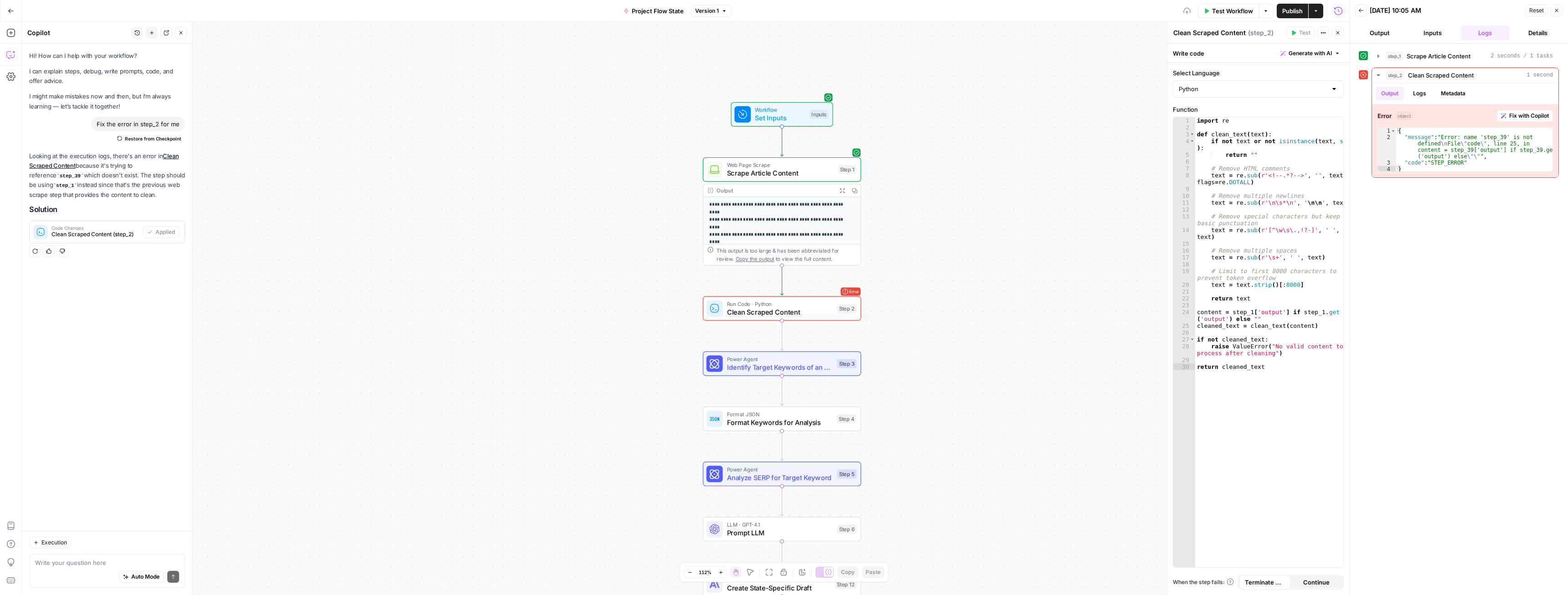
click at [777, 217] on p "**********" at bounding box center [777, 290] width 137 height 179
click at [788, 213] on p "**********" at bounding box center [777, 290] width 137 height 179
click at [784, 177] on span "Scrape Article Content" at bounding box center [780, 173] width 107 height 10
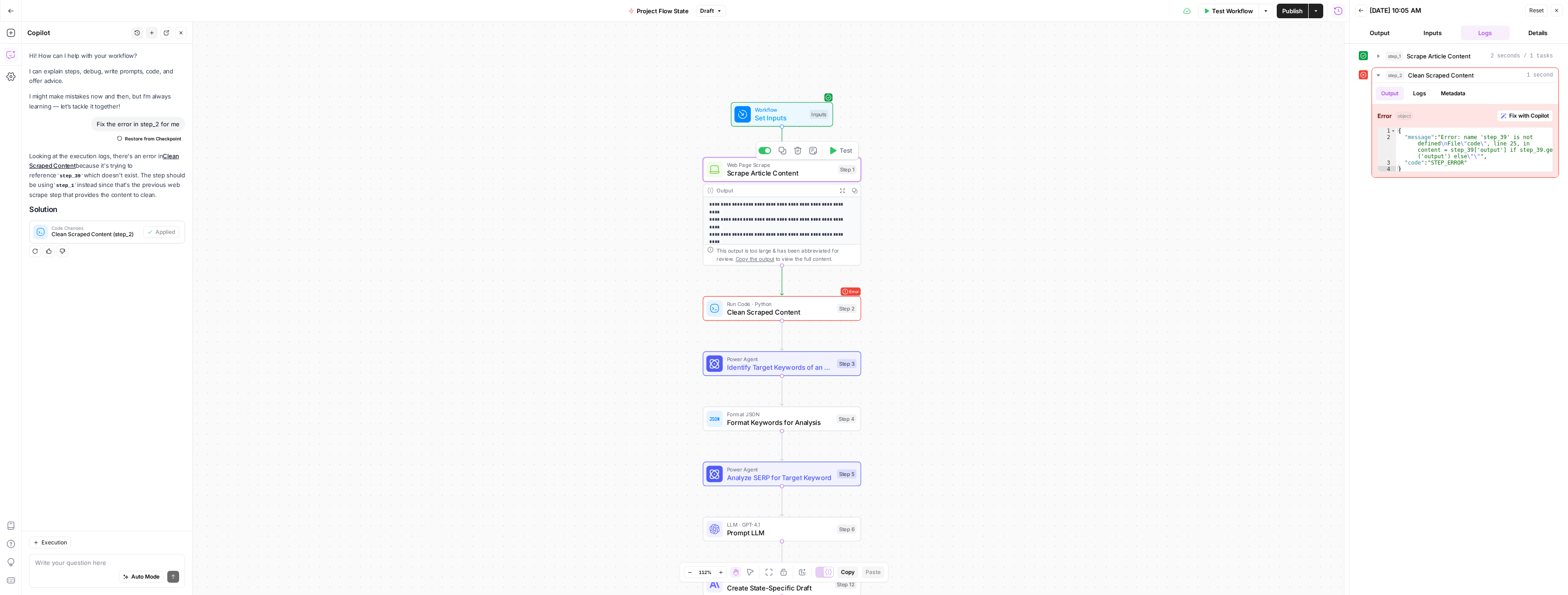
type textarea "Scrape Article Content"
click at [769, 211] on p "**********" at bounding box center [777, 290] width 137 height 179
click at [842, 190] on icon "button" at bounding box center [842, 191] width 5 height 5
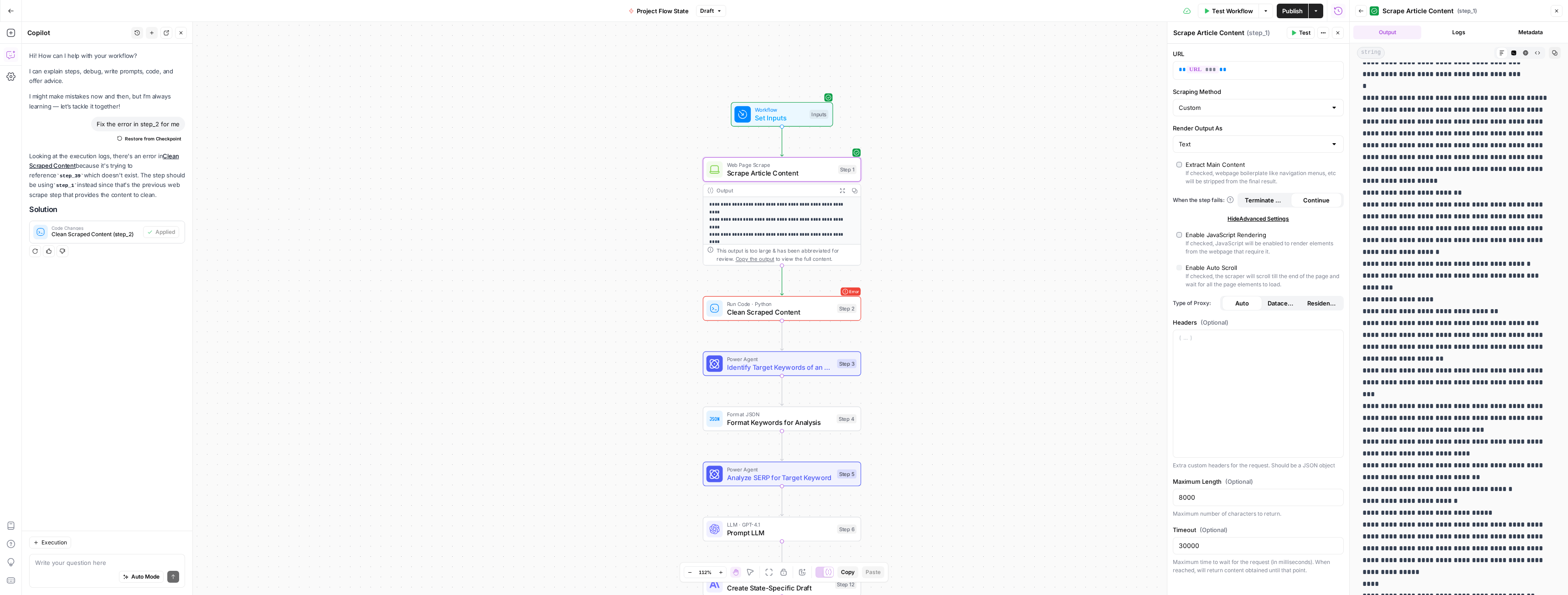
scroll to position [1924, 0]
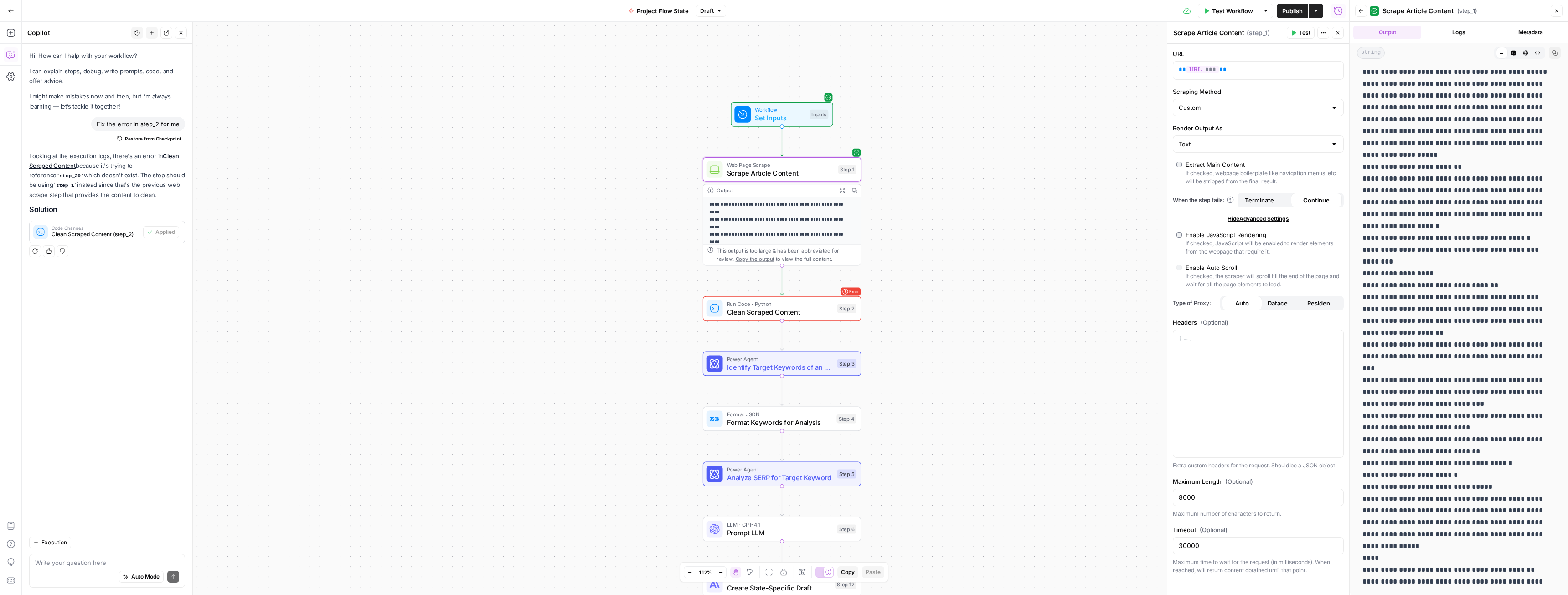
click at [970, 276] on div "**********" at bounding box center [685, 308] width 1328 height 573
click at [1556, 9] on icon "button" at bounding box center [1556, 10] width 5 height 5
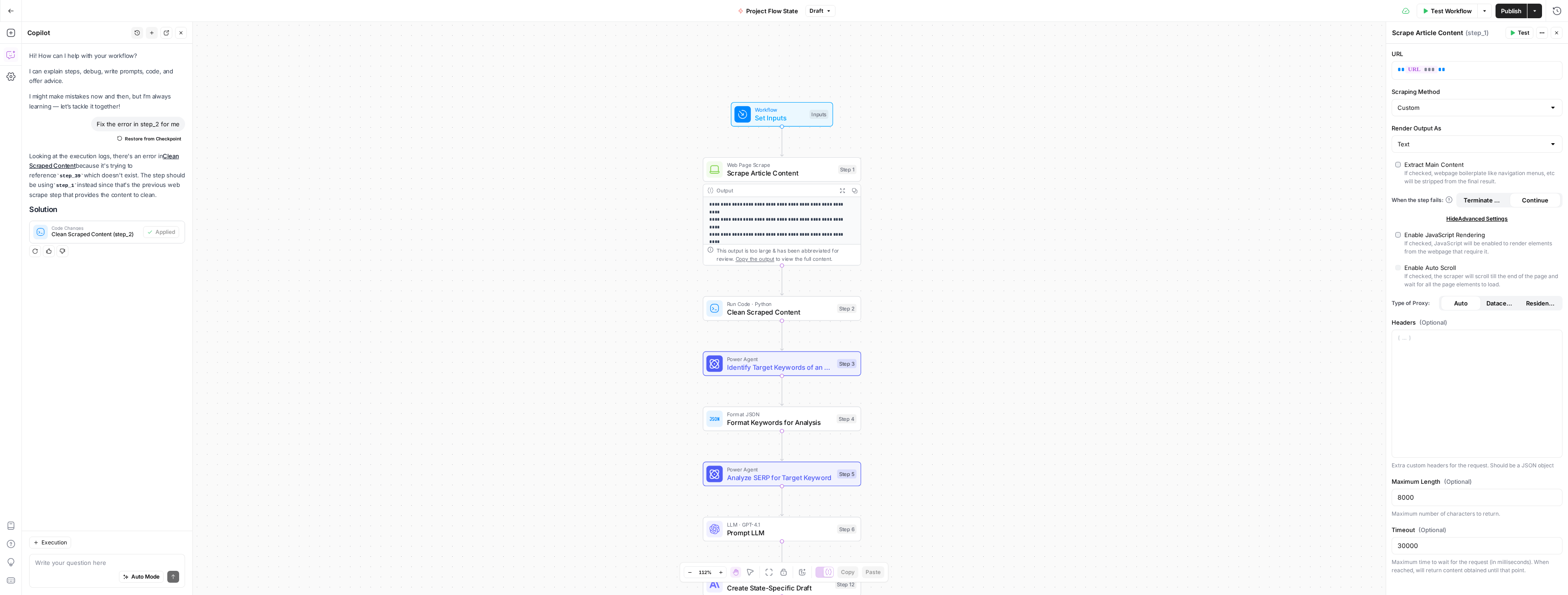
click at [1455, 10] on span "Test Workflow" at bounding box center [1451, 10] width 41 height 9
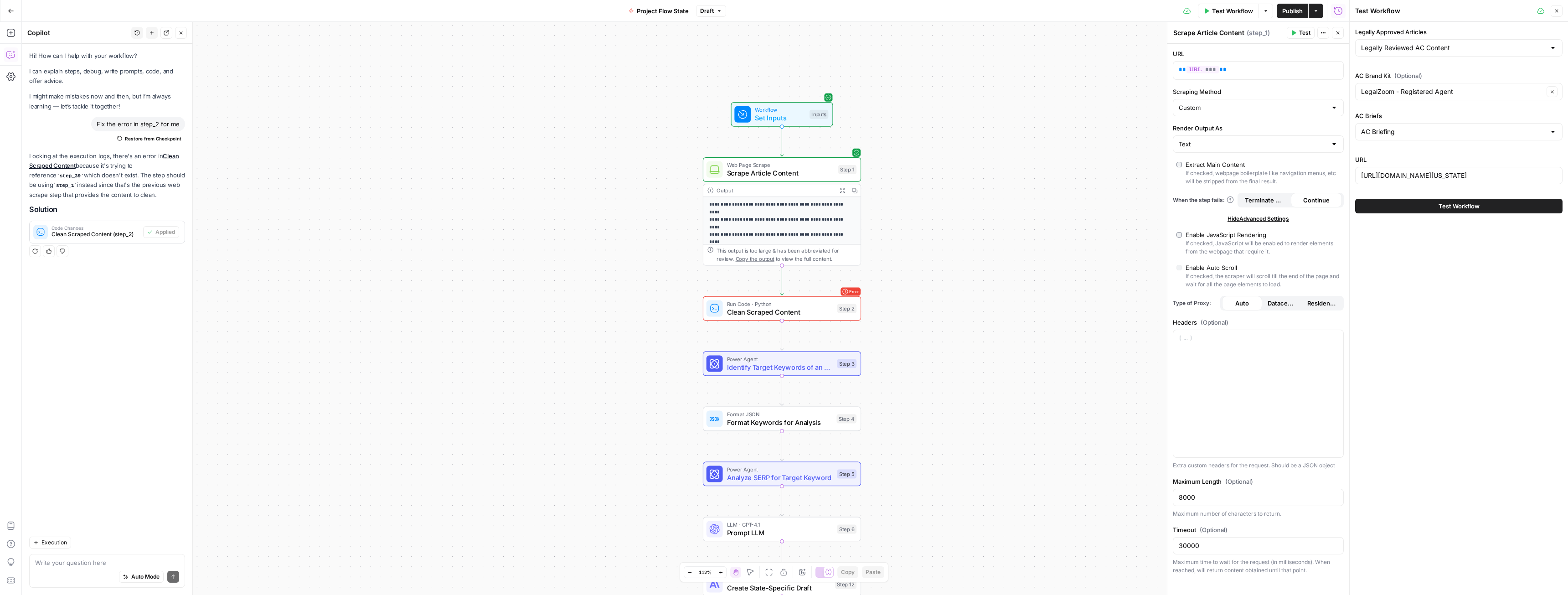
click at [1446, 208] on span "Test Workflow" at bounding box center [1458, 206] width 41 height 9
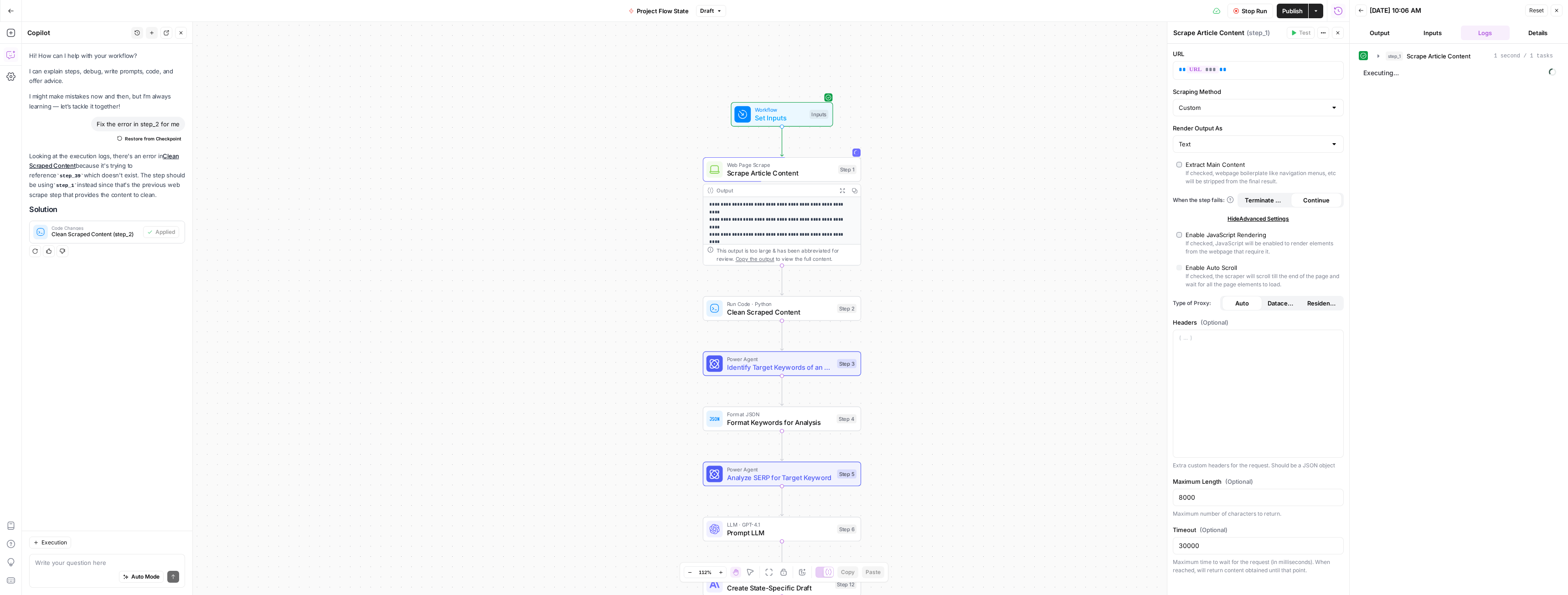
click at [1342, 32] on button "Close" at bounding box center [1337, 32] width 12 height 12
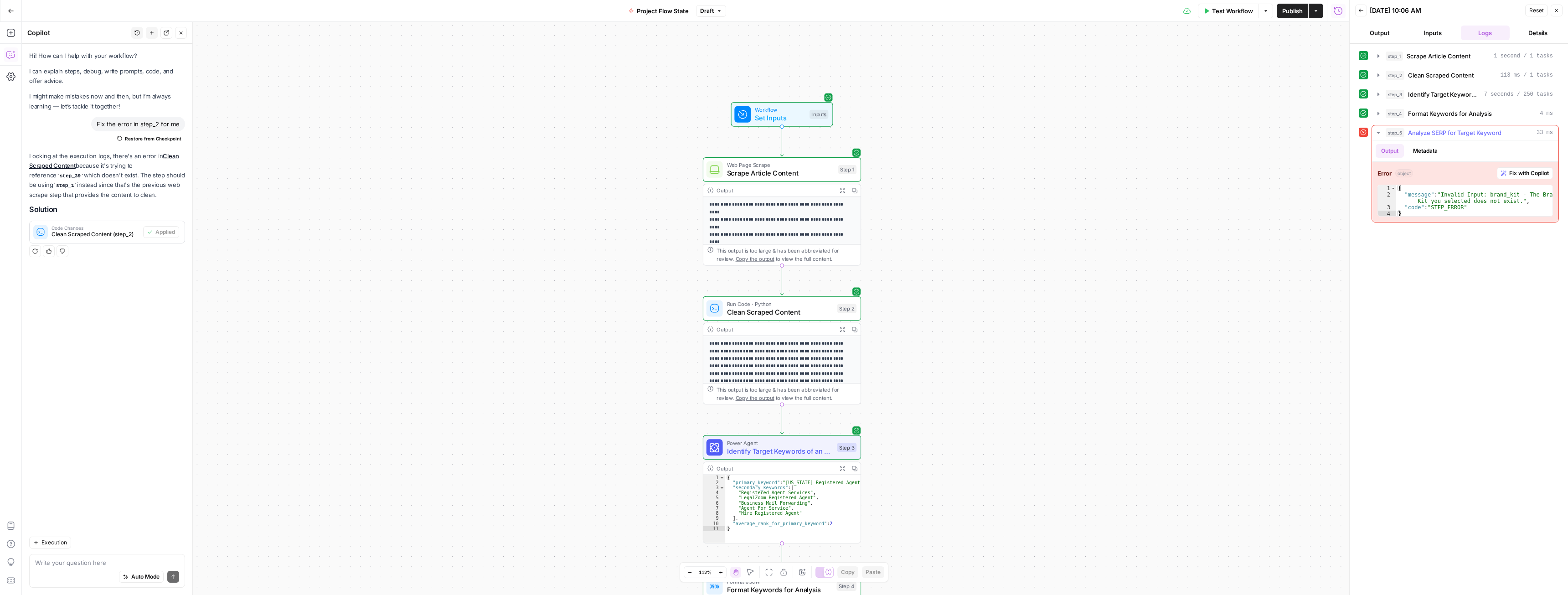
click at [1516, 169] on span "Fix with Copilot" at bounding box center [1528, 173] width 40 height 8
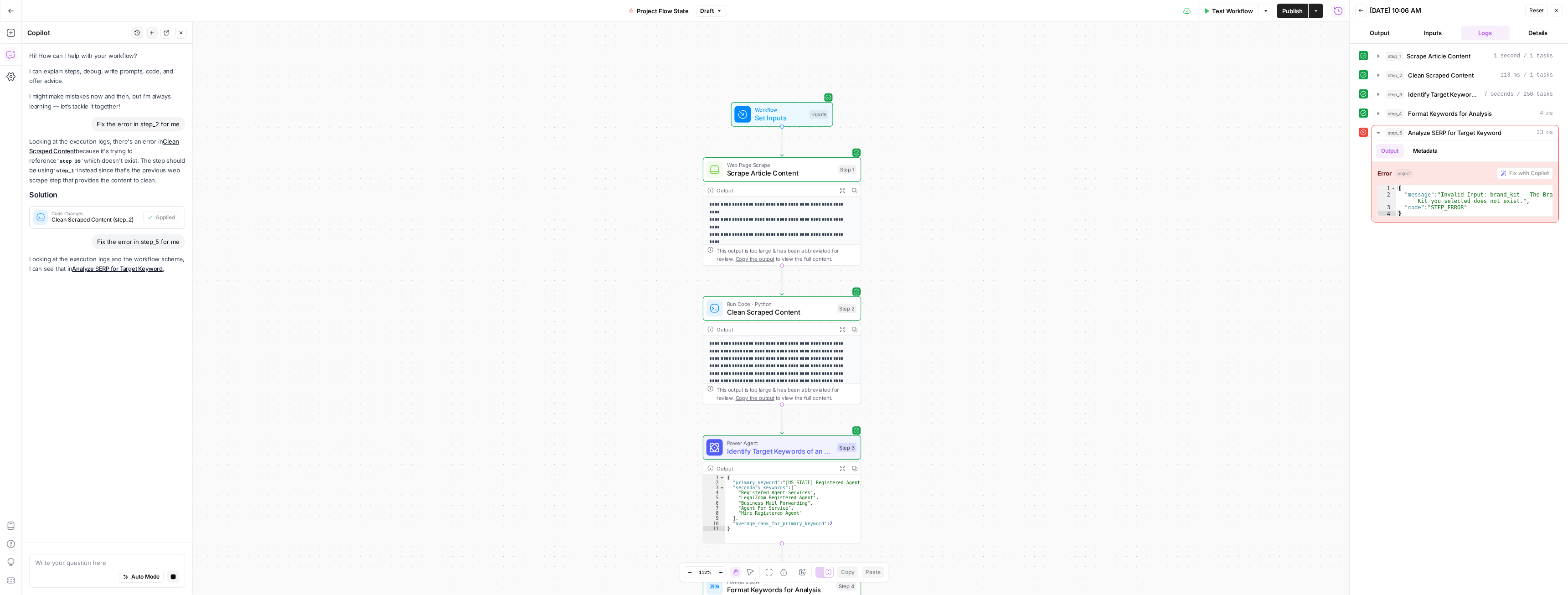
click at [789, 452] on span "Identify Target Keywords of an Article" at bounding box center [780, 451] width 106 height 10
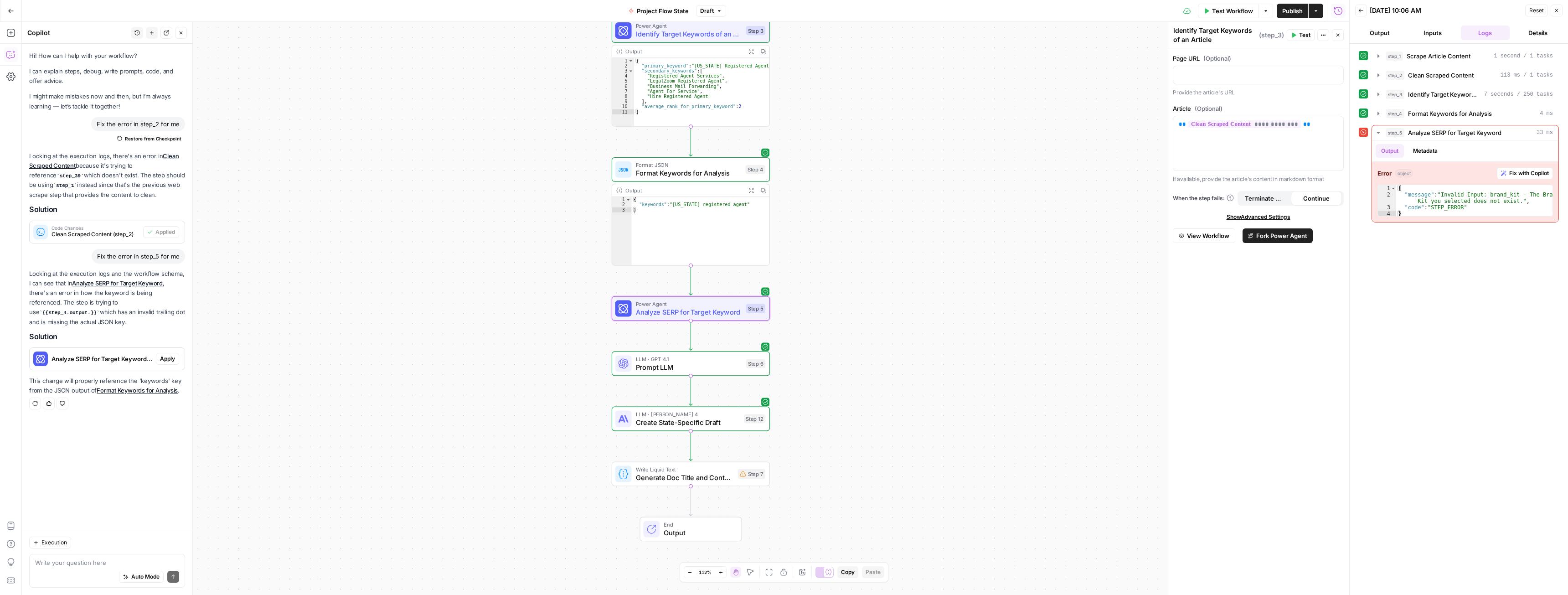
click at [163, 355] on span "Apply" at bounding box center [167, 359] width 15 height 8
click at [761, 117] on span "Apply anyway" at bounding box center [763, 116] width 44 height 9
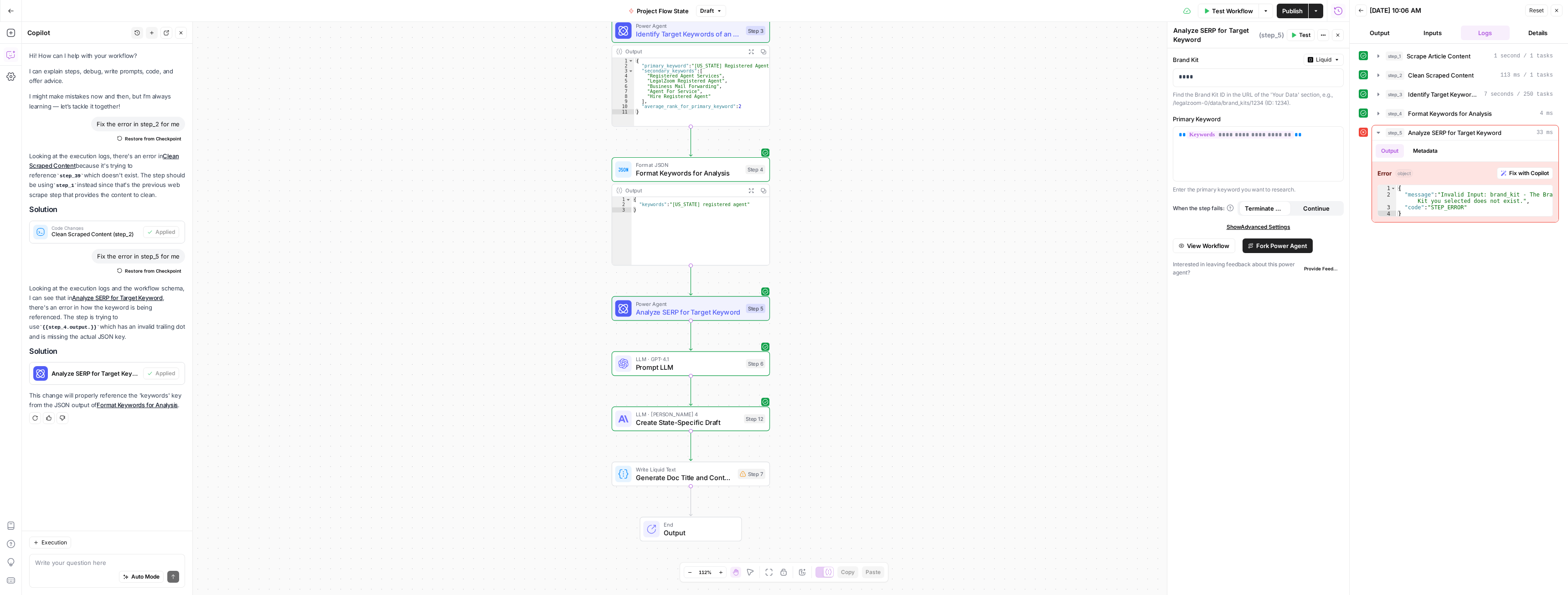
click at [1233, 11] on span "Test Workflow" at bounding box center [1232, 10] width 41 height 9
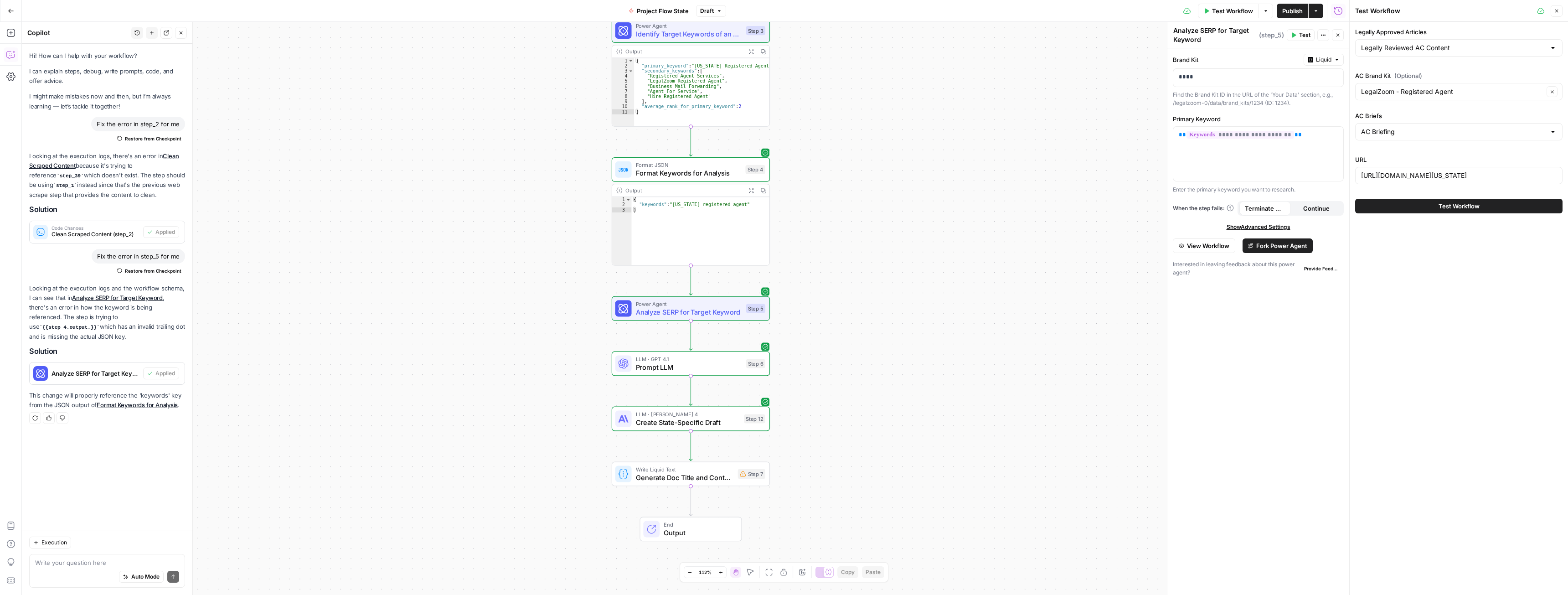
click at [1451, 206] on span "Test Workflow" at bounding box center [1458, 206] width 41 height 9
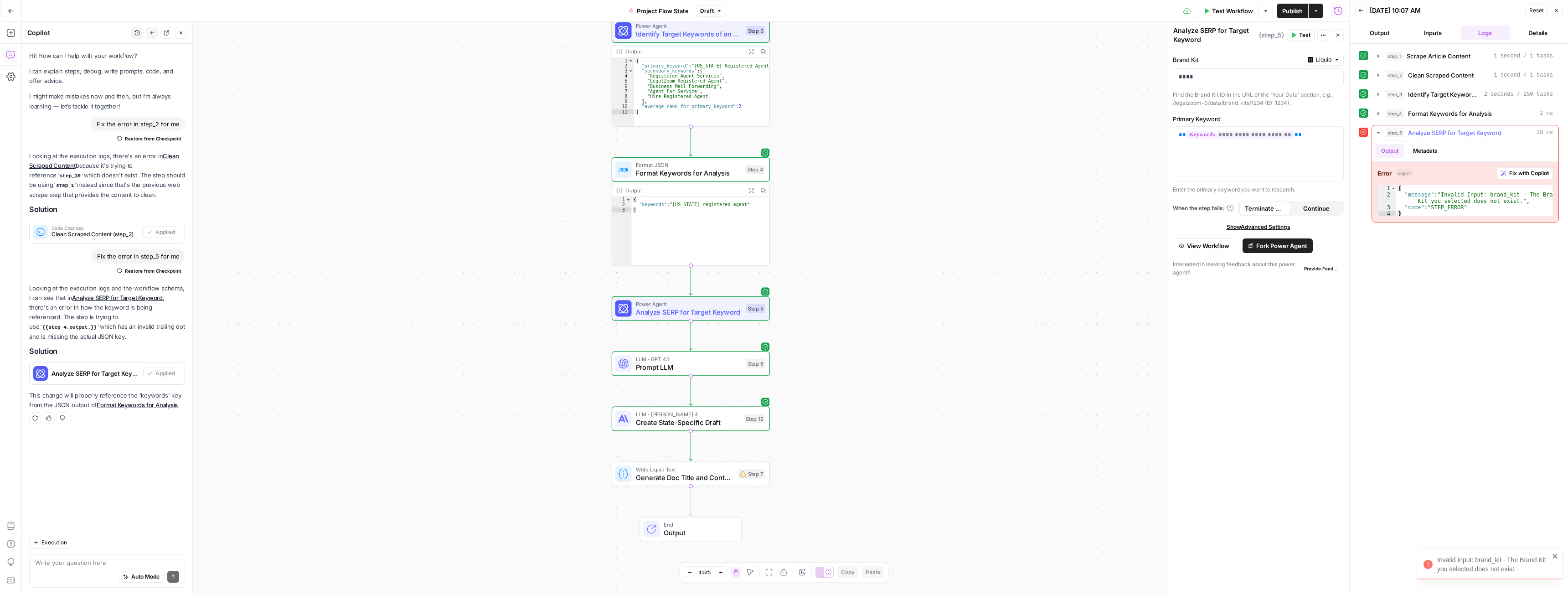
click at [1521, 175] on span "Fix with Copilot" at bounding box center [1528, 173] width 40 height 8
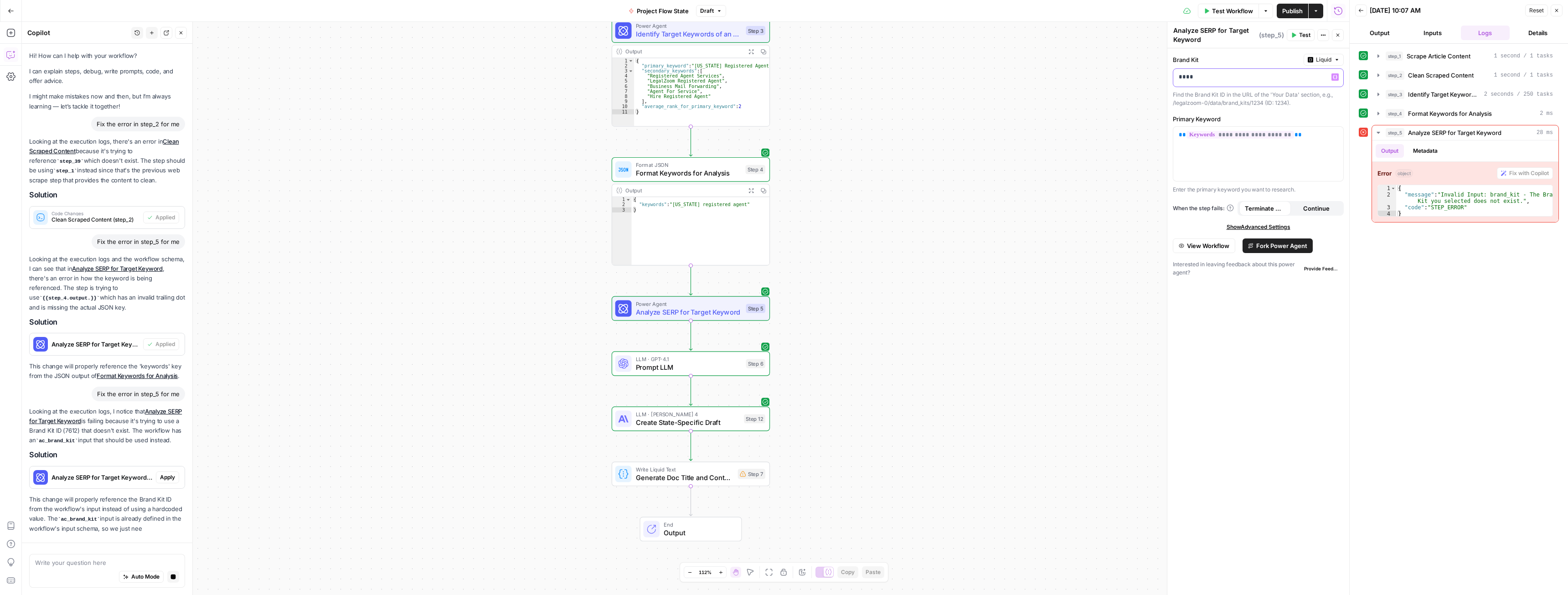
click at [1234, 79] on p "****" at bounding box center [1250, 77] width 144 height 9
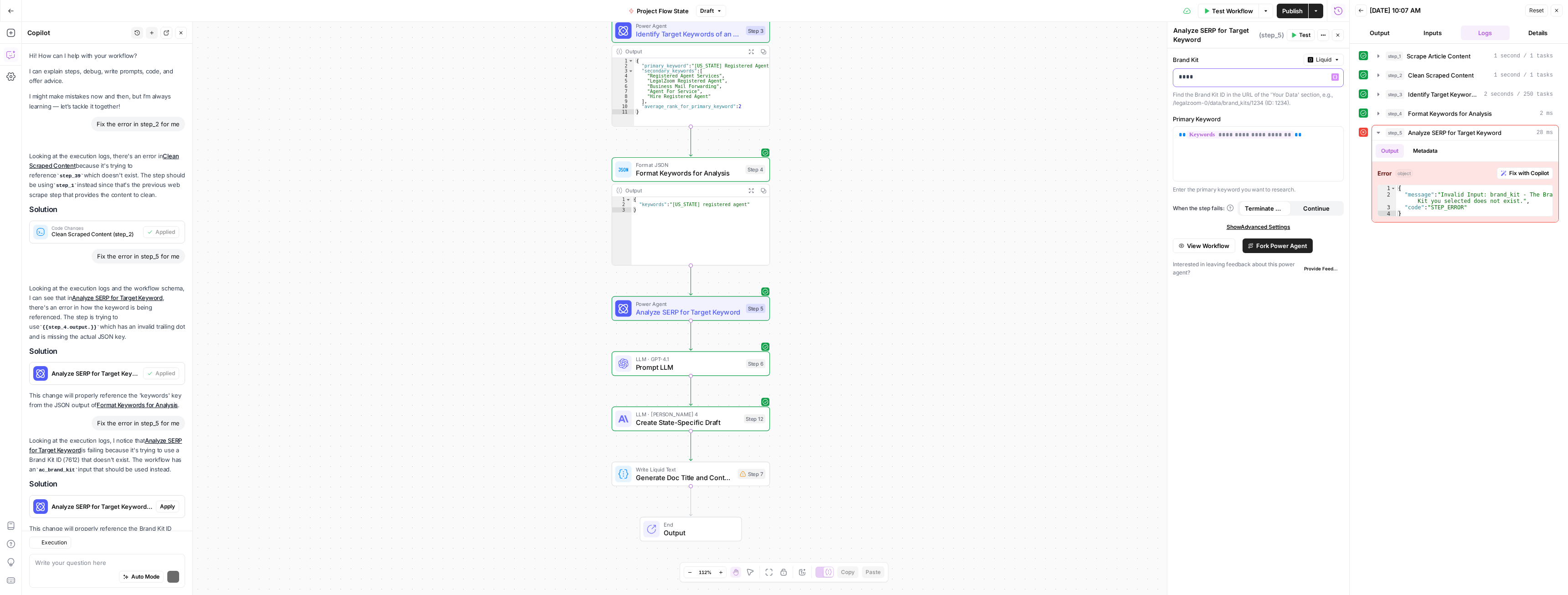
scroll to position [83, 0]
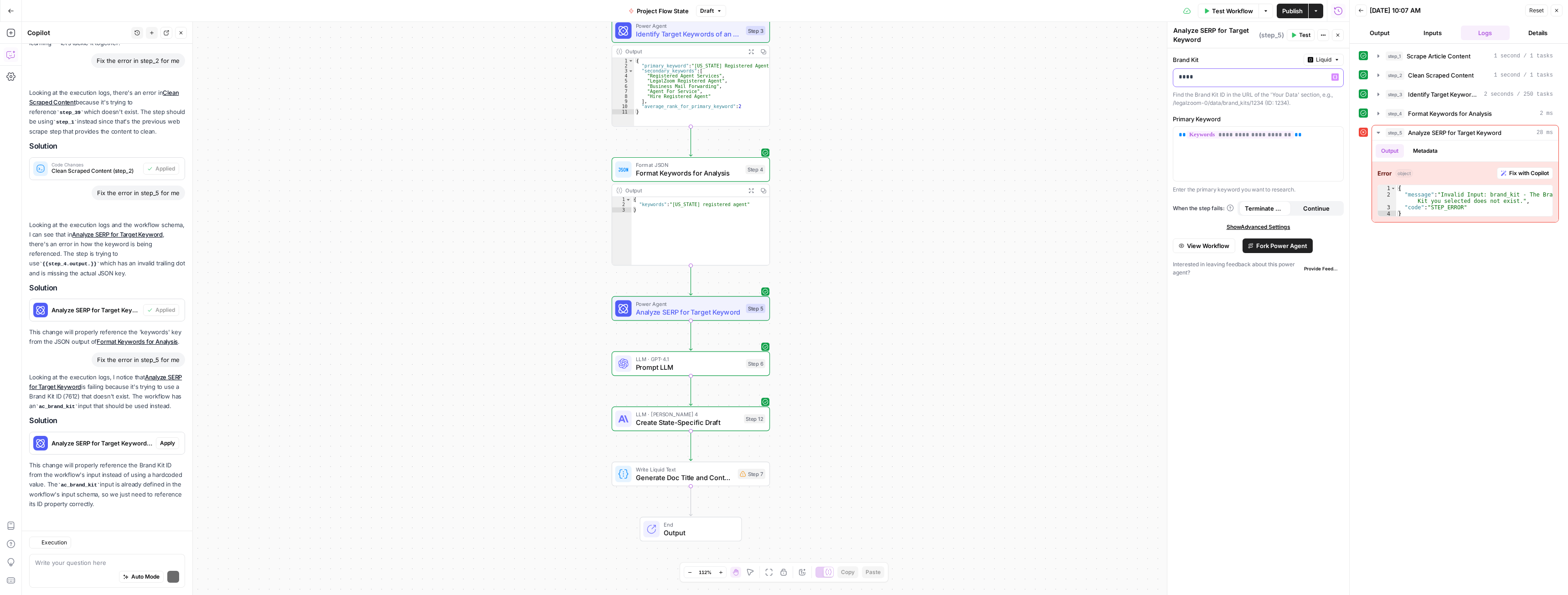
click at [1333, 76] on icon "button" at bounding box center [1335, 77] width 4 height 4
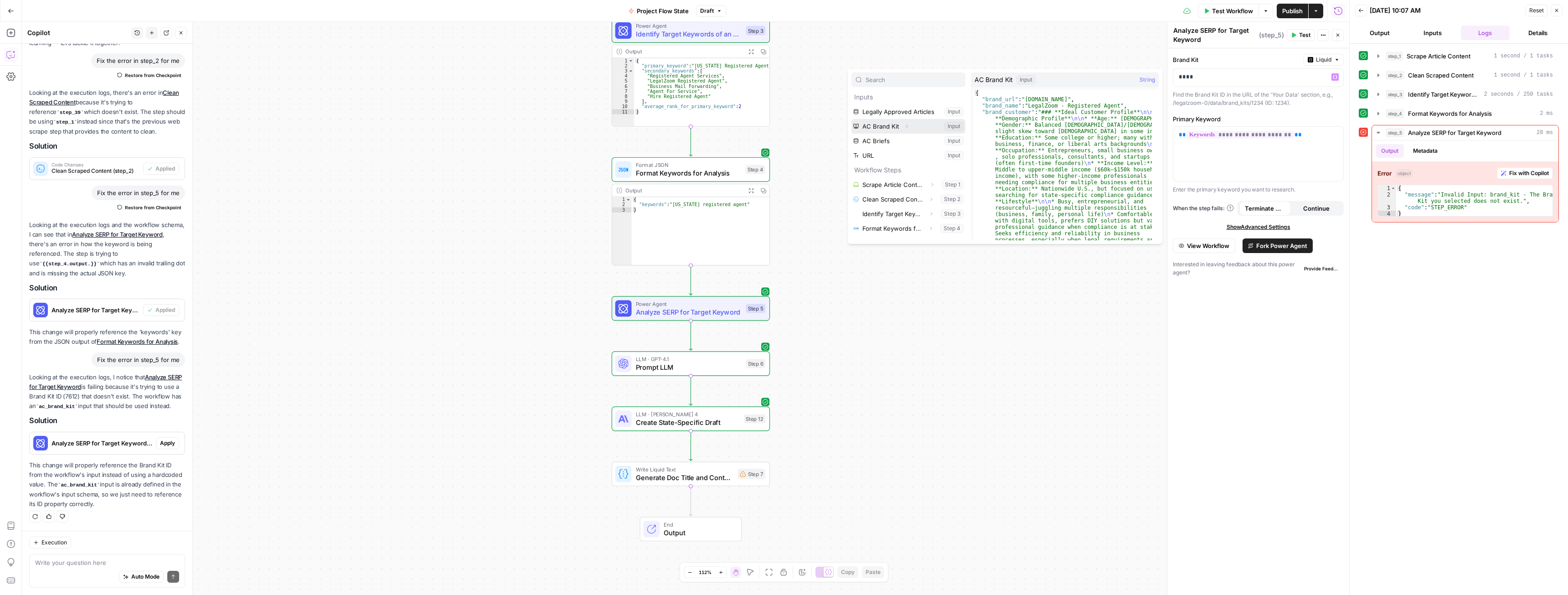
click at [915, 127] on button "Select variable AC Brand Kit" at bounding box center [908, 126] width 114 height 15
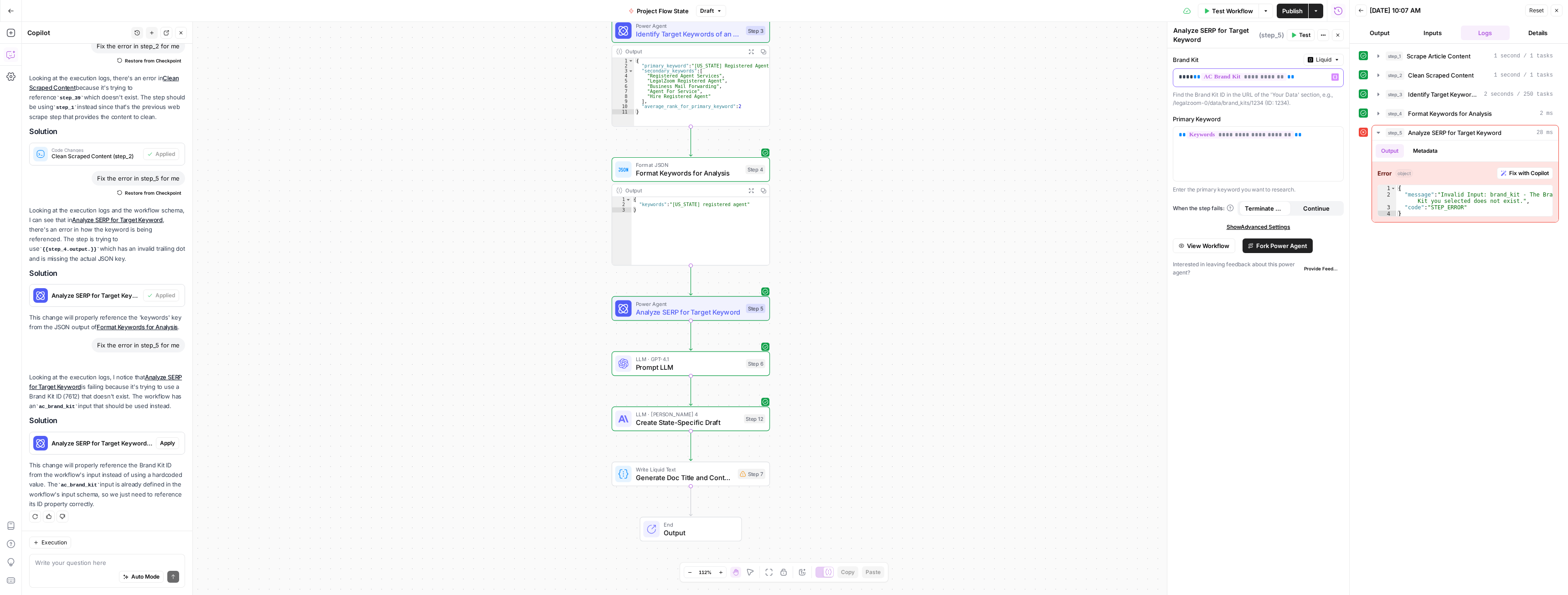
scroll to position [97, 0]
drag, startPoint x: 1191, startPoint y: 77, endPoint x: 1102, endPoint y: 80, distance: 89.1
click at [1102, 80] on body "**********" at bounding box center [784, 297] width 1568 height 595
click at [1189, 75] on p "**********" at bounding box center [1250, 77] width 144 height 9
drag, startPoint x: 1191, startPoint y: 76, endPoint x: 1172, endPoint y: 77, distance: 19.0
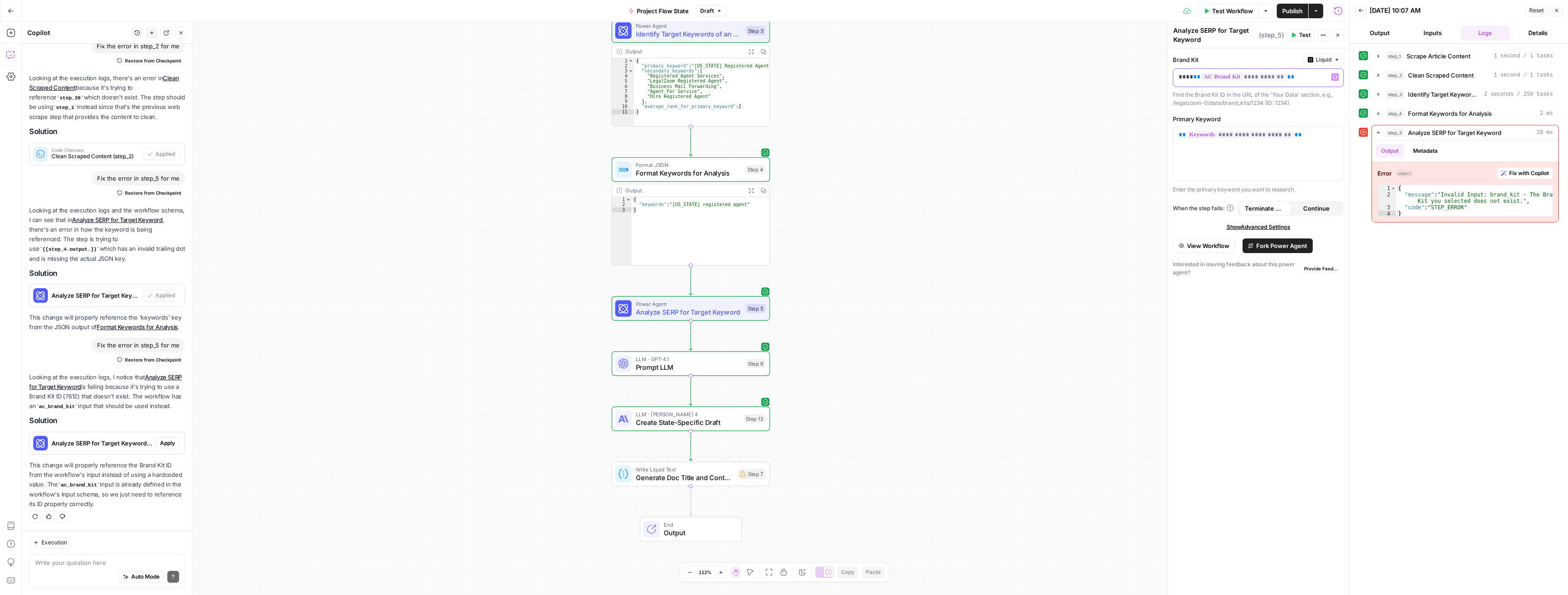
click at [1172, 77] on div "**********" at bounding box center [1258, 308] width 183 height 573
click at [1076, 189] on div "**********" at bounding box center [685, 308] width 1328 height 573
click at [1333, 76] on icon "button" at bounding box center [1335, 77] width 4 height 4
click at [1074, 36] on div "**********" at bounding box center [685, 308] width 1328 height 573
click at [1233, 10] on span "Test Workflow" at bounding box center [1232, 10] width 41 height 9
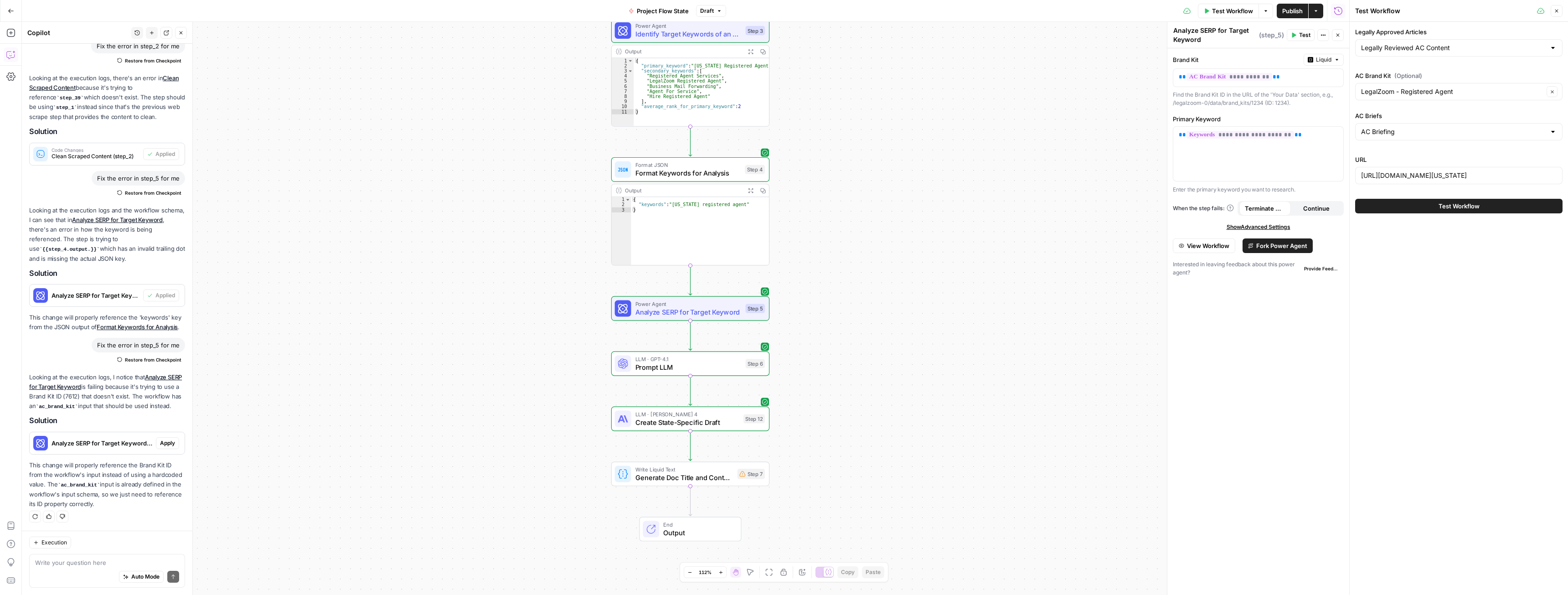
click at [1447, 205] on span "Test Workflow" at bounding box center [1458, 206] width 41 height 9
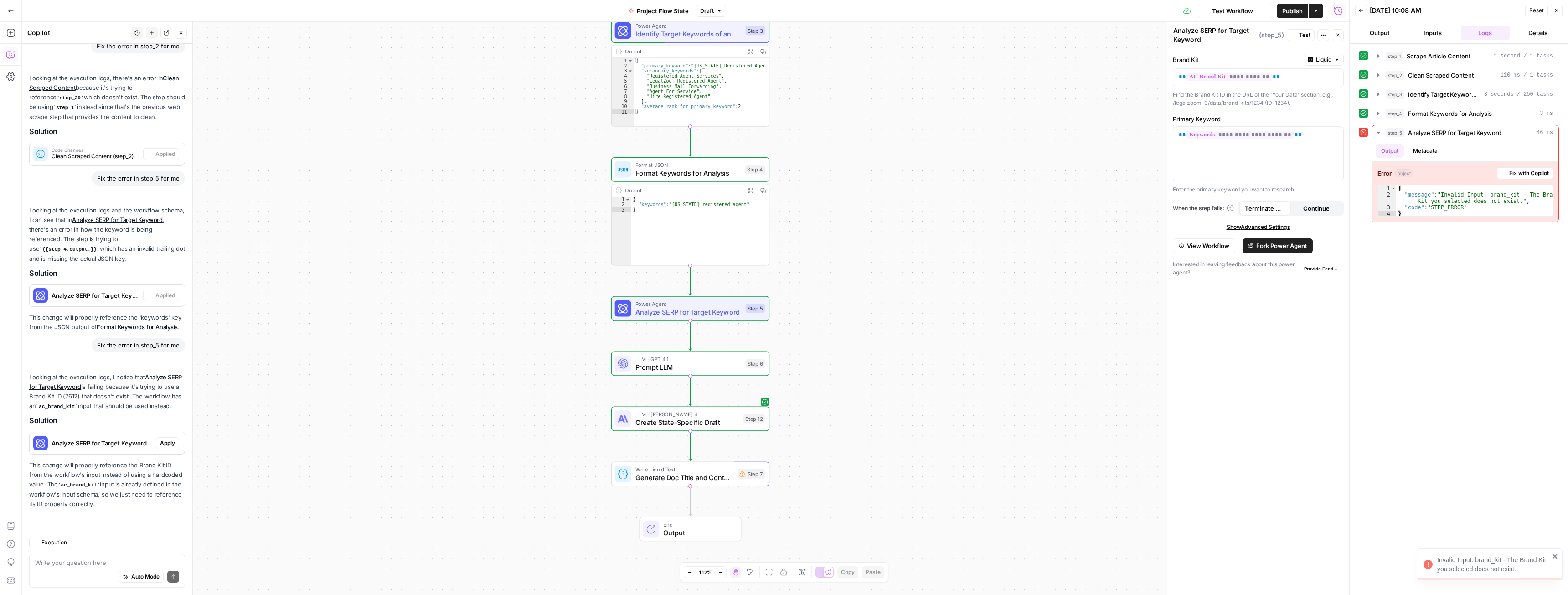
scroll to position [97, 0]
click at [1237, 12] on span "Test Workflow" at bounding box center [1232, 10] width 41 height 9
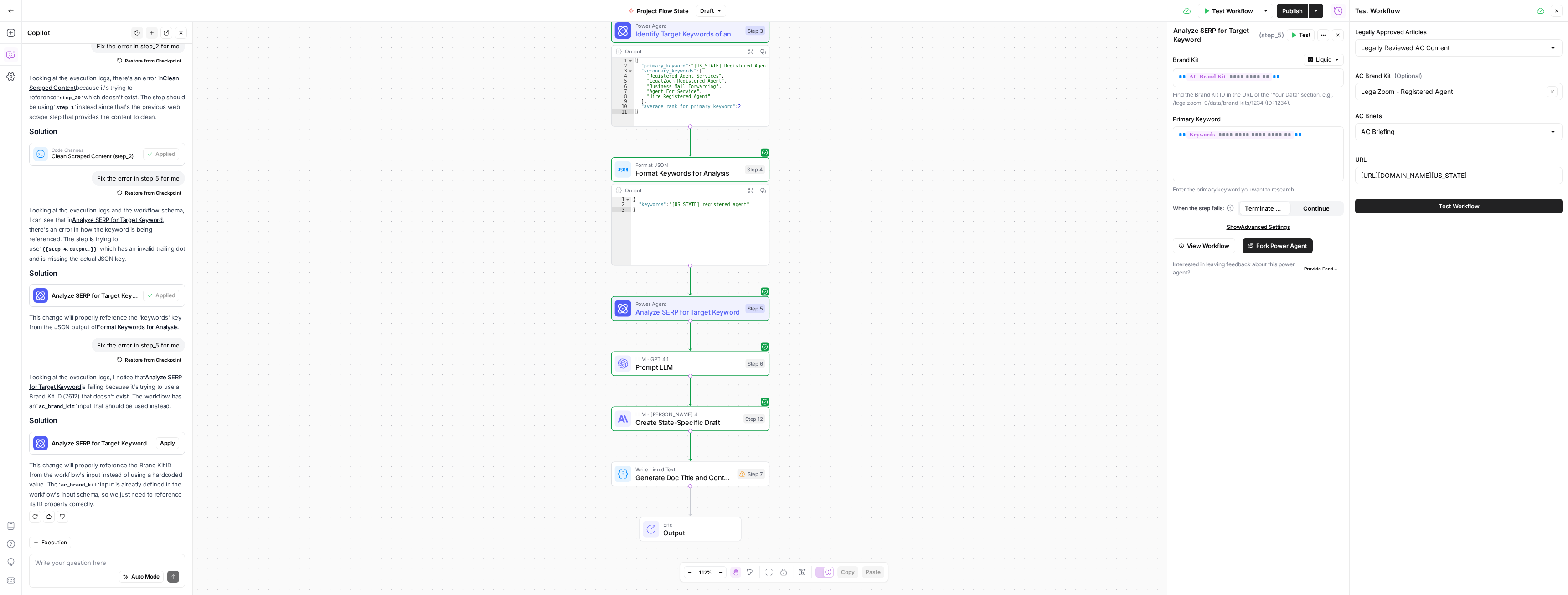
click at [1427, 211] on button "Test Workflow" at bounding box center [1458, 206] width 208 height 15
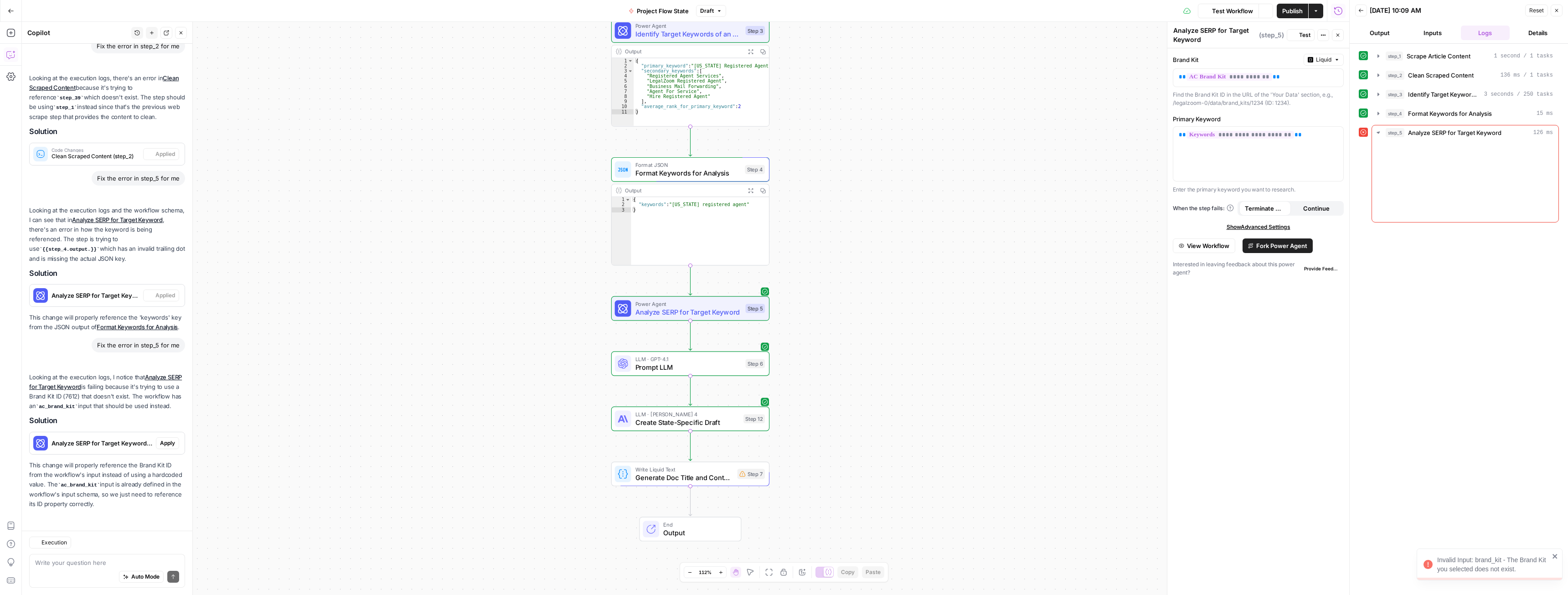
scroll to position [97, 0]
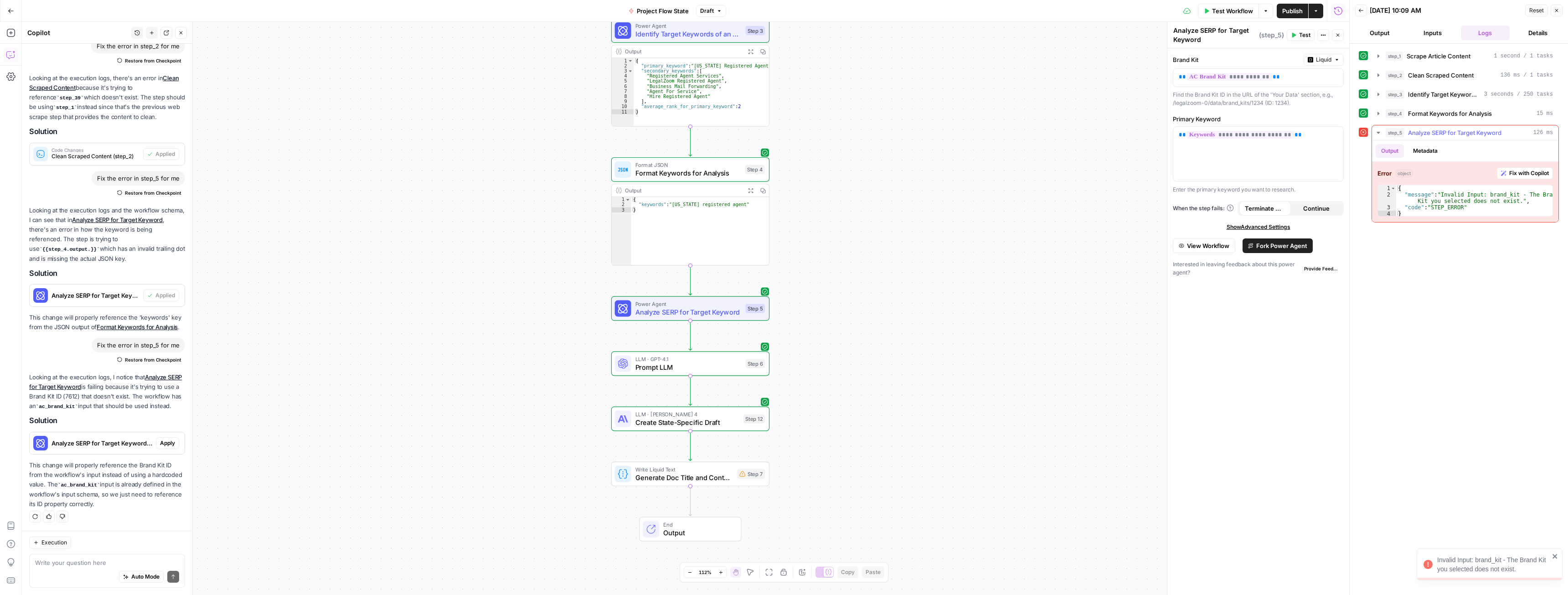
click at [1525, 172] on span "Fix with Copilot" at bounding box center [1528, 173] width 40 height 8
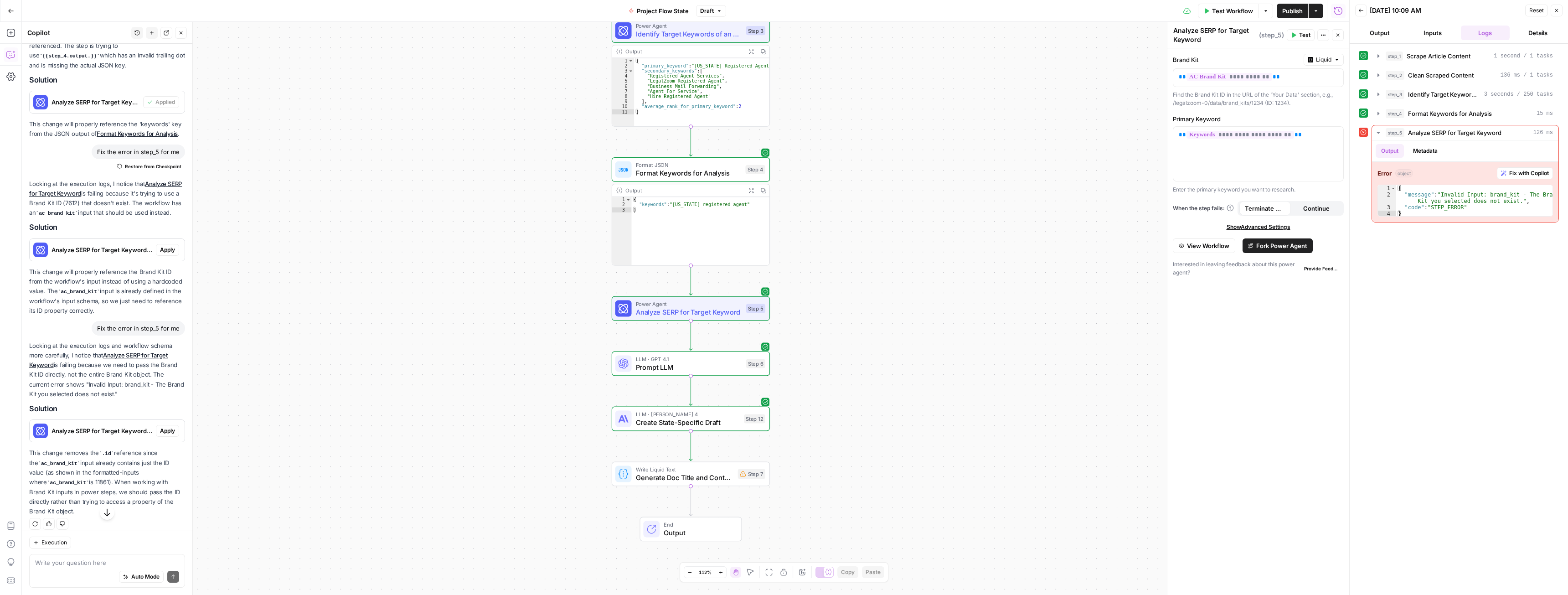
scroll to position [298, 0]
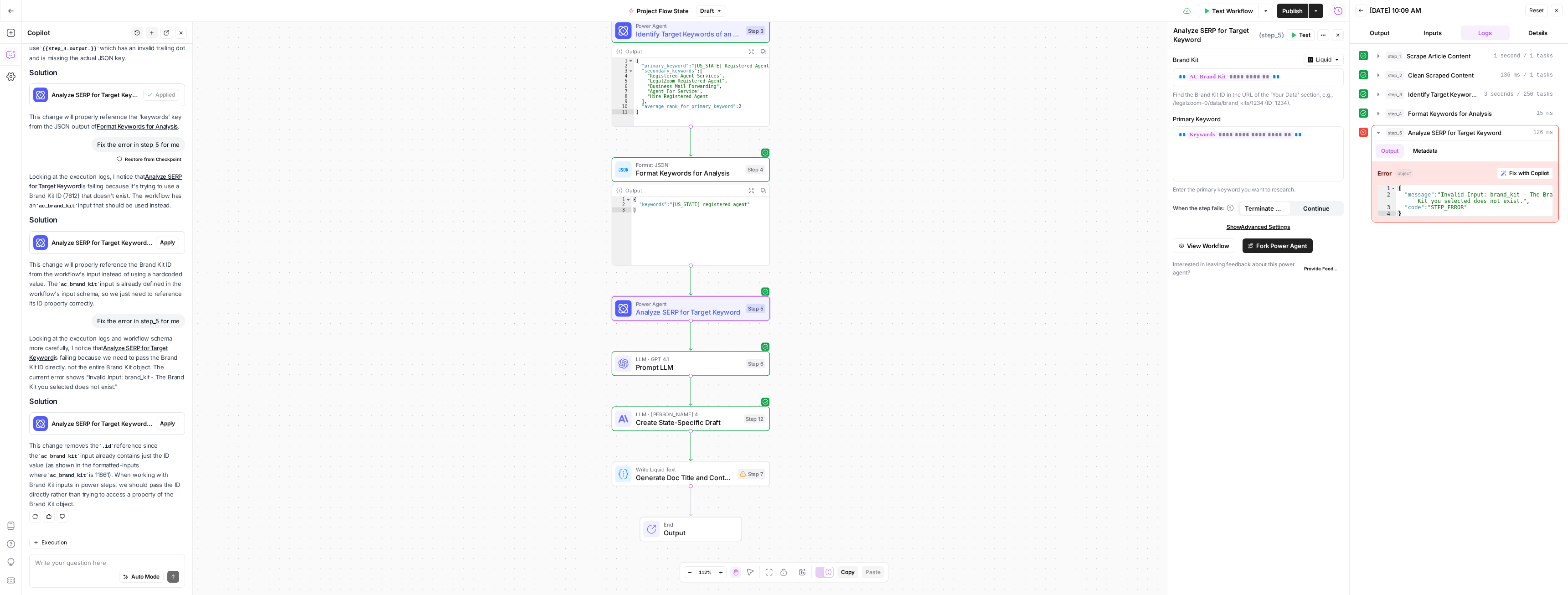
click at [161, 421] on span "Apply" at bounding box center [167, 423] width 15 height 8
click at [752, 113] on span "Apply anyway" at bounding box center [763, 116] width 44 height 9
click at [1237, 10] on span "Test Workflow" at bounding box center [1232, 10] width 41 height 9
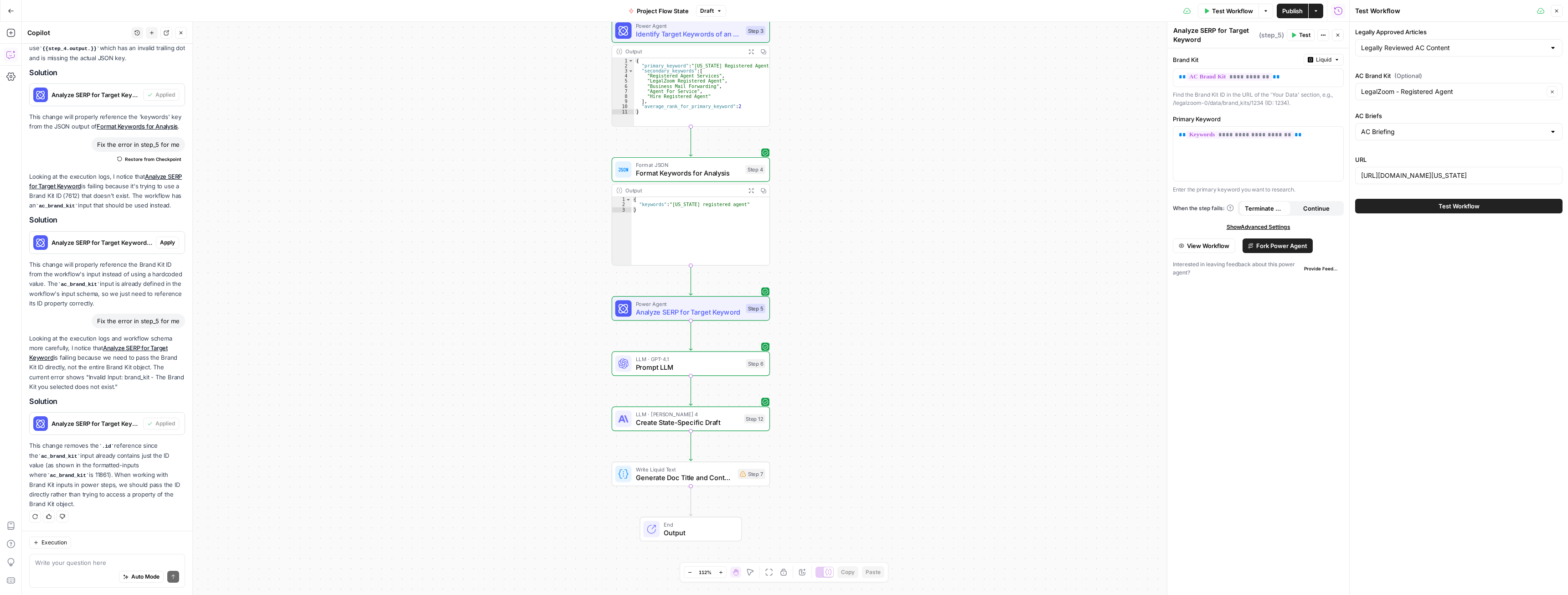
click at [1472, 206] on span "Test Workflow" at bounding box center [1458, 206] width 41 height 9
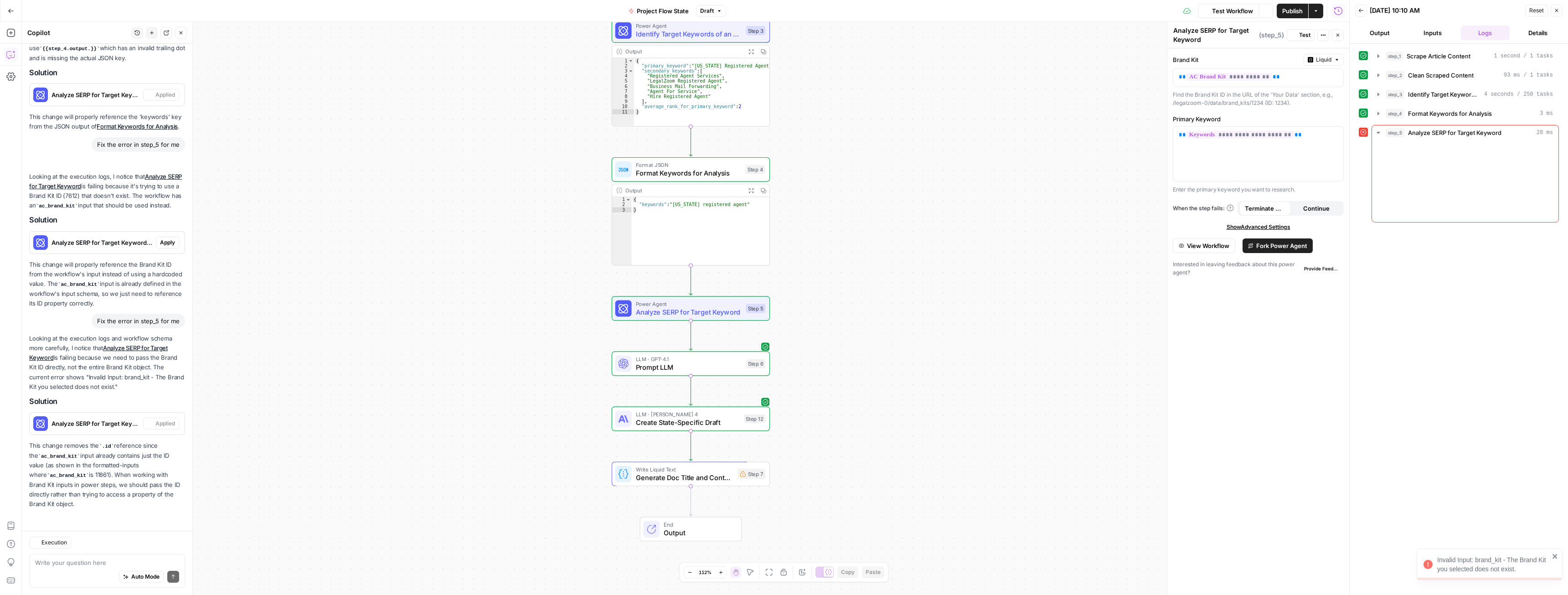
scroll to position [298, 0]
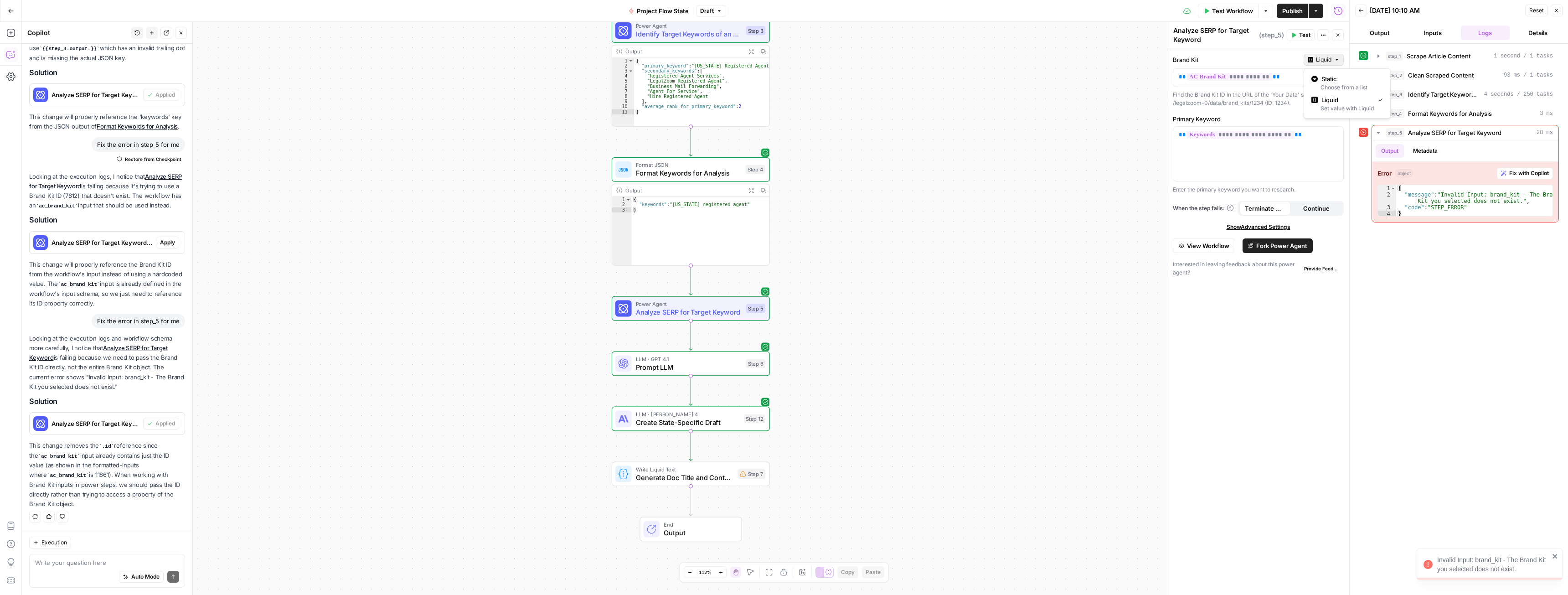
click at [1336, 60] on icon "button" at bounding box center [1337, 60] width 5 height 5
click at [1345, 80] on span "Static" at bounding box center [1350, 79] width 58 height 9
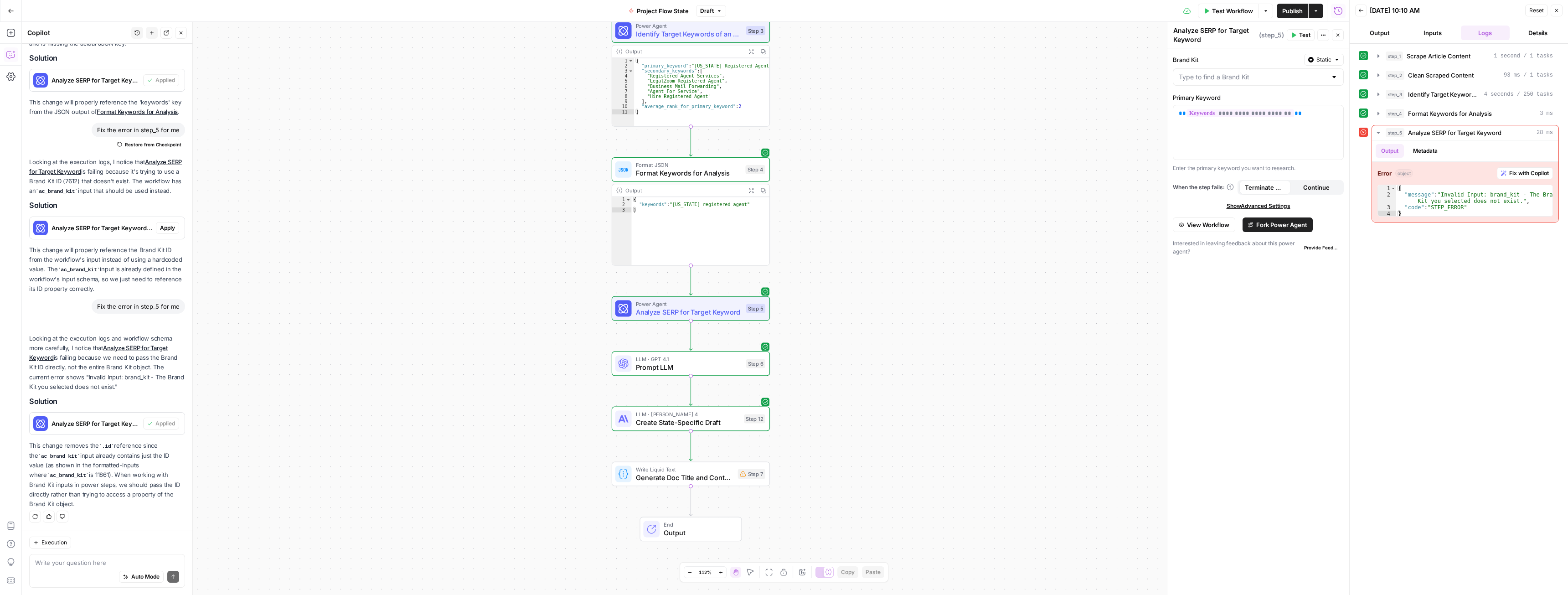
scroll to position [313, 0]
click at [1272, 79] on input "Brand Kit" at bounding box center [1252, 77] width 148 height 9
click at [1242, 163] on span "LegalZoom - Registered Agent" at bounding box center [1256, 163] width 152 height 9
type input "LegalZoom - Registered Agent"
click at [1117, 185] on div "**********" at bounding box center [685, 308] width 1328 height 573
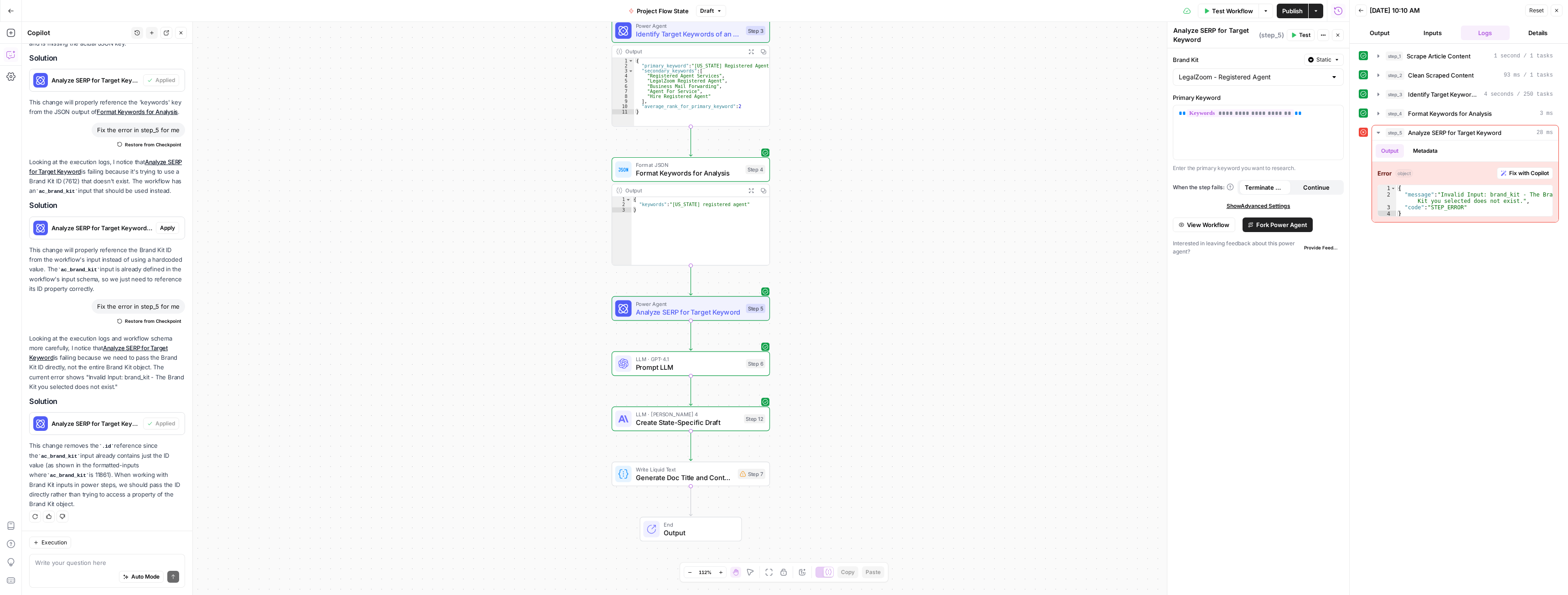
click at [1228, 9] on span "Test Workflow" at bounding box center [1232, 10] width 41 height 9
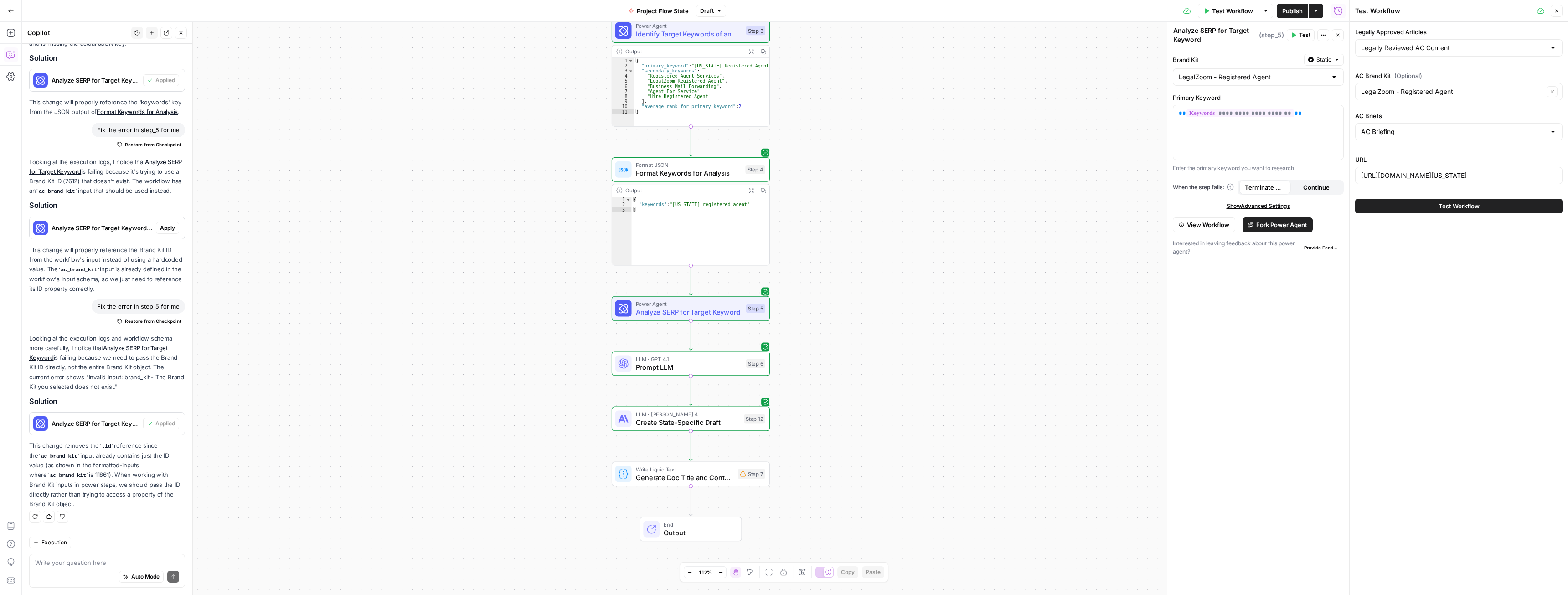
click at [1466, 202] on button "Test Workflow" at bounding box center [1458, 206] width 208 height 15
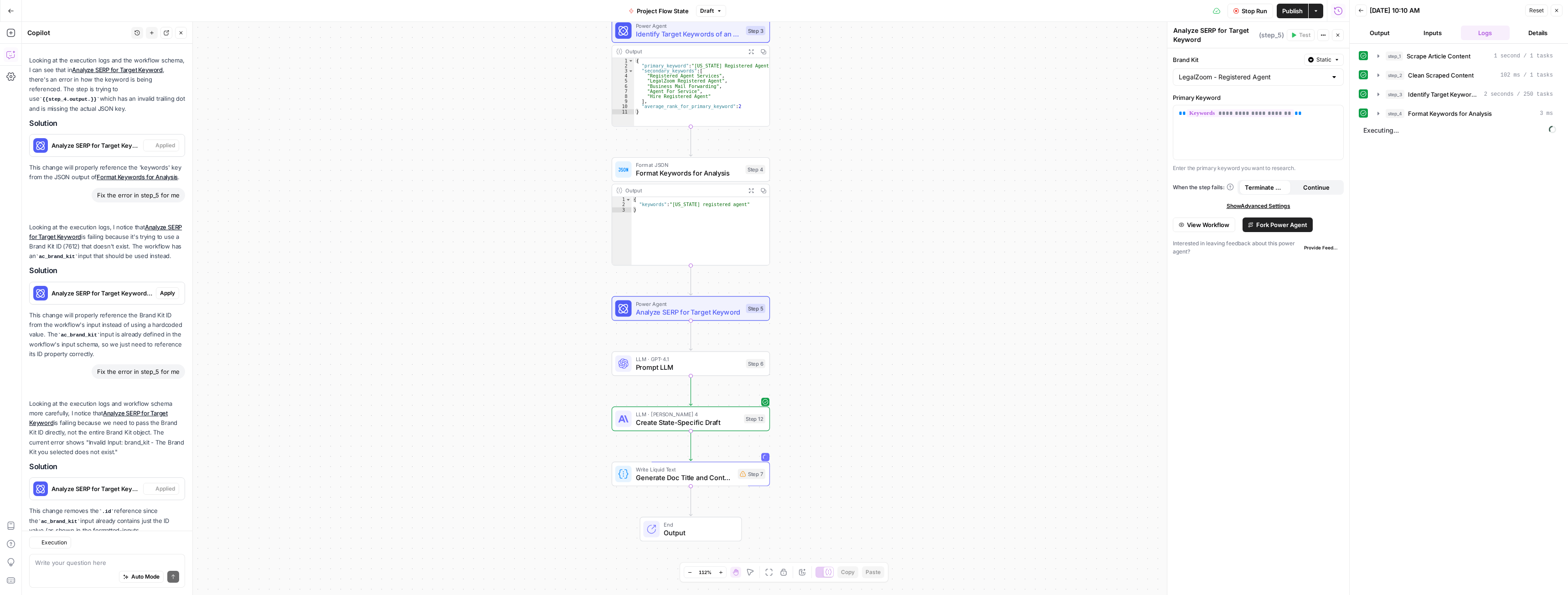
scroll to position [313, 0]
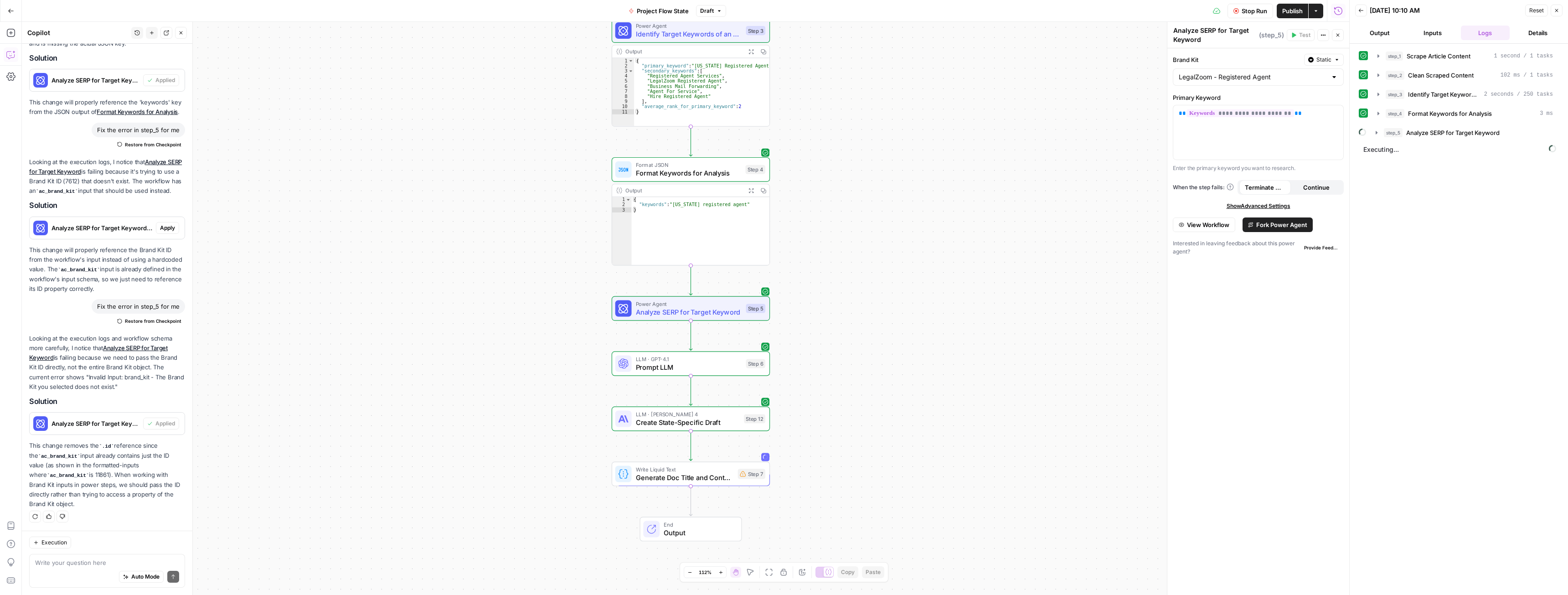
type textarea "*"
click at [690, 223] on div "{ "keywords" : "[US_STATE] registered agent" }" at bounding box center [701, 236] width 138 height 78
click at [694, 191] on div "Output" at bounding box center [683, 190] width 116 height 8
click at [694, 176] on span "Format Keywords for Analysis" at bounding box center [689, 173] width 106 height 10
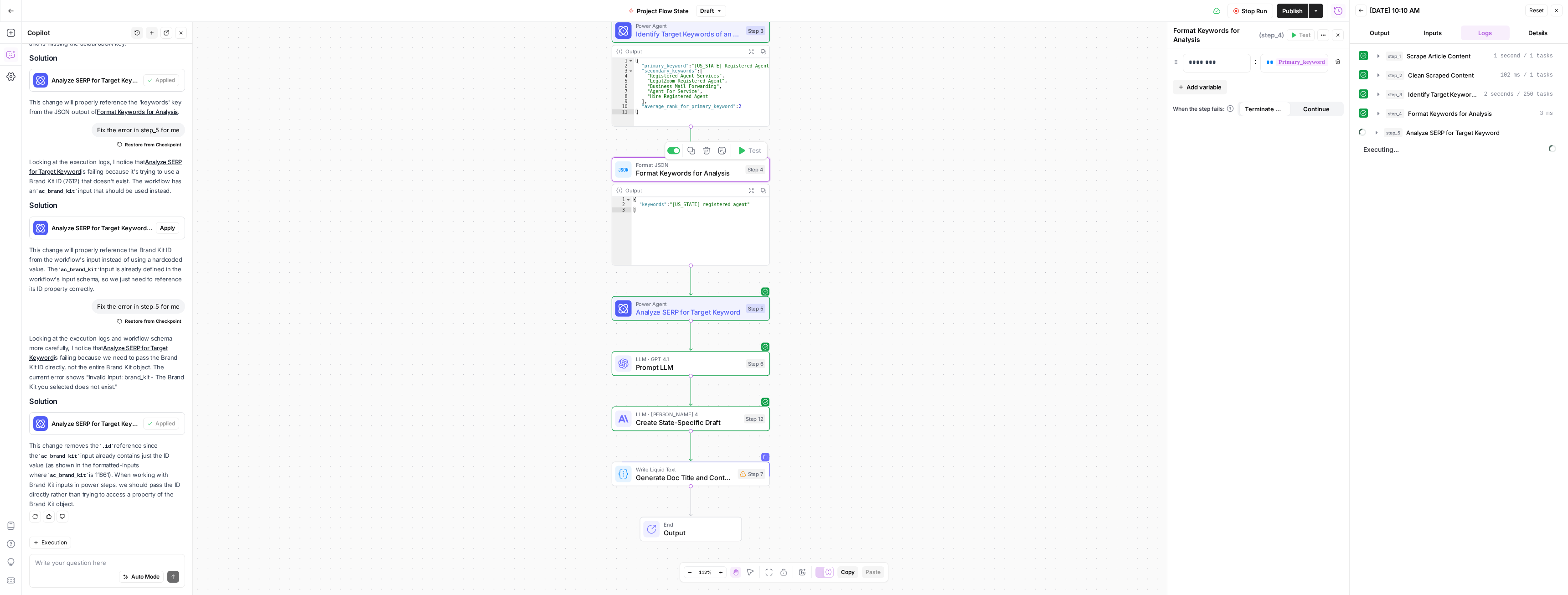
click at [949, 220] on div "**********" at bounding box center [685, 308] width 1328 height 573
click at [1204, 86] on span "Add variable" at bounding box center [1204, 87] width 35 height 9
click at [1219, 88] on p at bounding box center [1209, 85] width 41 height 9
click at [1238, 88] on div "“/” to reference Variables Menu" at bounding box center [1217, 85] width 67 height 18
click at [1242, 86] on icon "button" at bounding box center [1242, 85] width 4 height 4
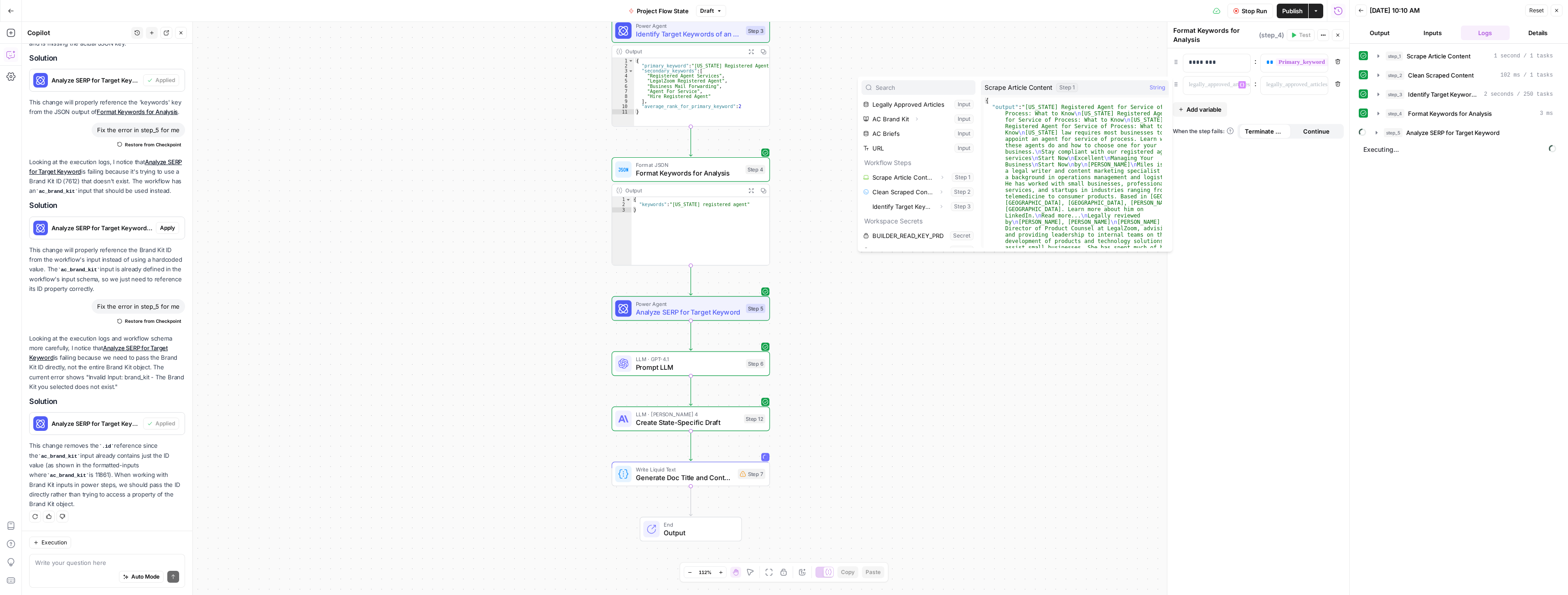
scroll to position [54, 0]
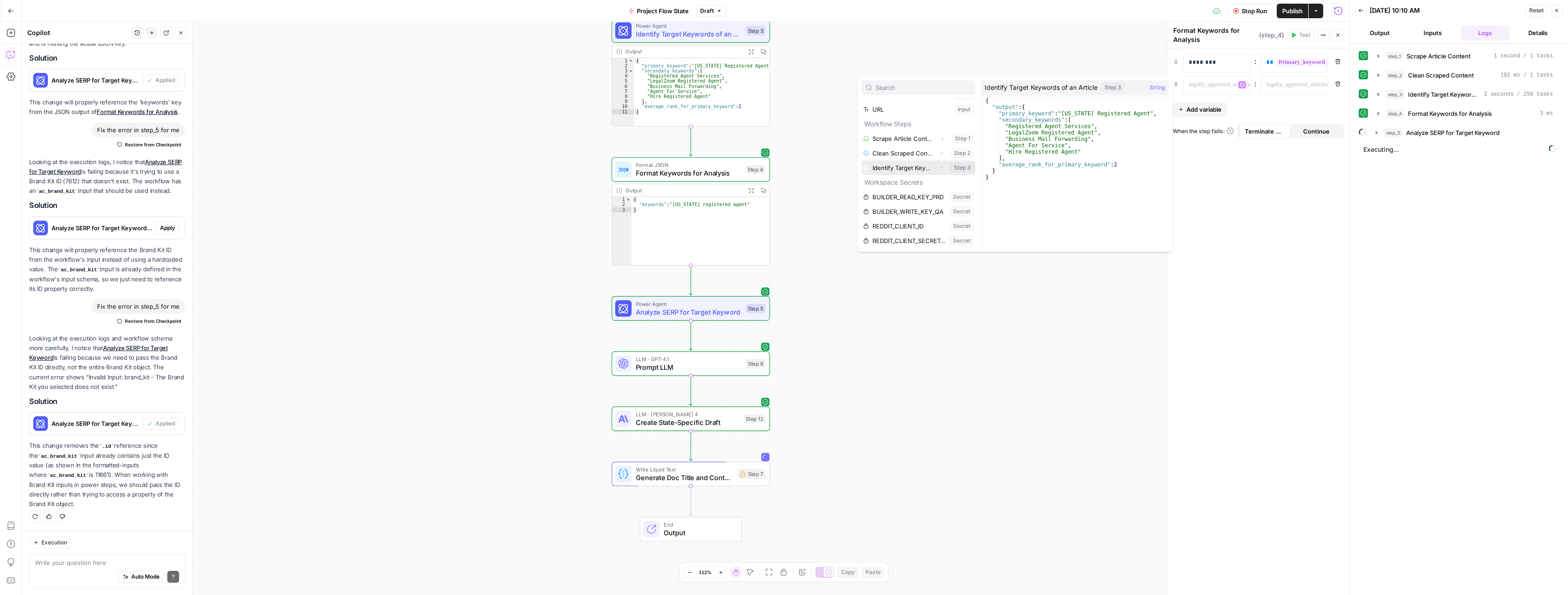
click at [909, 164] on button "Select variable Identify Target Keywords of an Article" at bounding box center [918, 168] width 114 height 15
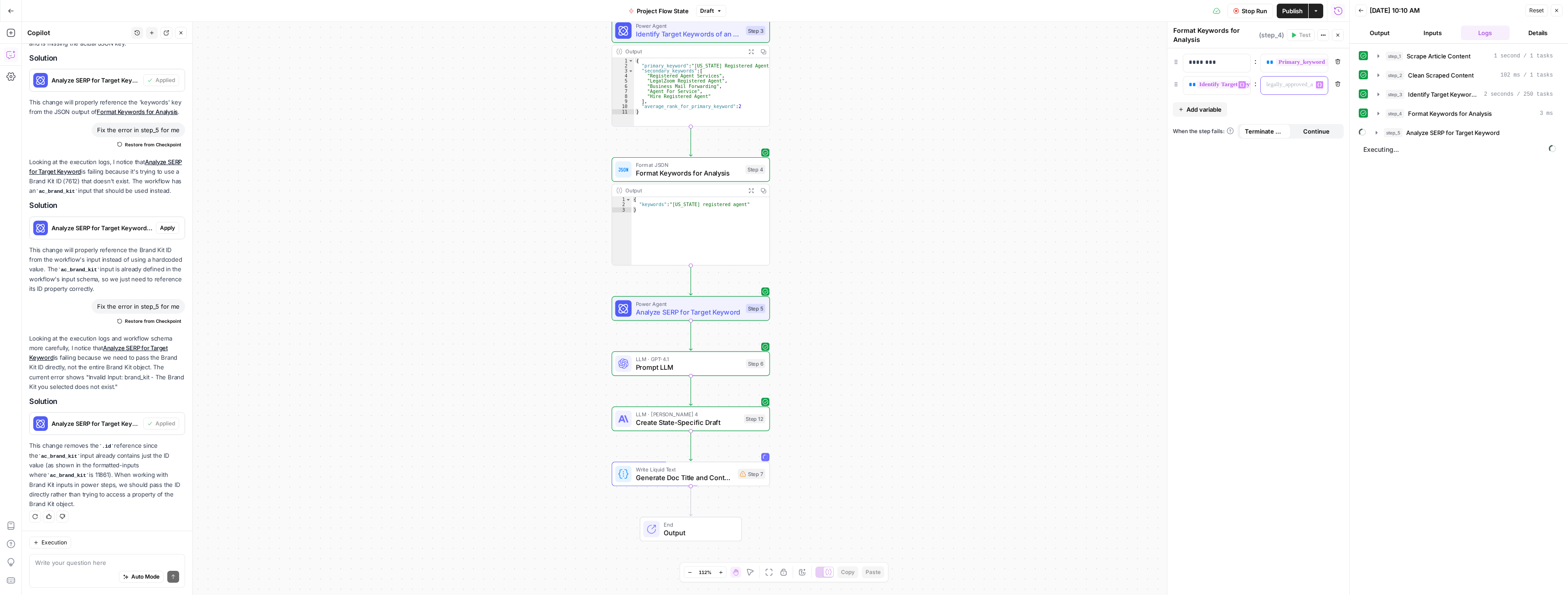
click at [1307, 86] on div at bounding box center [1287, 85] width 52 height 18
click at [1317, 86] on button "Variables Menu" at bounding box center [1320, 85] width 7 height 7
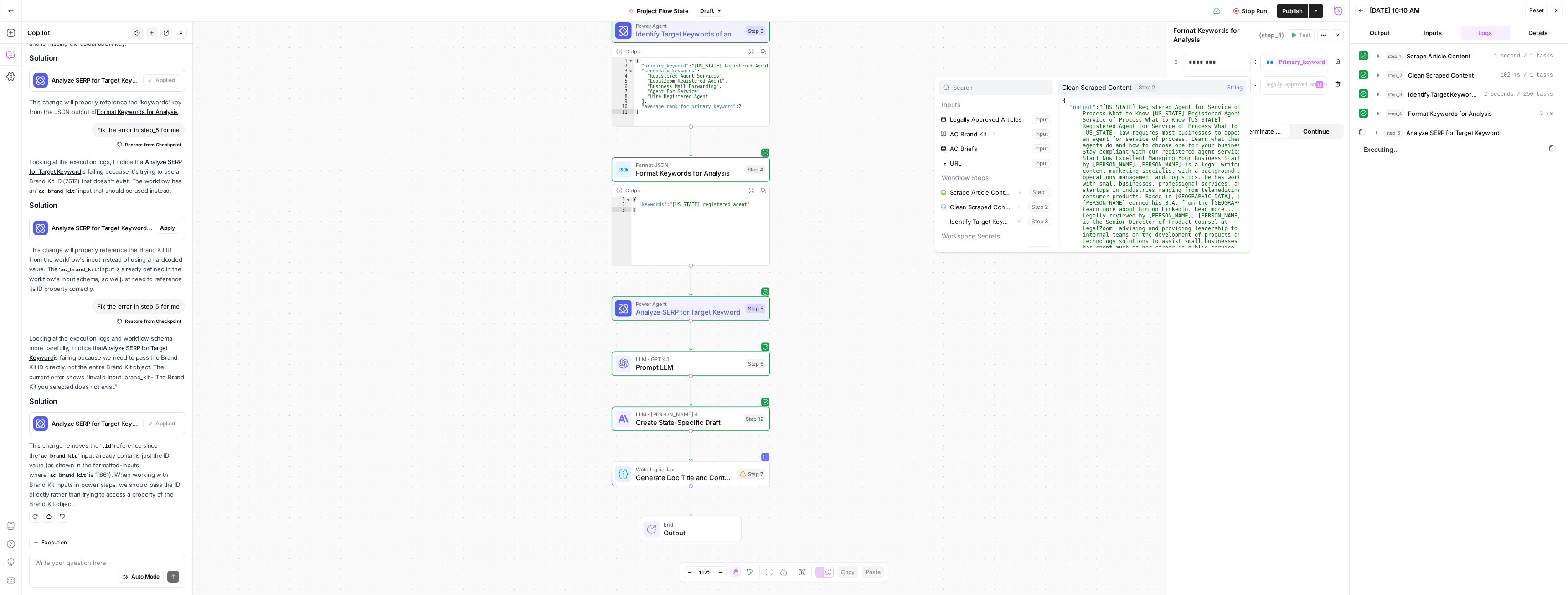
scroll to position [46, 0]
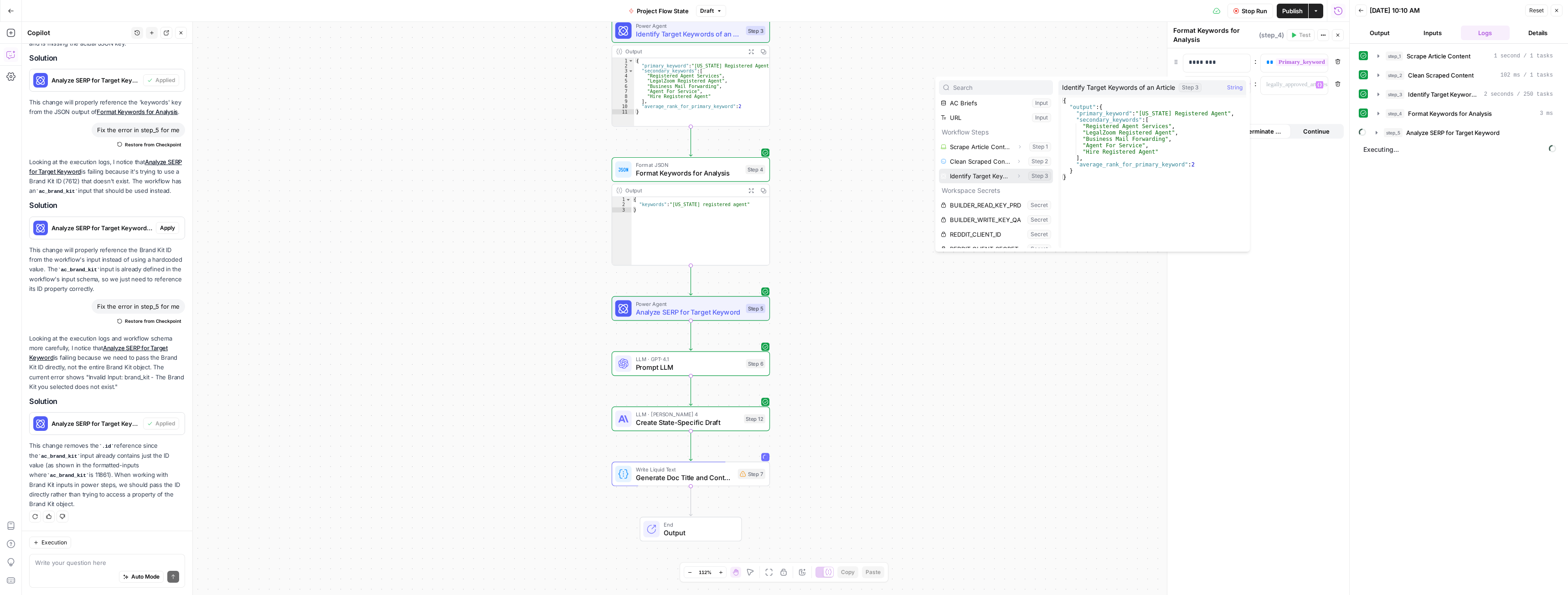
click at [984, 172] on button "Select variable Identify Target Keywords of an Article" at bounding box center [996, 176] width 114 height 15
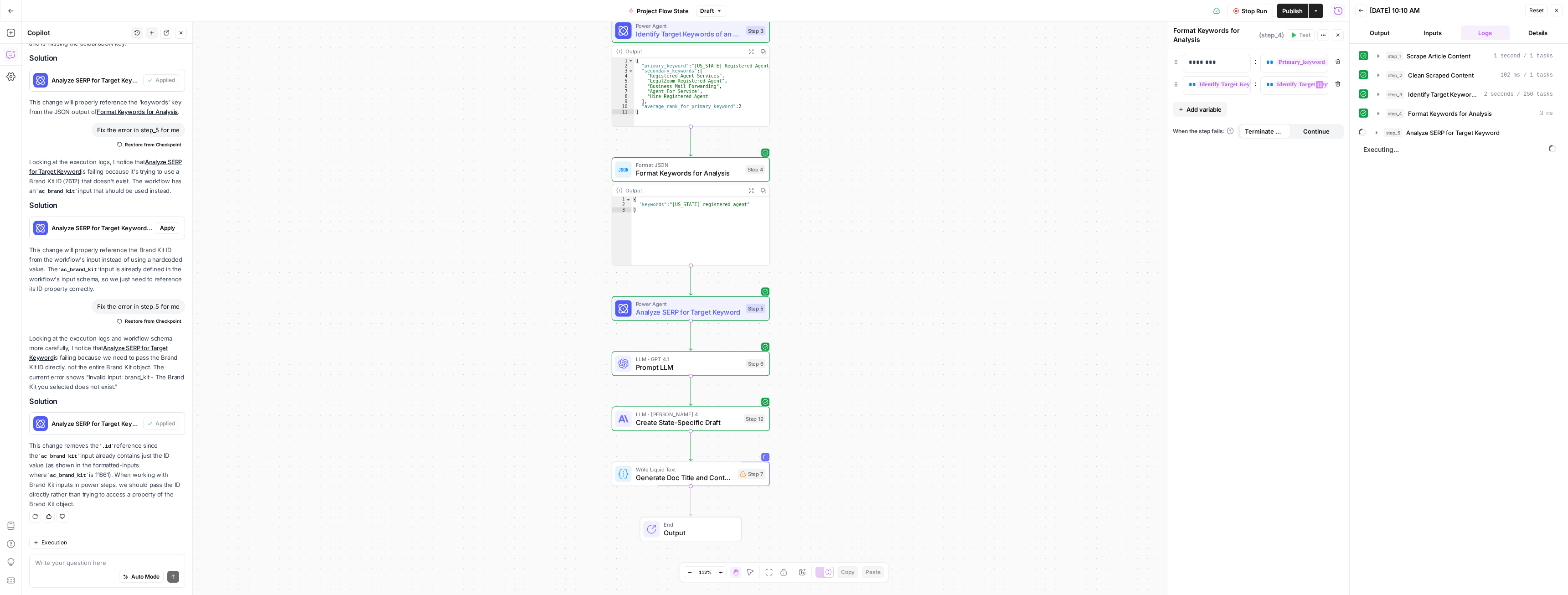
click at [1252, 13] on span "Stop Run" at bounding box center [1255, 10] width 26 height 9
click at [1233, 13] on span "Test Workflow" at bounding box center [1232, 10] width 41 height 9
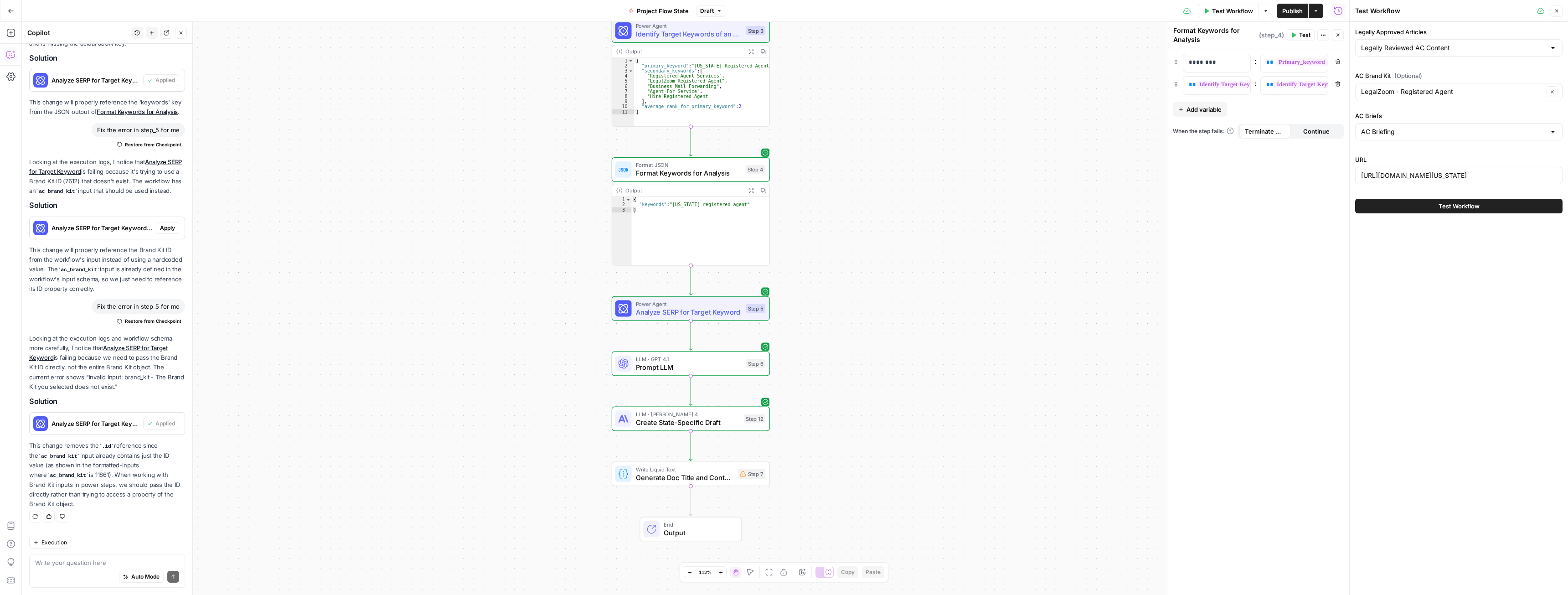
click at [1448, 202] on span "Test Workflow" at bounding box center [1458, 206] width 41 height 9
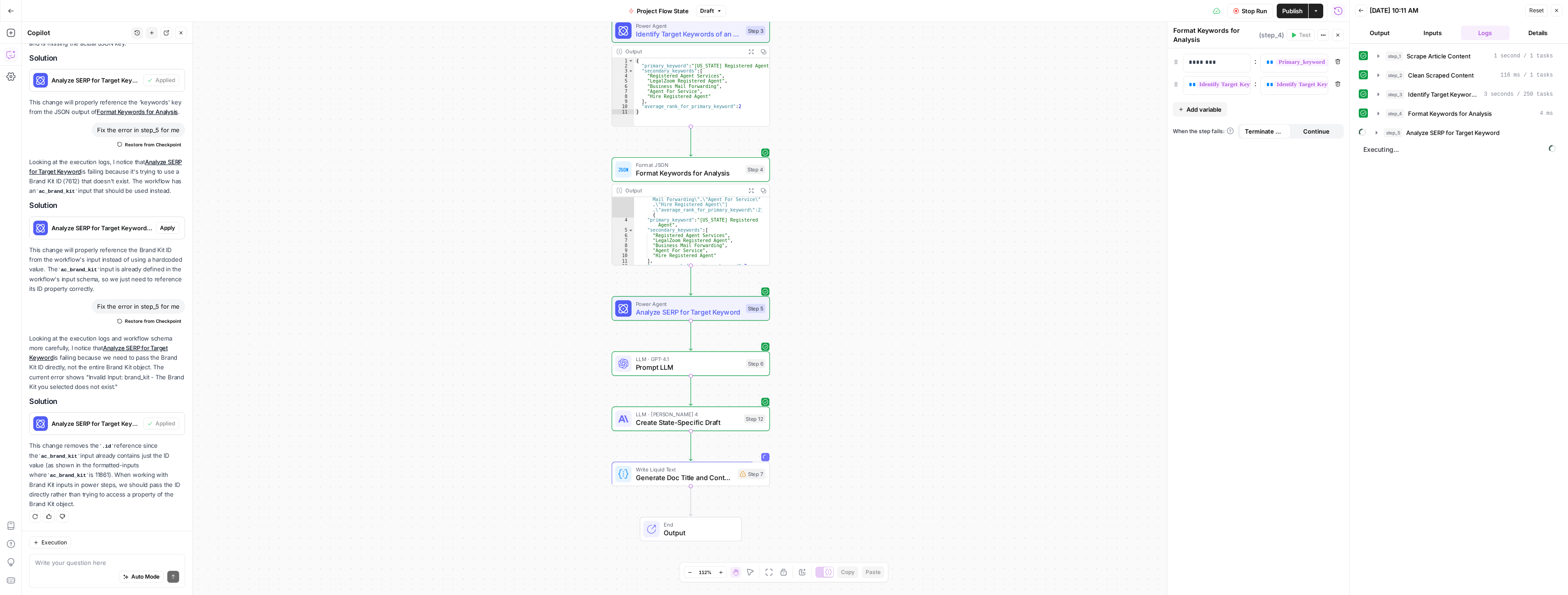
scroll to position [40, 0]
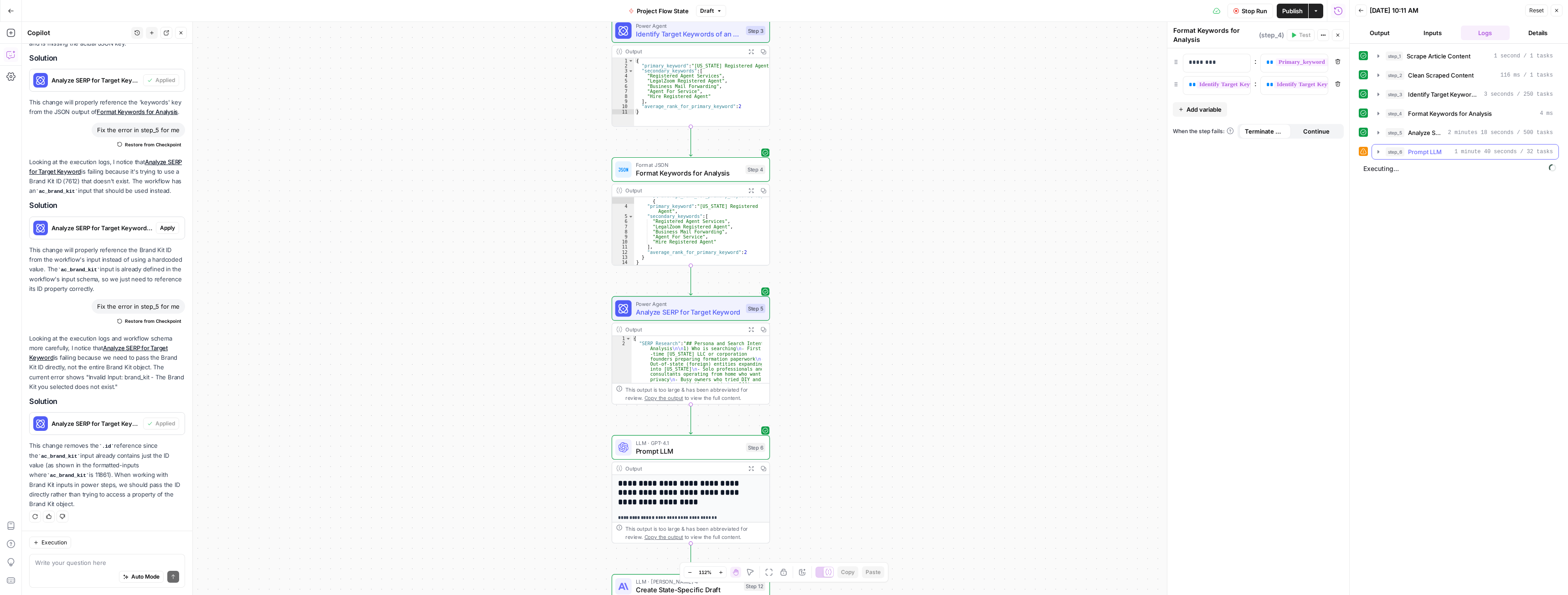
click at [1376, 151] on icon "button" at bounding box center [1378, 152] width 7 height 7
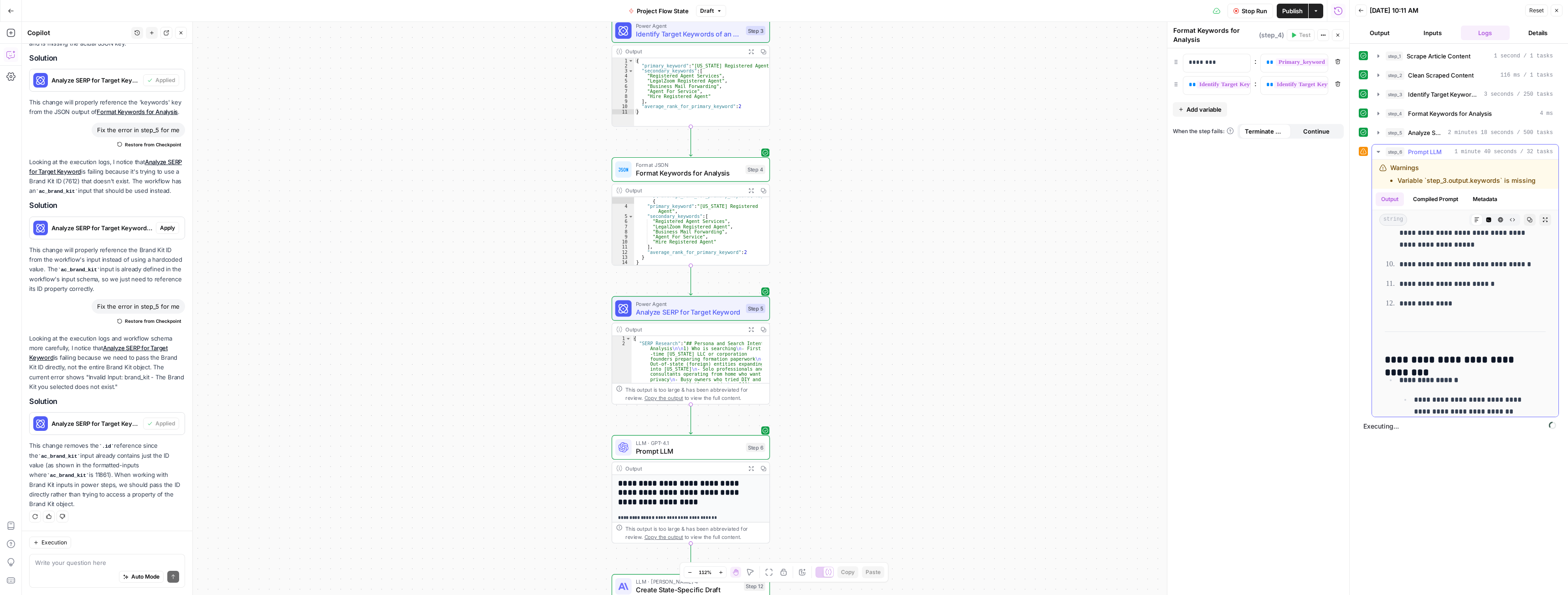
scroll to position [7885, 0]
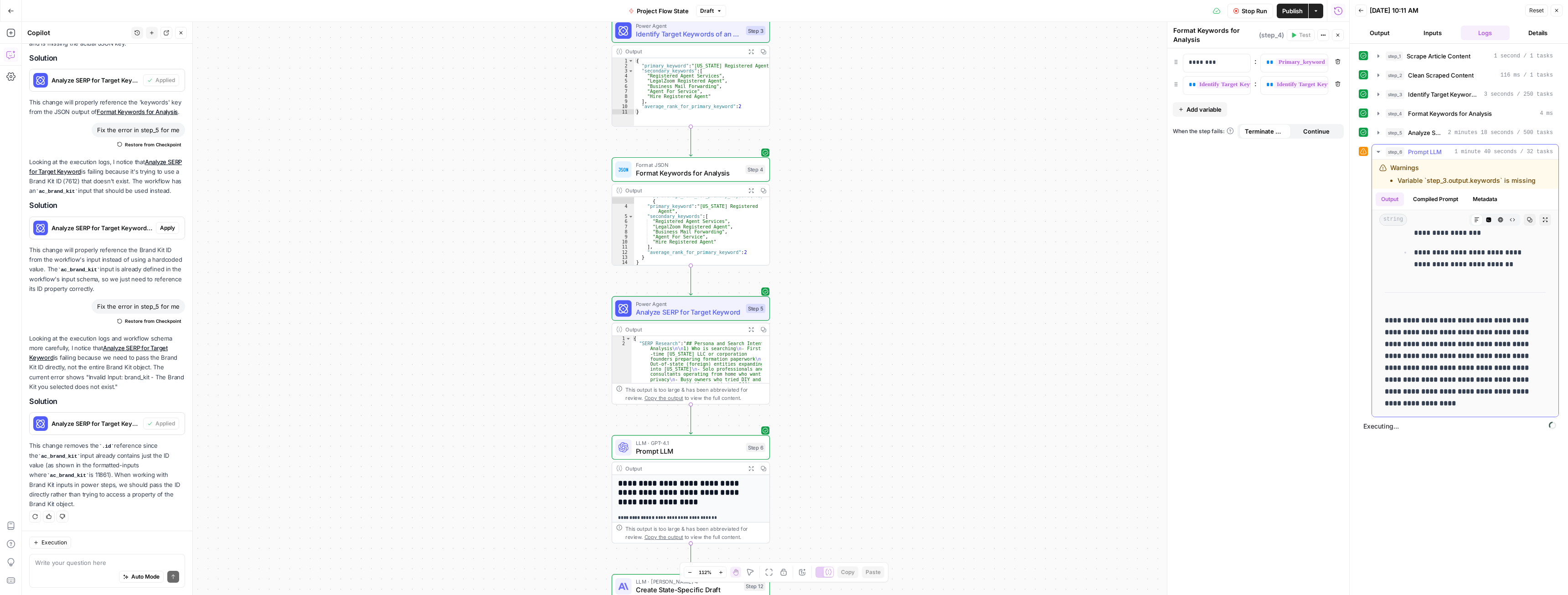
click at [1380, 150] on icon "button" at bounding box center [1378, 152] width 7 height 7
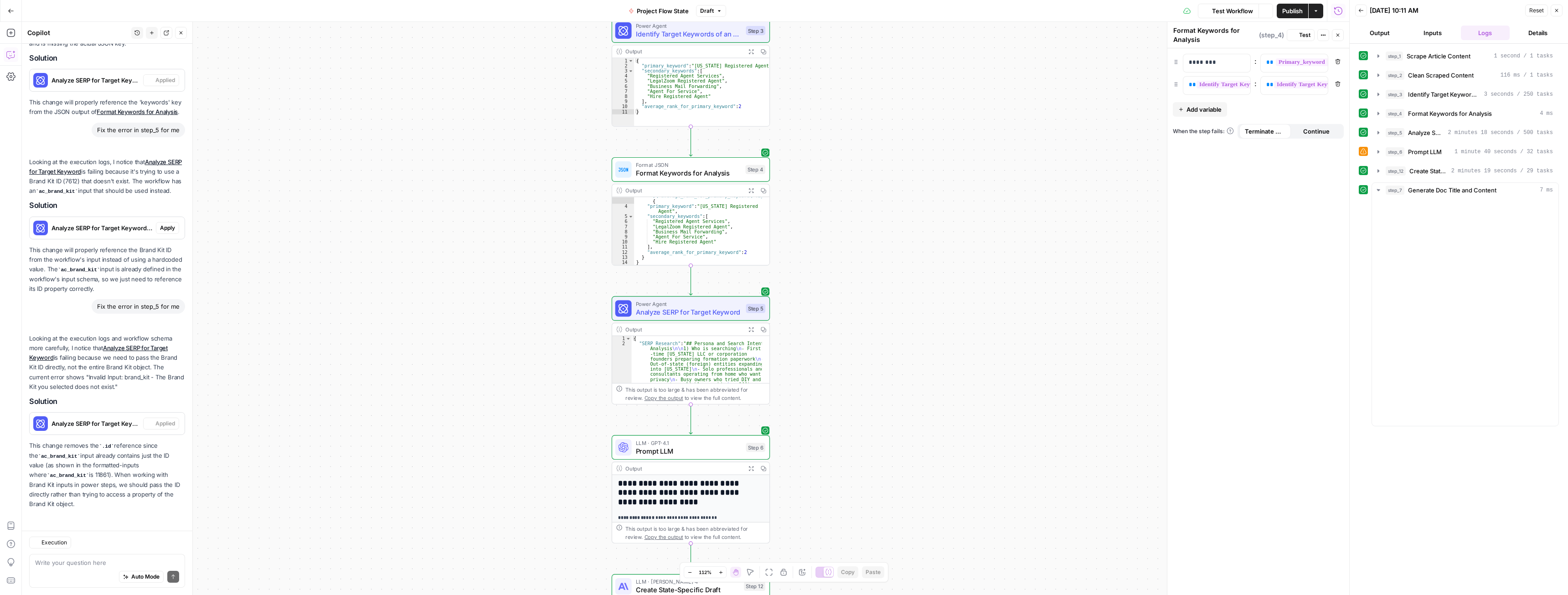
scroll to position [313, 0]
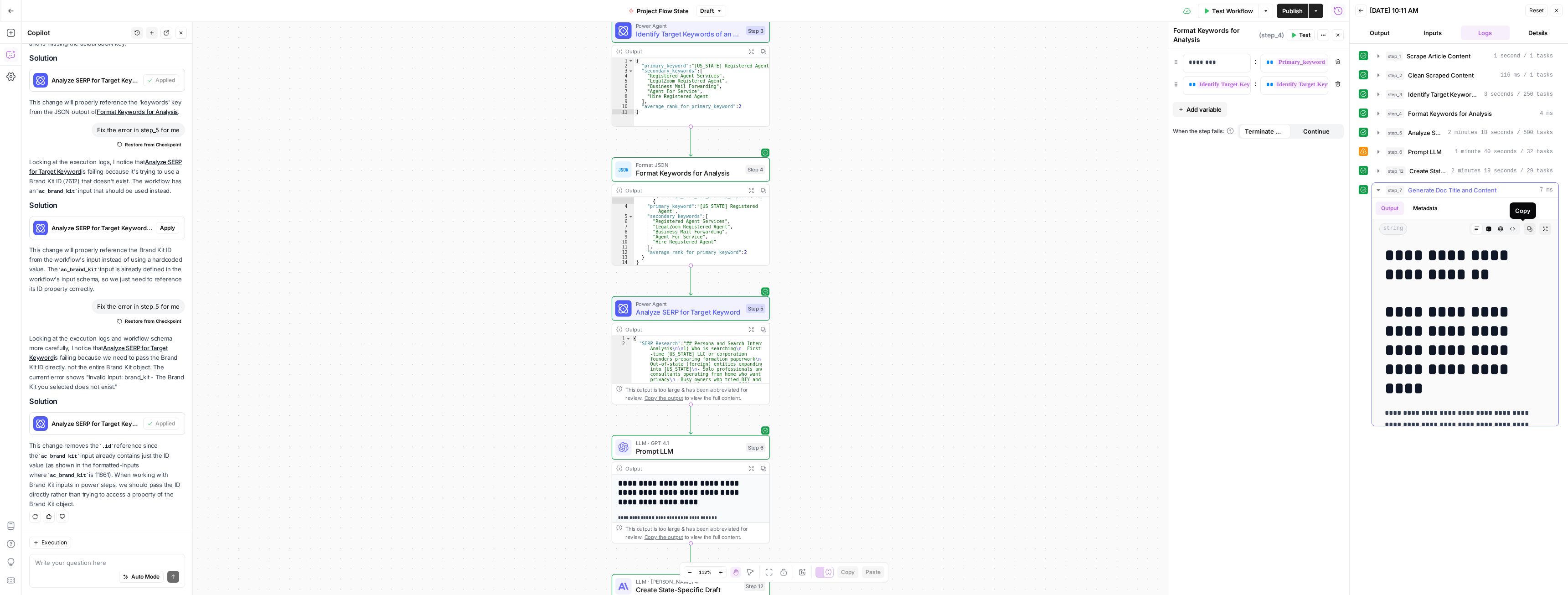
click at [1458, 283] on h1 "**********" at bounding box center [1461, 265] width 154 height 38
click at [1527, 230] on icon "button" at bounding box center [1530, 228] width 5 height 5
click at [1498, 231] on icon "button" at bounding box center [1500, 229] width 5 height 5
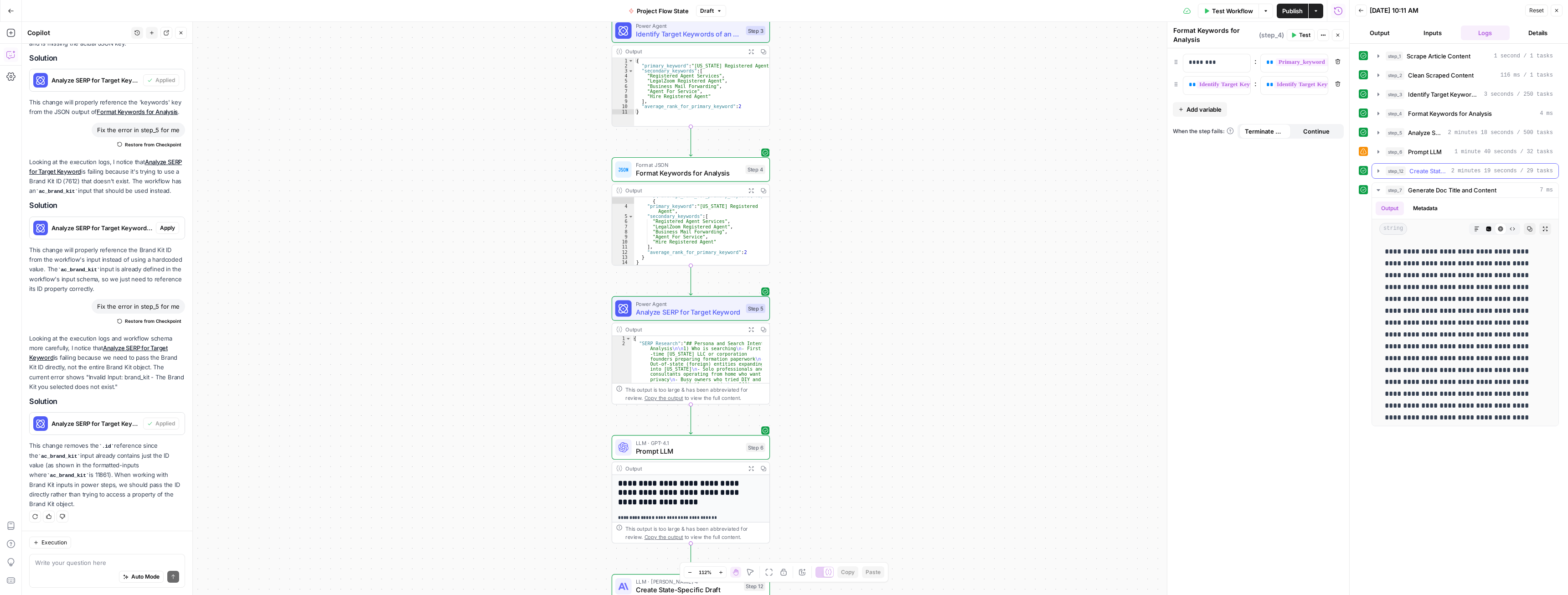
click at [1447, 171] on span "Create State-Specific Draft" at bounding box center [1428, 171] width 38 height 9
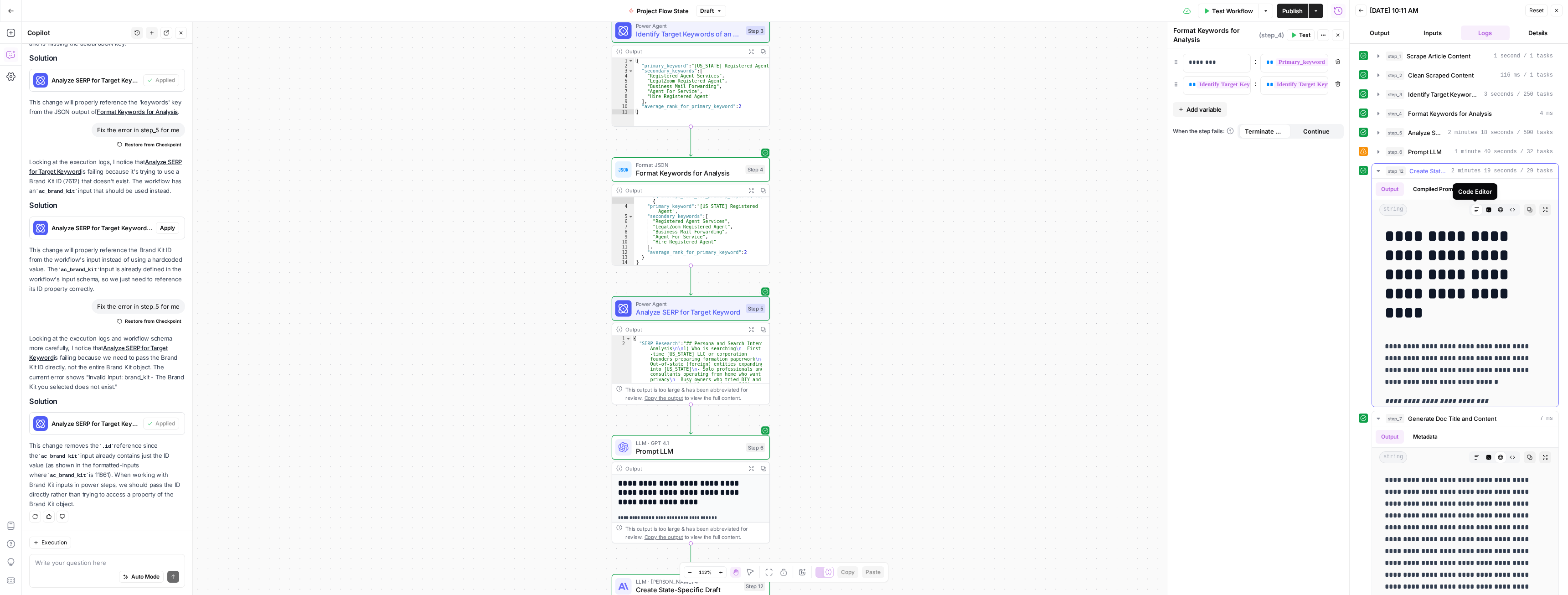
click at [1474, 209] on icon at bounding box center [1477, 209] width 5 height 5
click at [1489, 247] on h1 "**********" at bounding box center [1458, 274] width 147 height 96
click at [1542, 209] on icon "button" at bounding box center [1545, 209] width 5 height 5
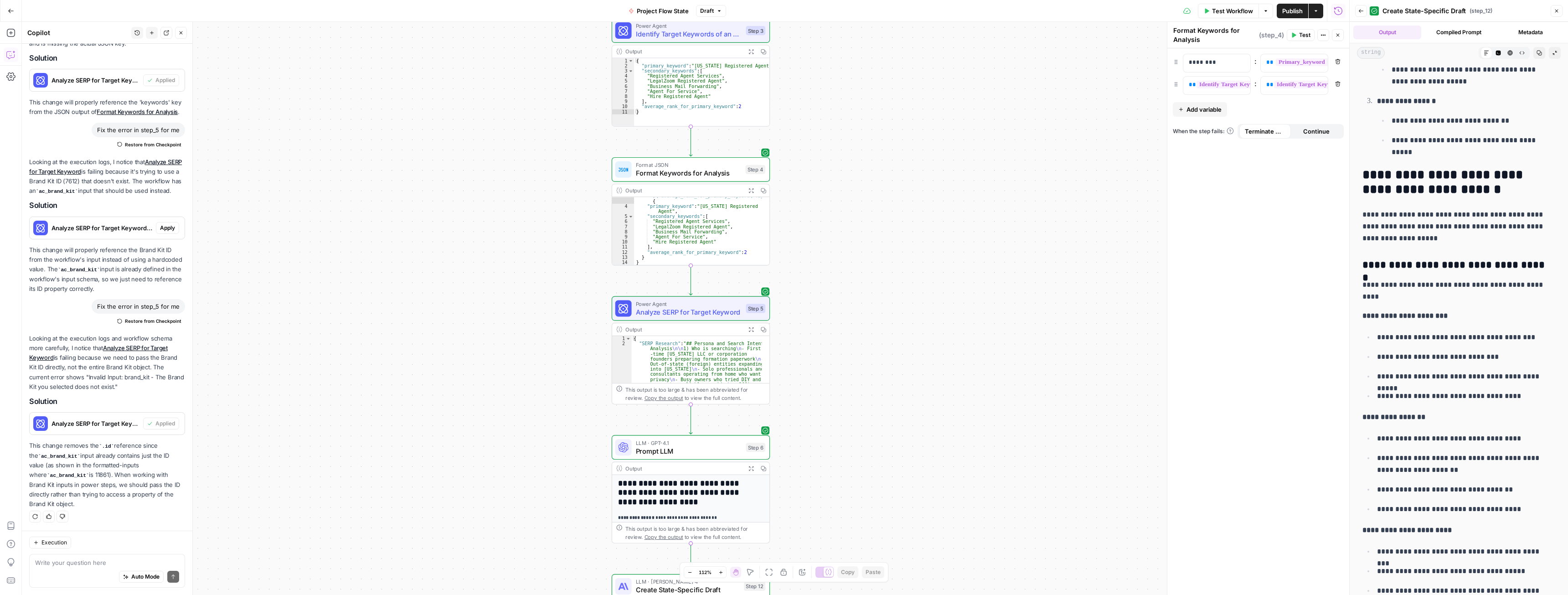
scroll to position [5381, 0]
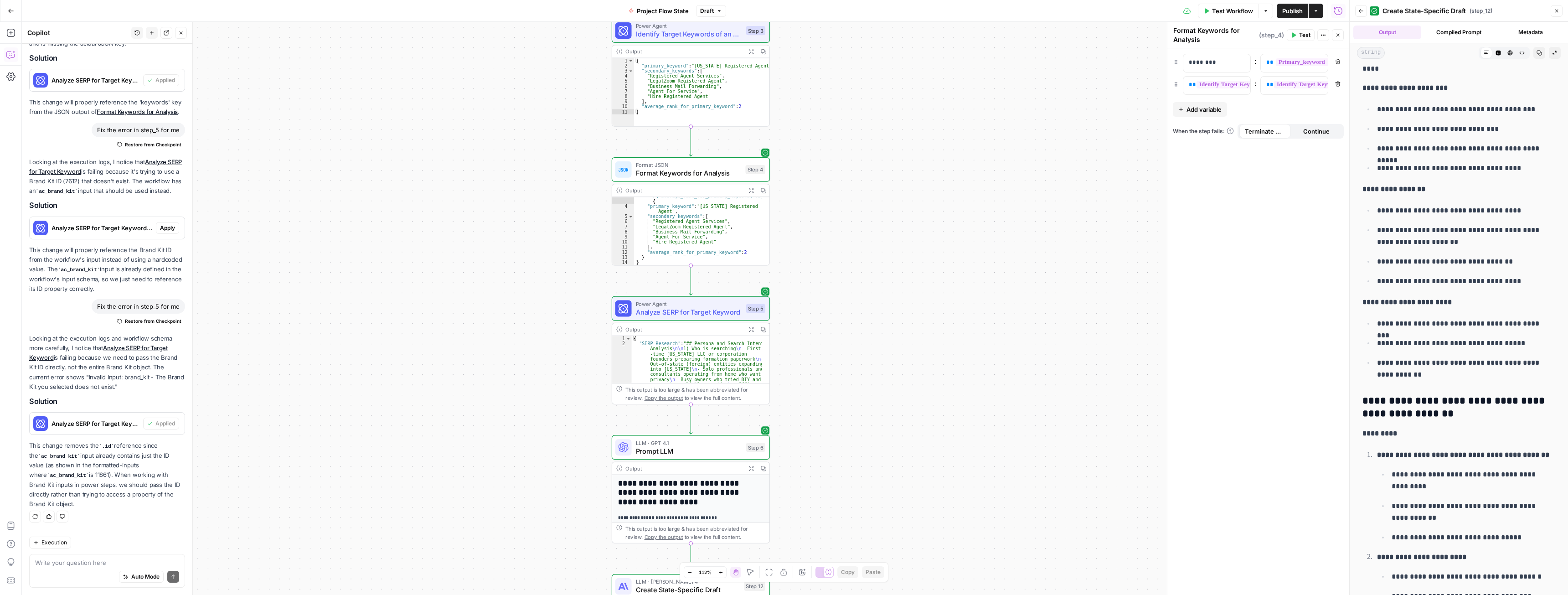
click at [1453, 262] on p "**********" at bounding box center [1463, 261] width 172 height 12
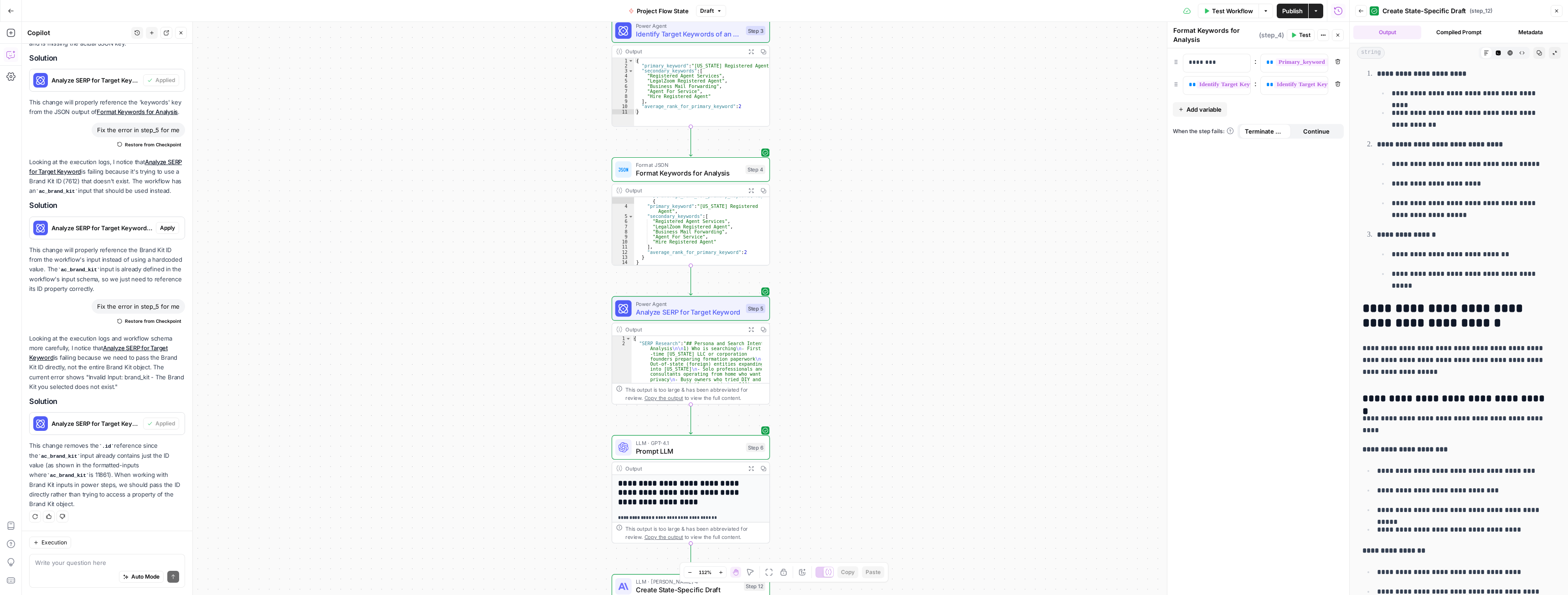
scroll to position [4971, 0]
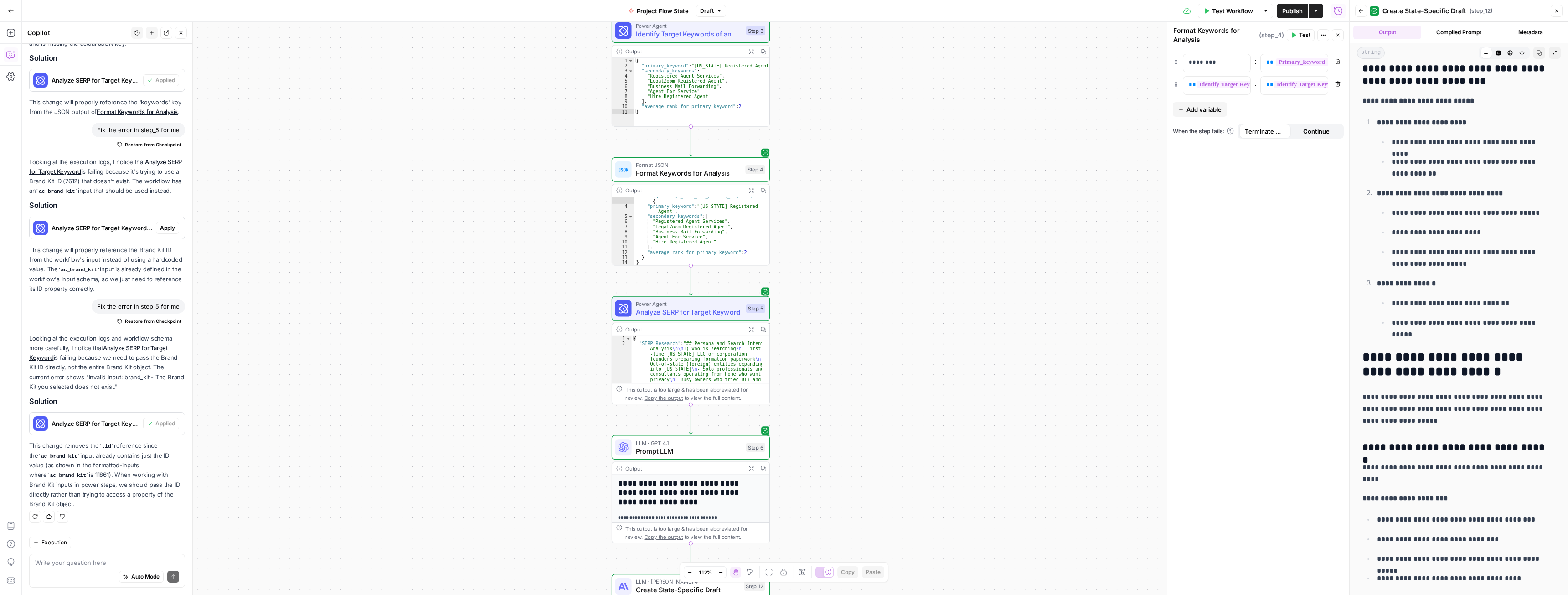
click at [1536, 52] on icon "button" at bounding box center [1539, 52] width 5 height 5
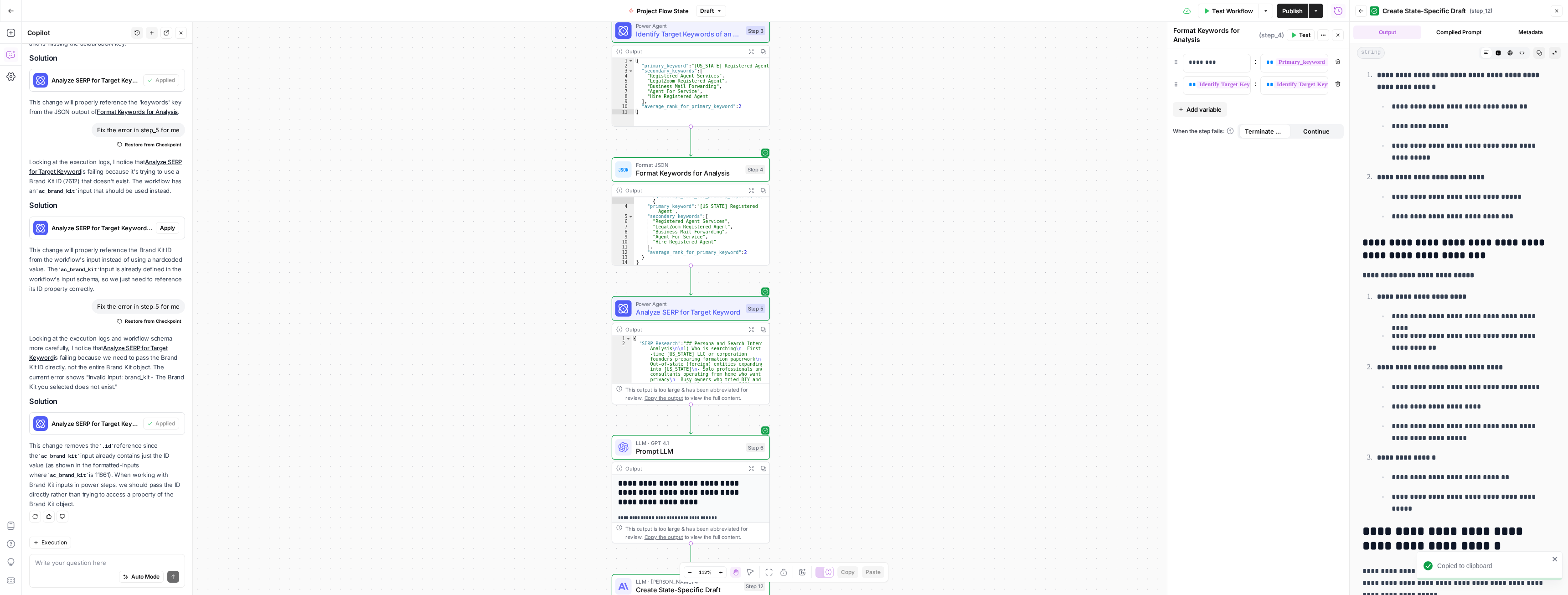
scroll to position [4697, 0]
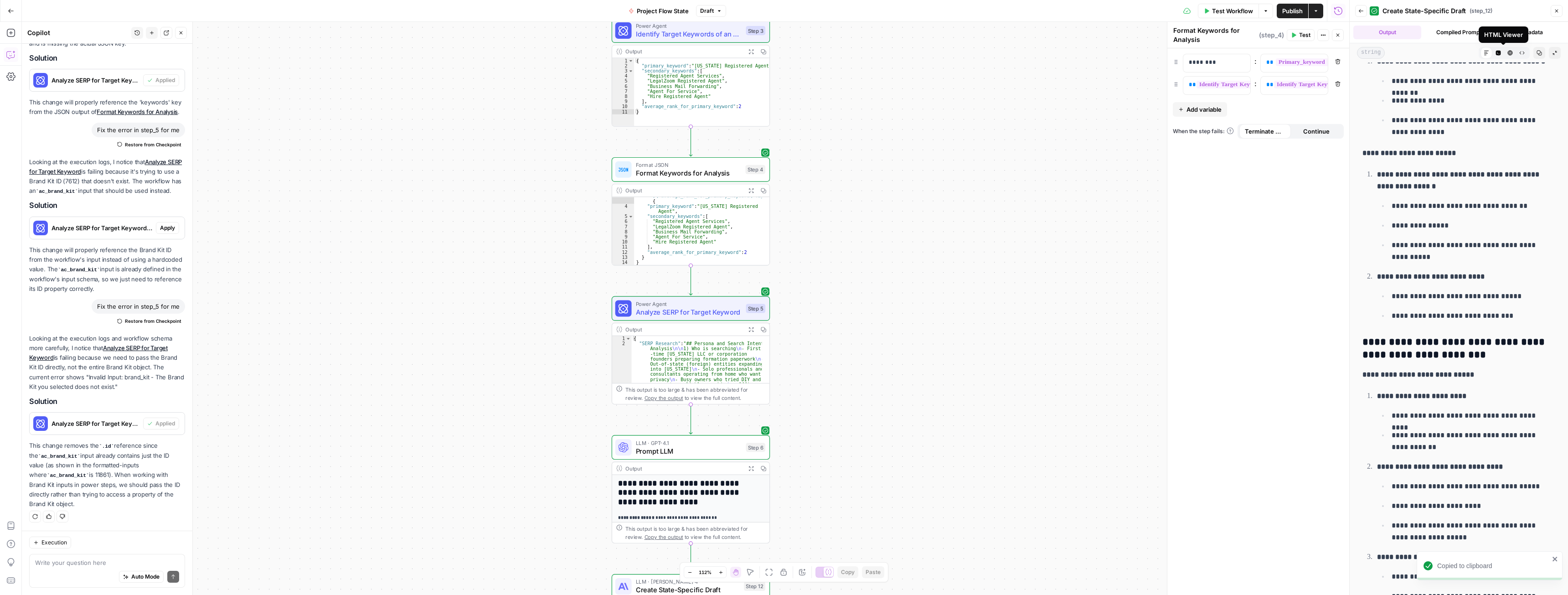
click at [1504, 51] on button "HTML Viewer" at bounding box center [1510, 52] width 12 height 12
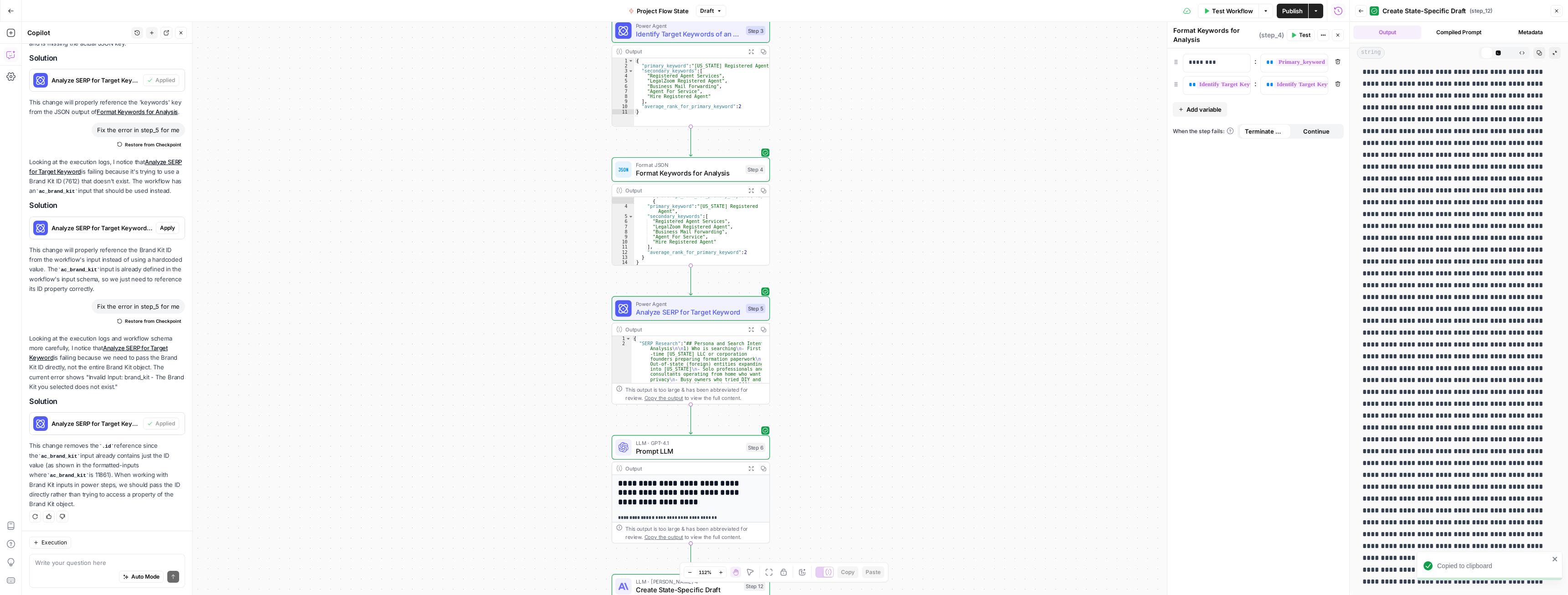
scroll to position [0, 0]
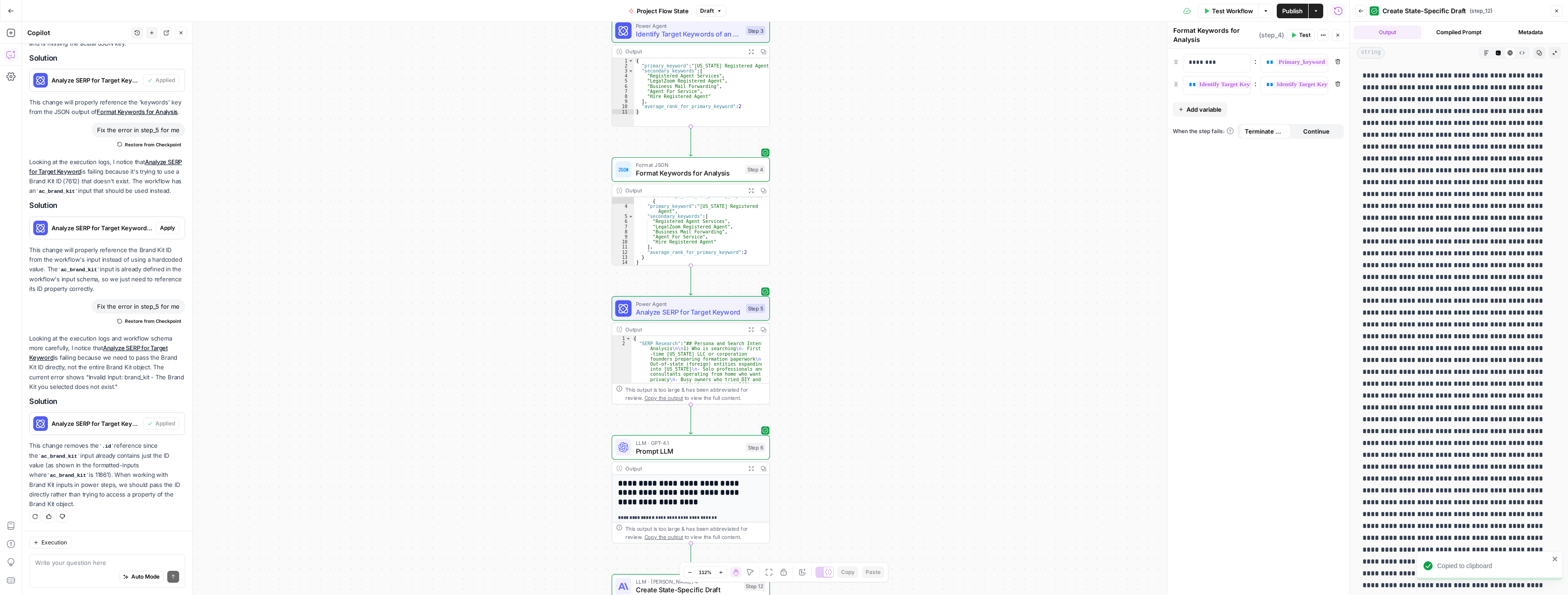
click at [1496, 50] on icon "button" at bounding box center [1498, 52] width 5 height 5
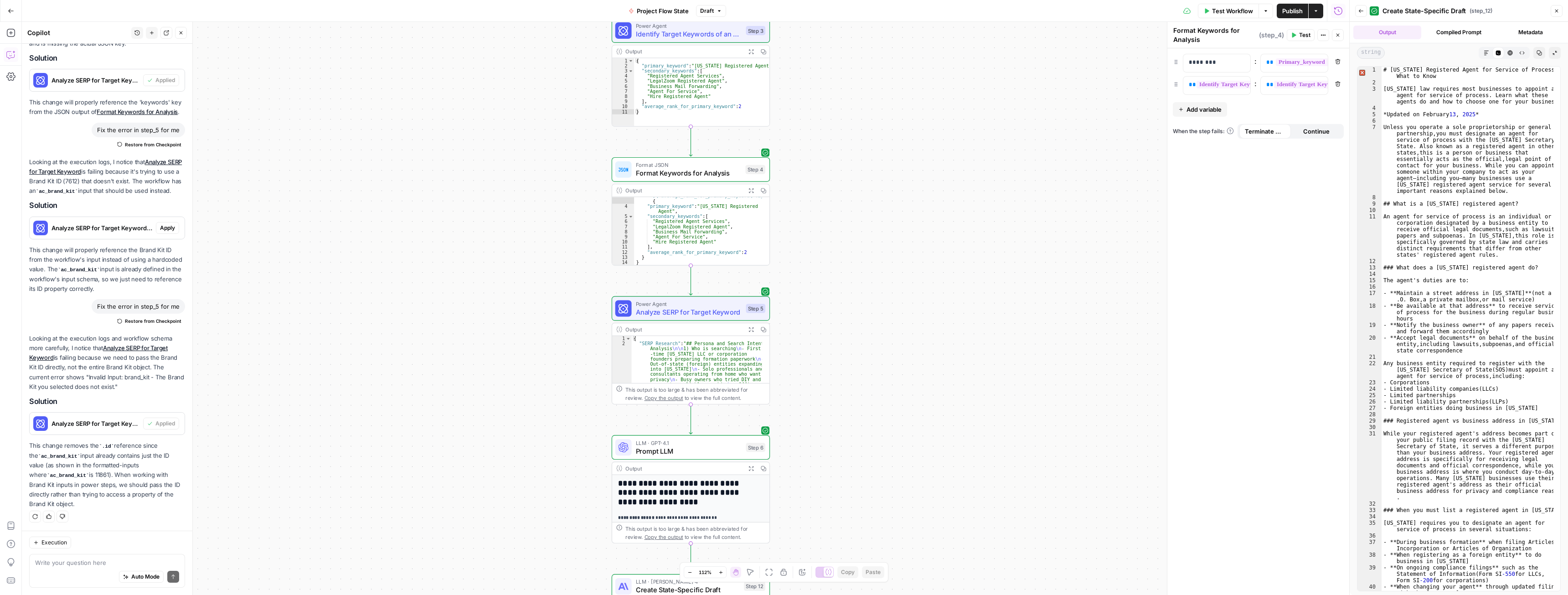
type textarea "**********"
click at [1462, 130] on div "# [US_STATE] Registered Agent for Service of Process: What to Know [US_STATE] l…" at bounding box center [1468, 338] width 172 height 544
click at [1525, 54] on button "Raw Output" at bounding box center [1522, 52] width 12 height 12
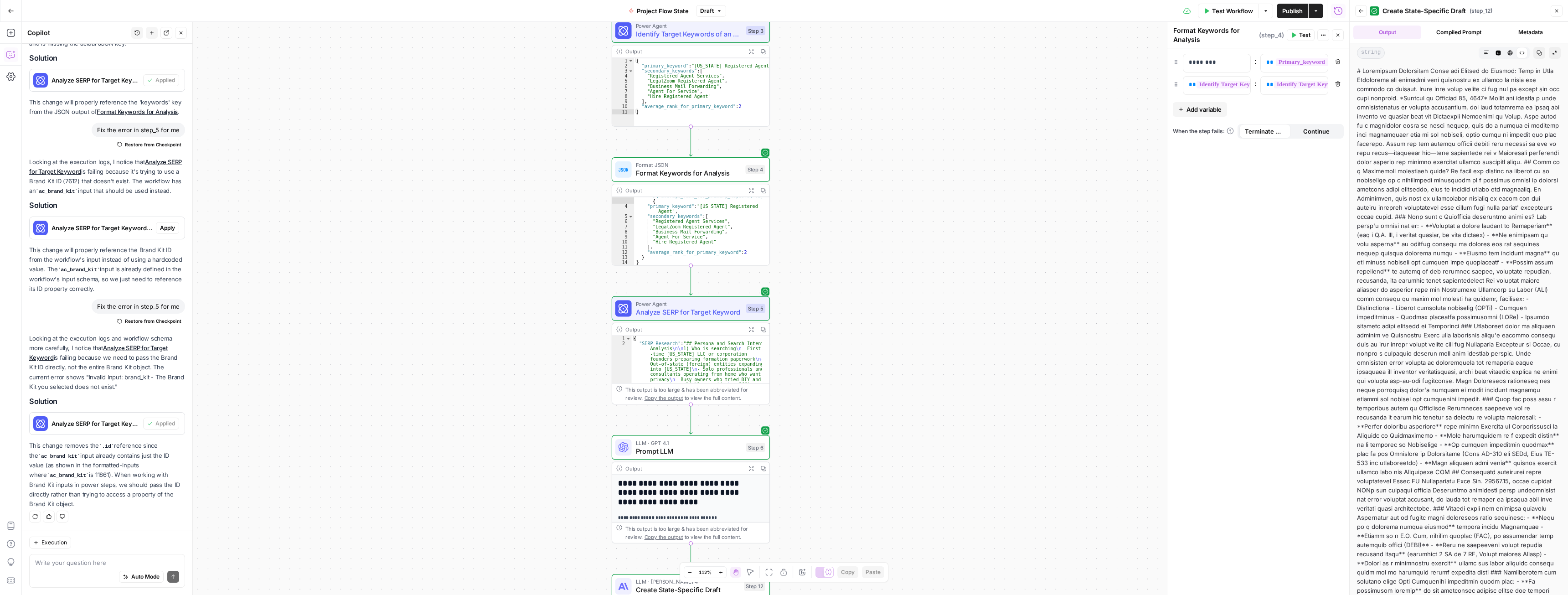
click at [1482, 52] on button "Markdown" at bounding box center [1486, 52] width 12 height 12
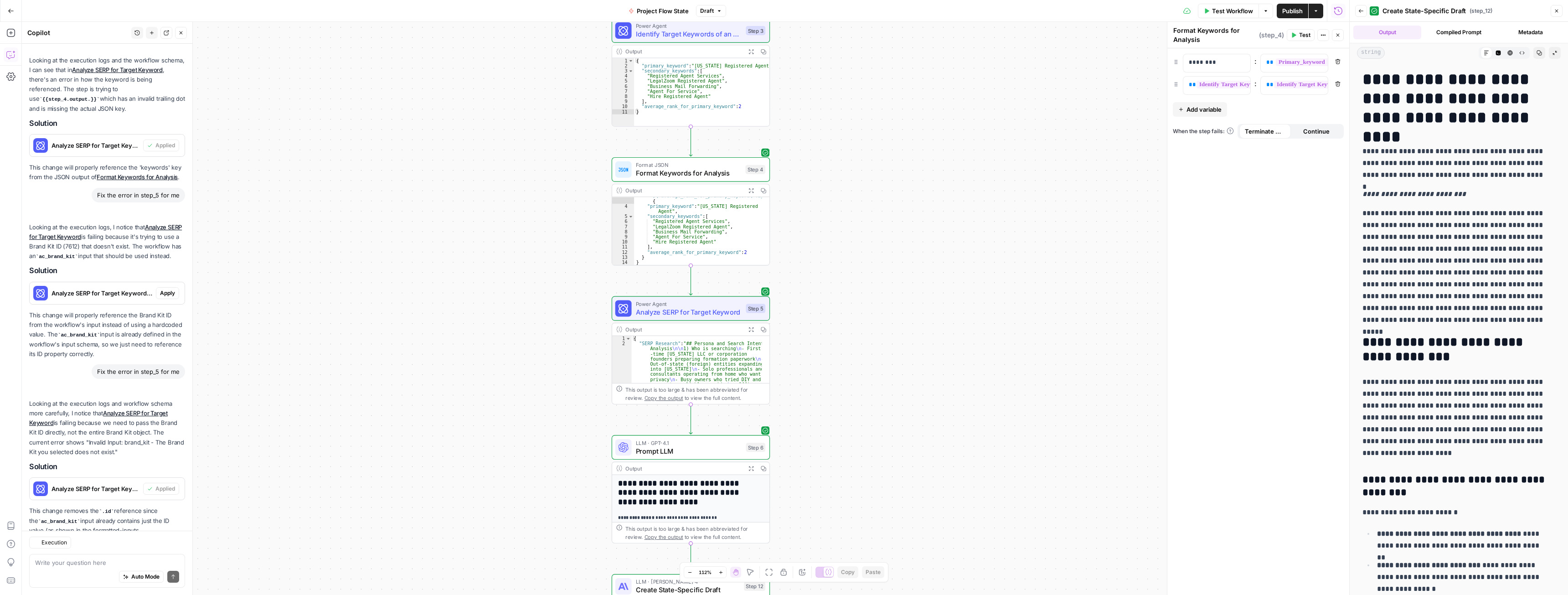
scroll to position [313, 0]
